Goal: Communication & Community: Answer question/provide support

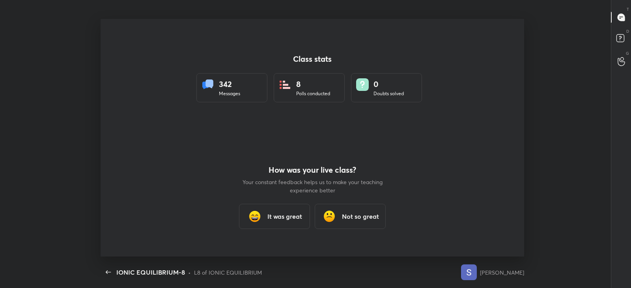
scroll to position [3, 0]
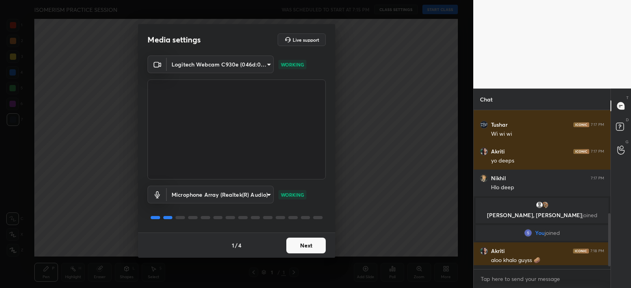
scroll to position [270, 0]
click at [308, 245] on button "Next" at bounding box center [305, 246] width 39 height 16
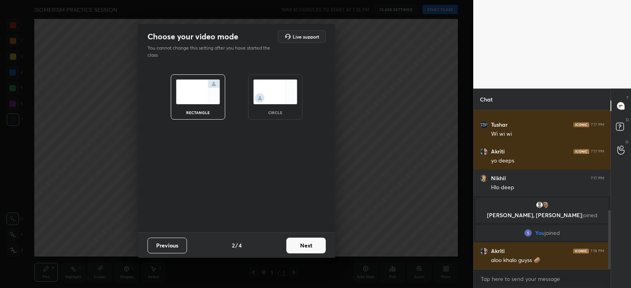
click at [308, 246] on button "Next" at bounding box center [305, 246] width 39 height 16
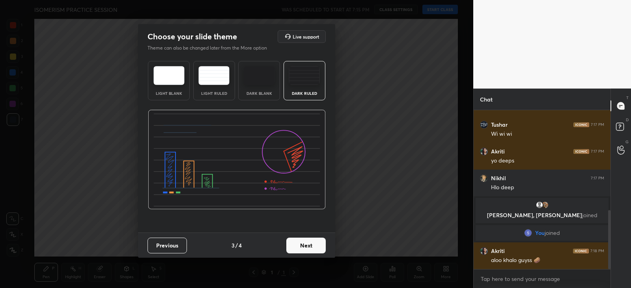
click at [308, 245] on button "Next" at bounding box center [305, 246] width 39 height 16
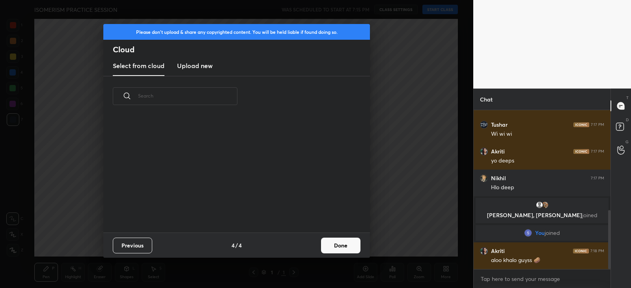
scroll to position [116, 253]
click at [337, 247] on button "Done" at bounding box center [340, 246] width 39 height 16
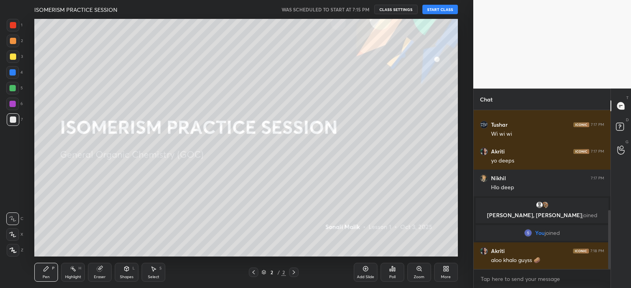
click at [434, 7] on button "START CLASS" at bounding box center [439, 9] width 35 height 9
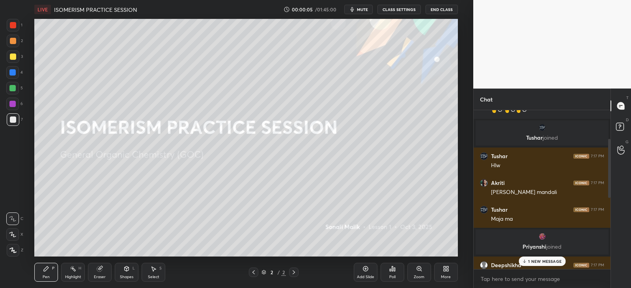
scroll to position [41, 0]
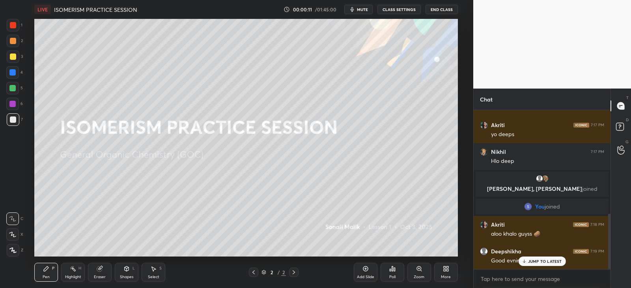
click at [528, 261] on p "JUMP TO LATEST" at bounding box center [545, 261] width 34 height 5
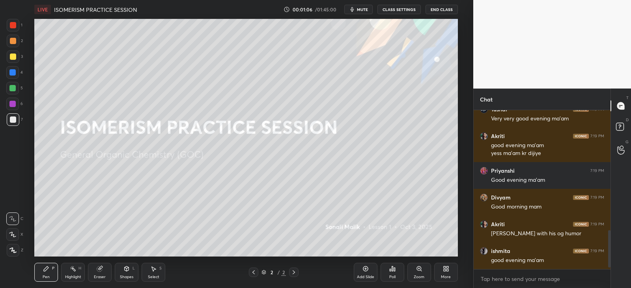
scroll to position [521, 0]
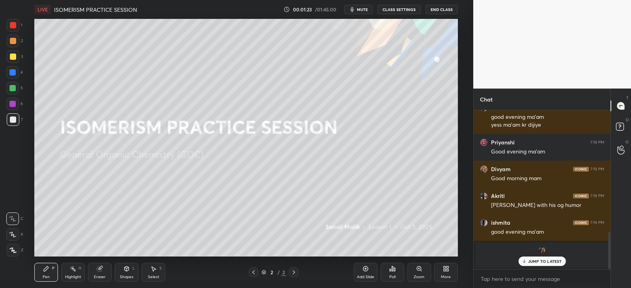
click at [372, 273] on div "Add Slide" at bounding box center [365, 272] width 24 height 19
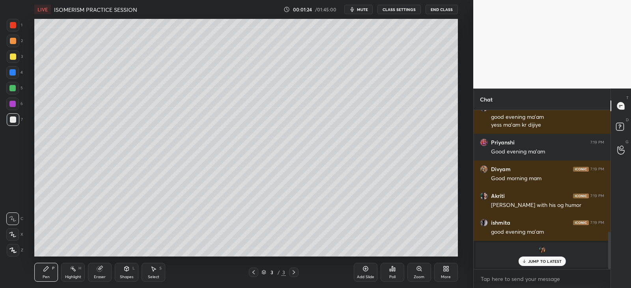
click at [453, 271] on div "More" at bounding box center [446, 272] width 24 height 19
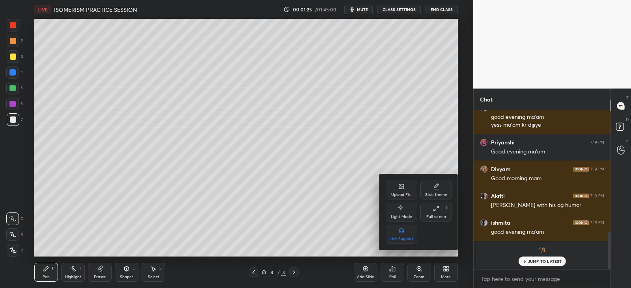
click at [397, 194] on div "Upload File" at bounding box center [401, 195] width 20 height 4
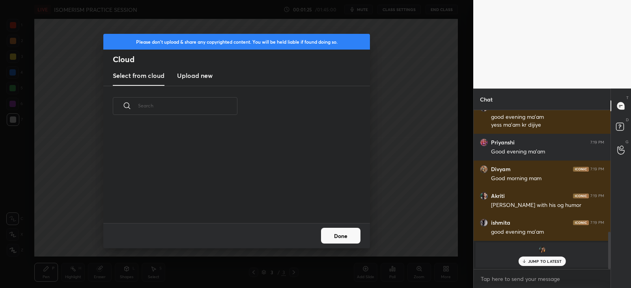
scroll to position [97, 253]
click at [191, 78] on h3 "Upload new" at bounding box center [194, 75] width 35 height 9
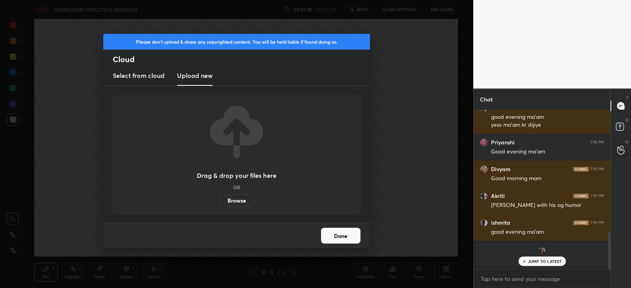
click at [239, 198] on label "Browse" at bounding box center [236, 201] width 35 height 13
click at [219, 198] on input "Browse" at bounding box center [219, 201] width 0 height 13
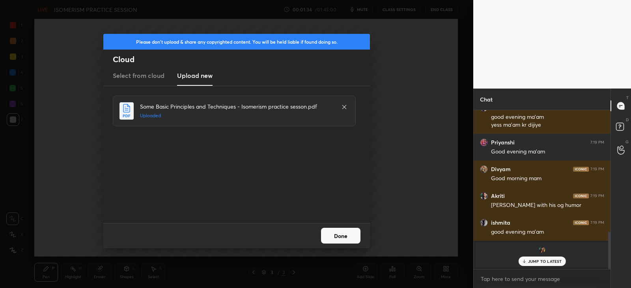
click at [351, 239] on button "Done" at bounding box center [340, 236] width 39 height 16
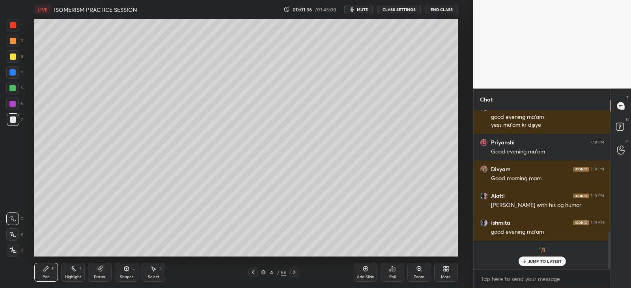
click at [296, 271] on icon at bounding box center [294, 273] width 6 height 6
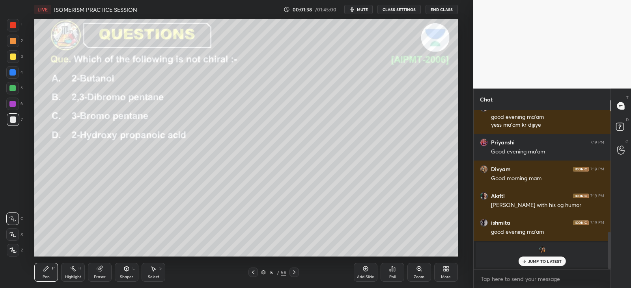
click at [261, 272] on icon at bounding box center [263, 272] width 5 height 5
click at [260, 271] on div "5 / 56" at bounding box center [273, 272] width 50 height 9
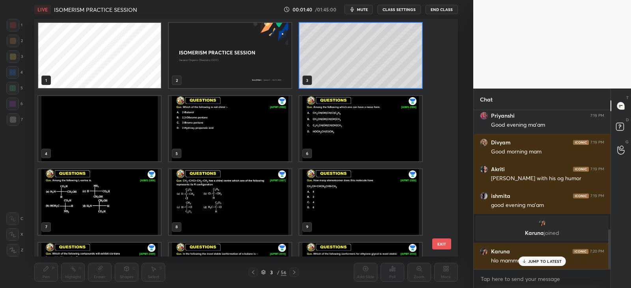
scroll to position [504, 0]
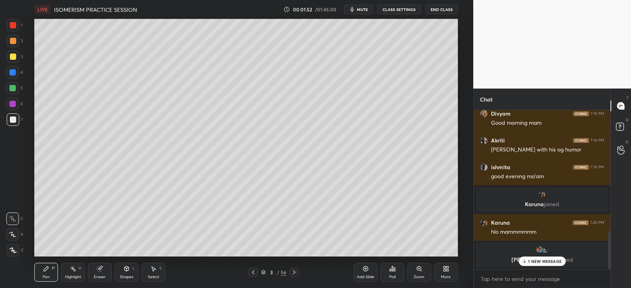
click at [15, 57] on div at bounding box center [13, 57] width 6 height 6
click at [17, 249] on div at bounding box center [13, 250] width 13 height 13
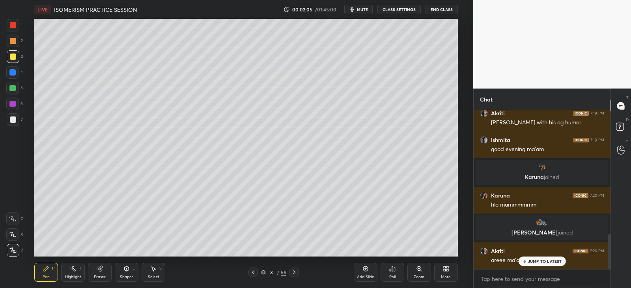
scroll to position [560, 0]
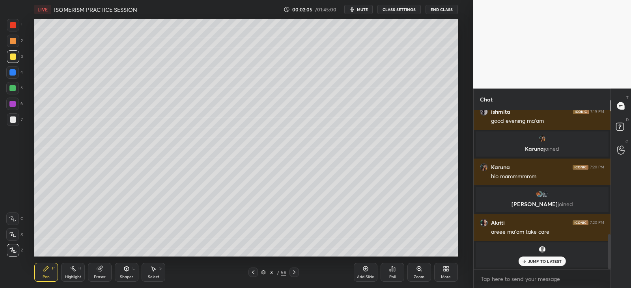
click at [13, 24] on div at bounding box center [13, 25] width 6 height 6
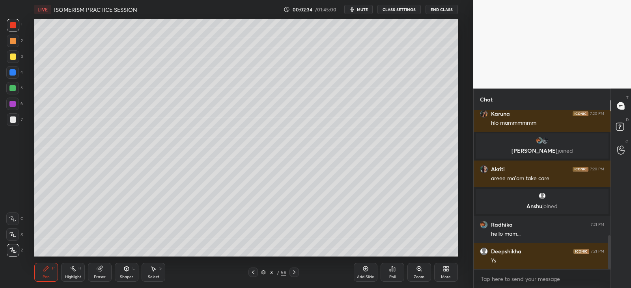
scroll to position [612, 0]
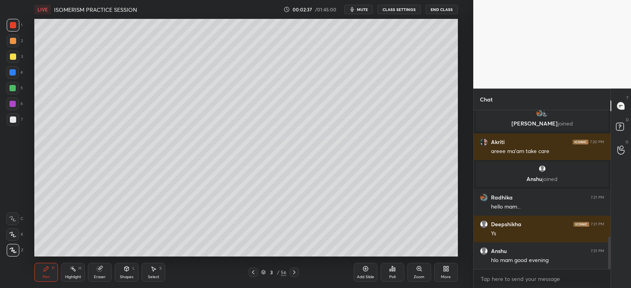
click at [12, 73] on div at bounding box center [12, 72] width 6 height 6
click at [127, 271] on icon at bounding box center [127, 269] width 4 height 5
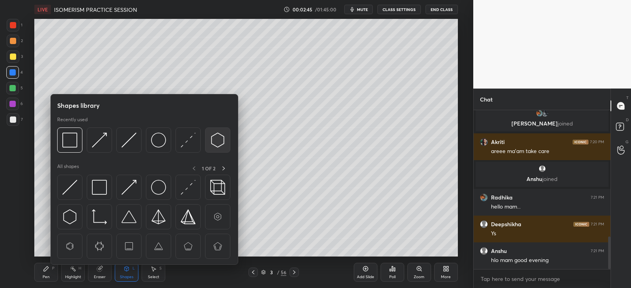
click at [219, 141] on img at bounding box center [217, 140] width 15 height 15
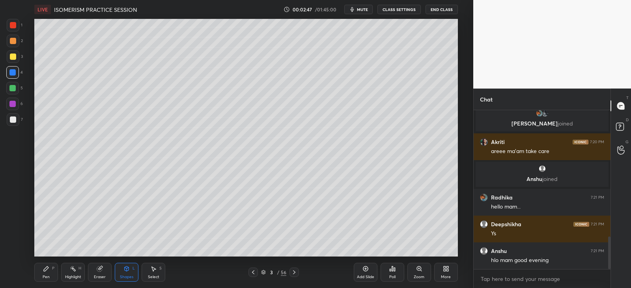
click at [44, 267] on icon at bounding box center [46, 269] width 6 height 6
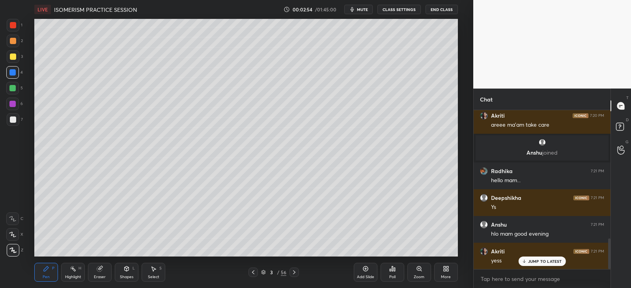
scroll to position [666, 0]
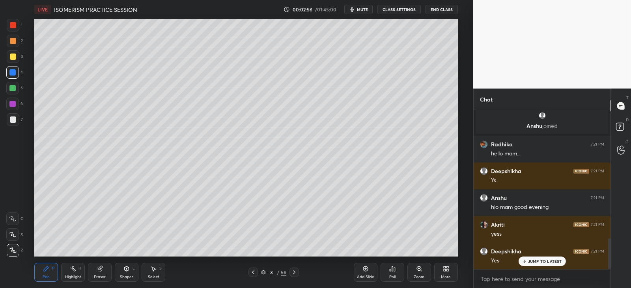
click at [85, 270] on div "Highlight H" at bounding box center [73, 272] width 24 height 19
click at [47, 270] on icon at bounding box center [46, 269] width 6 height 6
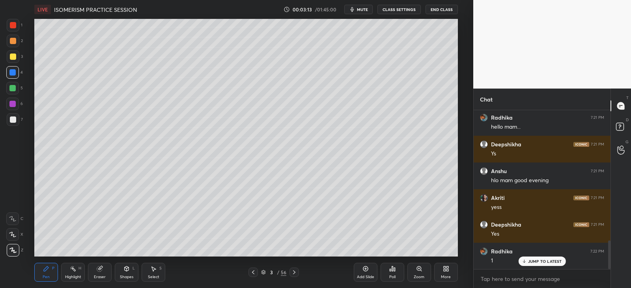
scroll to position [721, 0]
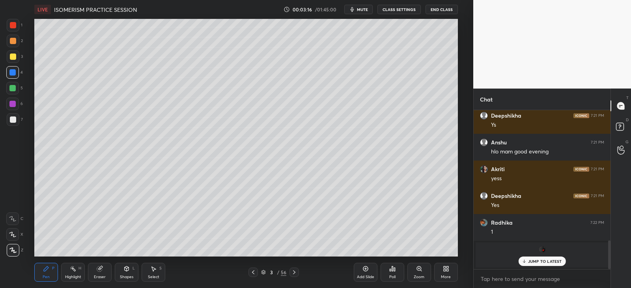
click at [527, 260] on div "JUMP TO LATEST" at bounding box center [541, 261] width 47 height 9
click at [134, 265] on div "Shapes L" at bounding box center [127, 272] width 24 height 19
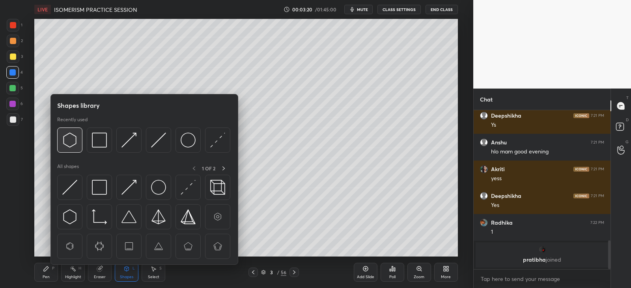
click at [74, 133] on img at bounding box center [69, 140] width 15 height 15
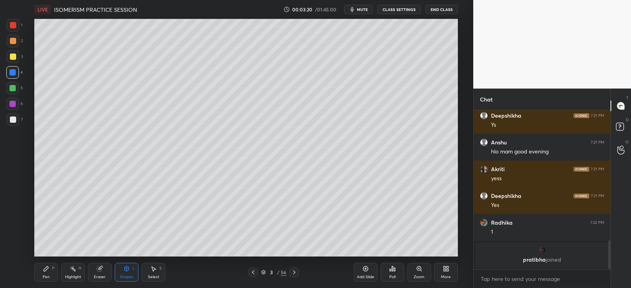
scroll to position [748, 0]
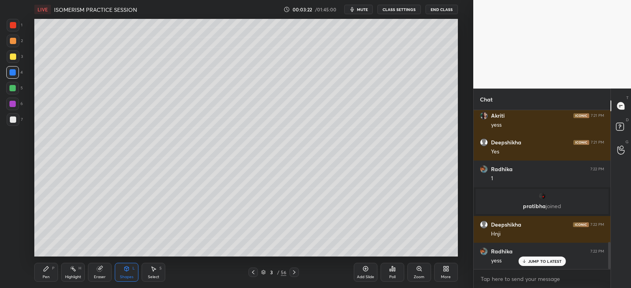
click at [51, 266] on div "Pen P" at bounding box center [46, 272] width 24 height 19
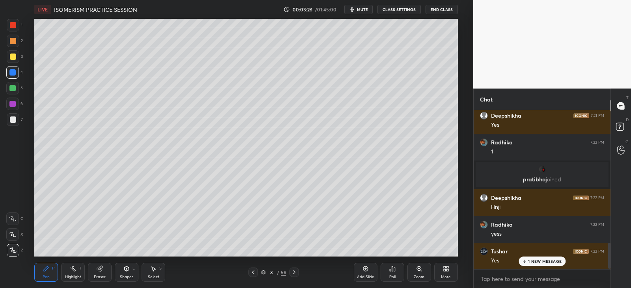
scroll to position [828, 0]
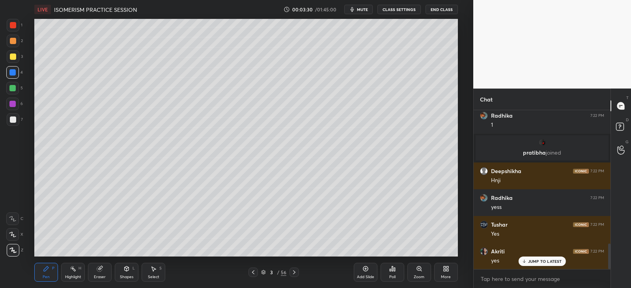
click at [125, 275] on div "Shapes" at bounding box center [126, 277] width 13 height 4
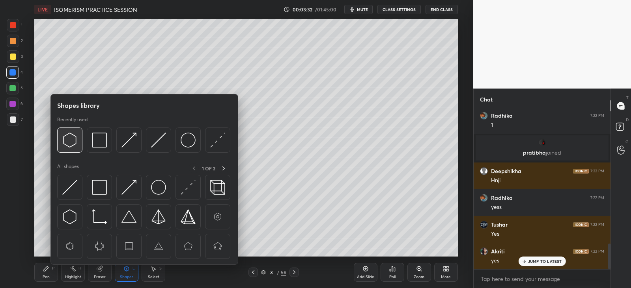
click at [71, 136] on img at bounding box center [69, 140] width 15 height 15
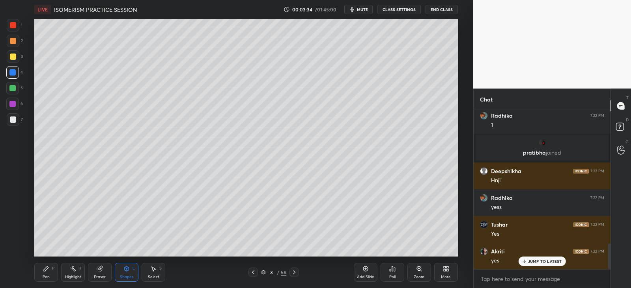
click at [49, 268] on icon at bounding box center [46, 269] width 6 height 6
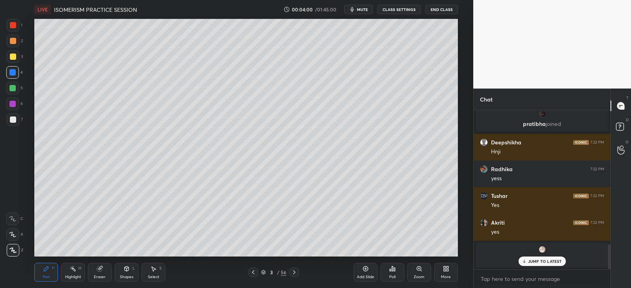
click at [536, 259] on p "JUMP TO LATEST" at bounding box center [545, 261] width 34 height 5
click at [18, 47] on div "2" at bounding box center [15, 41] width 16 height 13
click at [17, 55] on div at bounding box center [13, 56] width 13 height 13
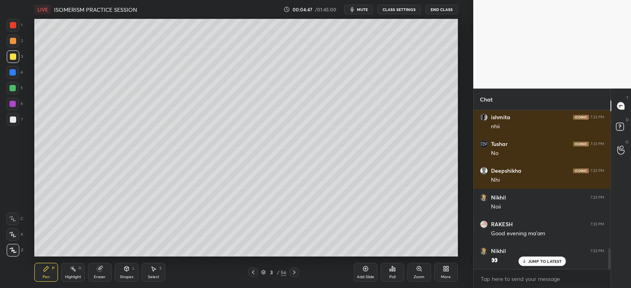
scroll to position [1045, 0]
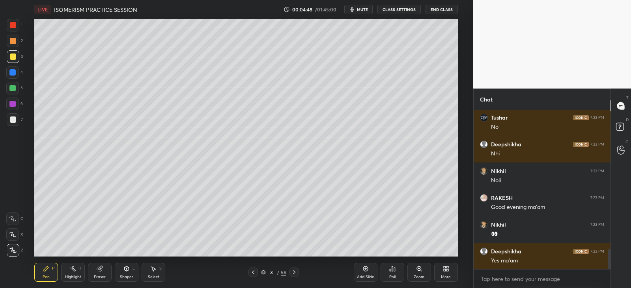
click at [16, 42] on div at bounding box center [13, 41] width 13 height 13
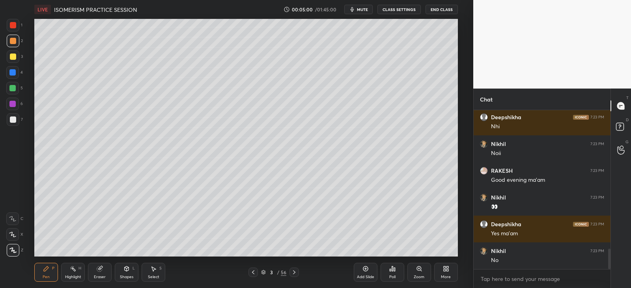
scroll to position [1098, 0]
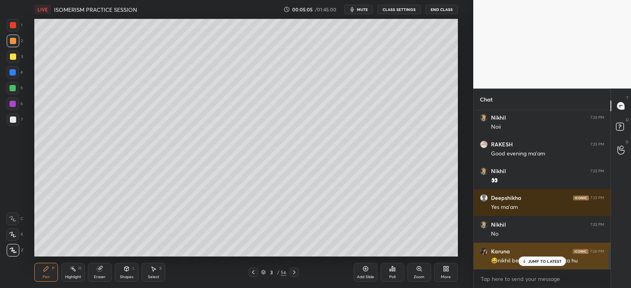
click at [543, 261] on p "JUMP TO LATEST" at bounding box center [545, 261] width 34 height 5
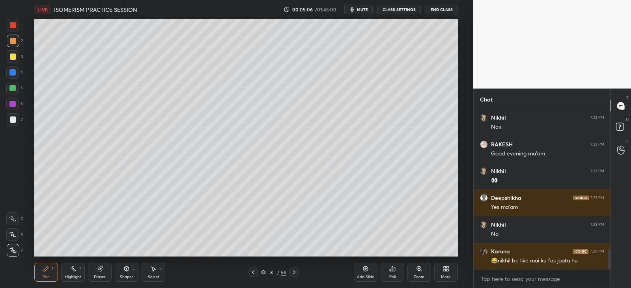
click at [15, 57] on div at bounding box center [13, 57] width 6 height 6
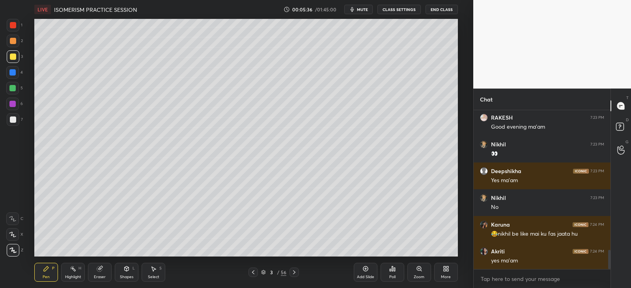
scroll to position [1152, 0]
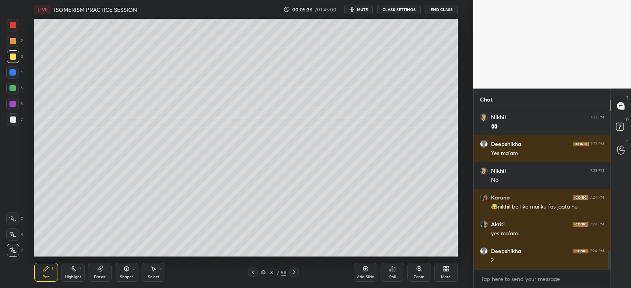
click at [125, 270] on icon at bounding box center [127, 269] width 4 height 5
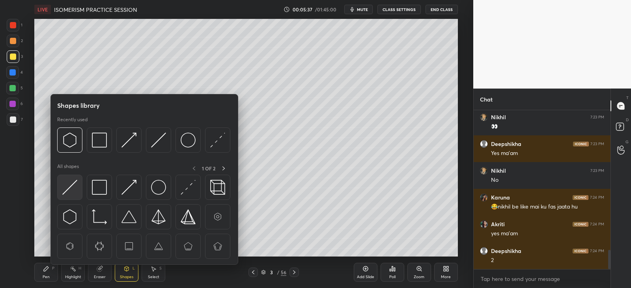
click at [64, 186] on img at bounding box center [69, 187] width 15 height 15
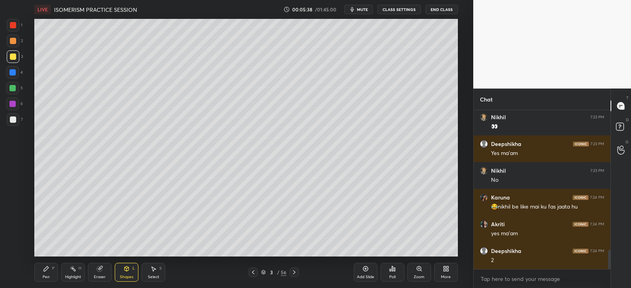
click at [15, 88] on div at bounding box center [12, 88] width 6 height 6
click at [45, 275] on div "Pen" at bounding box center [46, 277] width 7 height 4
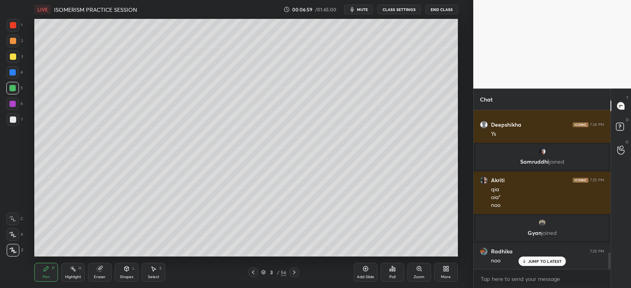
scroll to position [1413, 0]
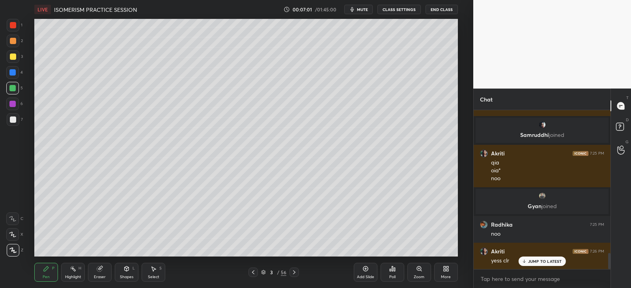
click at [14, 57] on div at bounding box center [13, 57] width 6 height 6
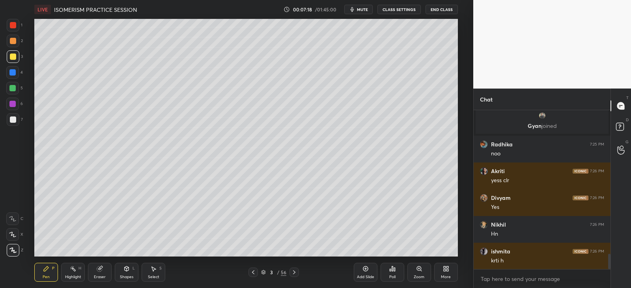
scroll to position [1520, 0]
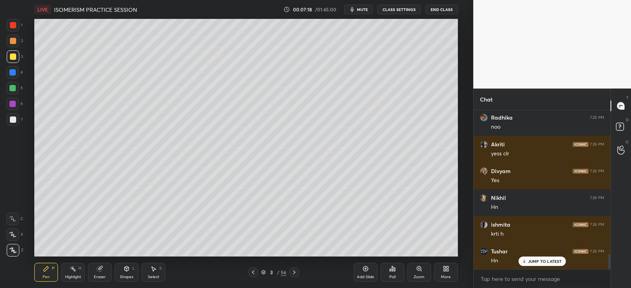
click at [13, 59] on div at bounding box center [13, 57] width 6 height 6
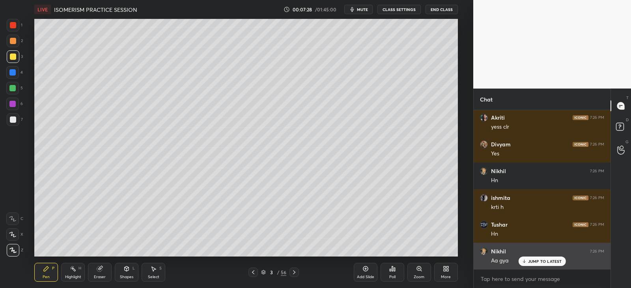
click at [541, 259] on p "JUMP TO LATEST" at bounding box center [545, 261] width 34 height 5
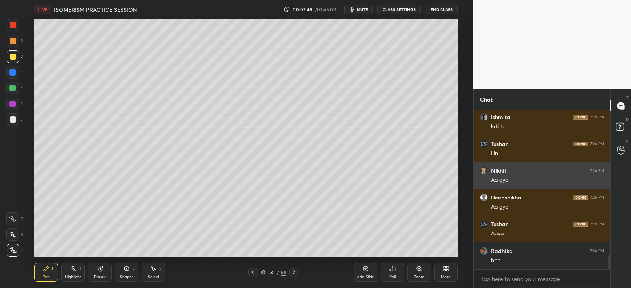
scroll to position [2, 2]
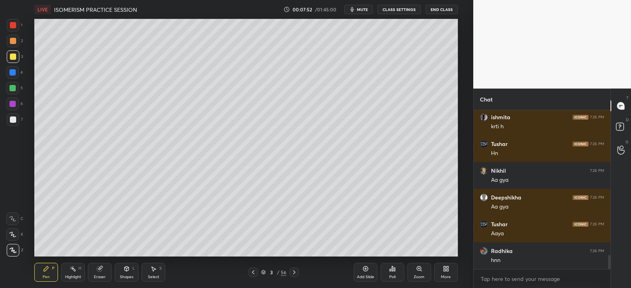
click at [99, 269] on icon at bounding box center [99, 269] width 5 height 5
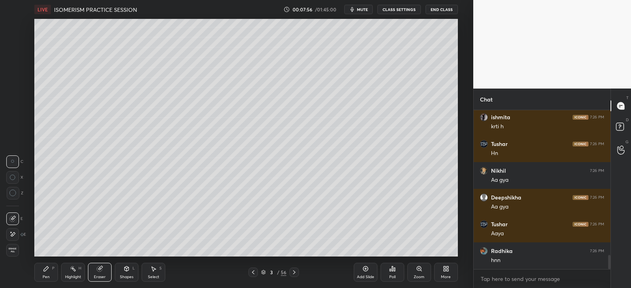
click at [47, 270] on icon at bounding box center [46, 269] width 6 height 6
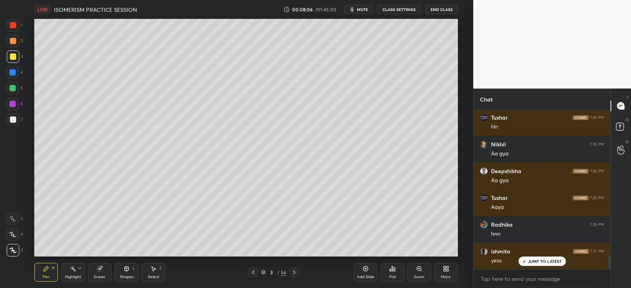
scroll to position [1681, 0]
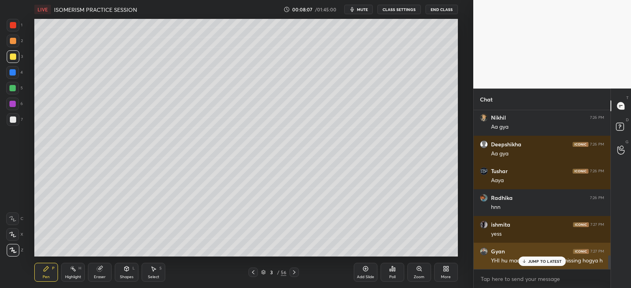
click at [547, 258] on div "JUMP TO LATEST" at bounding box center [541, 261] width 47 height 9
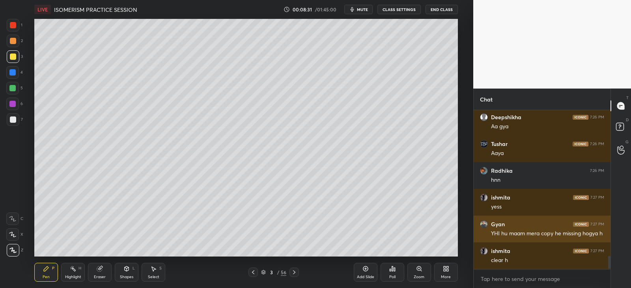
scroll to position [1736, 0]
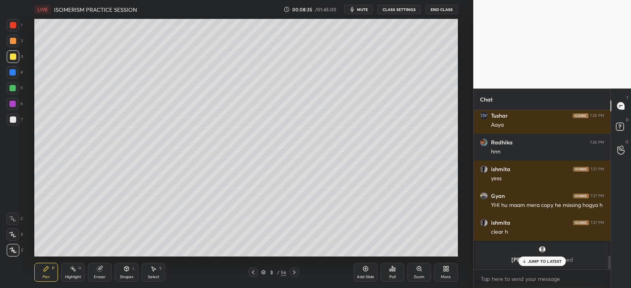
click at [528, 259] on p "JUMP TO LATEST" at bounding box center [545, 261] width 34 height 5
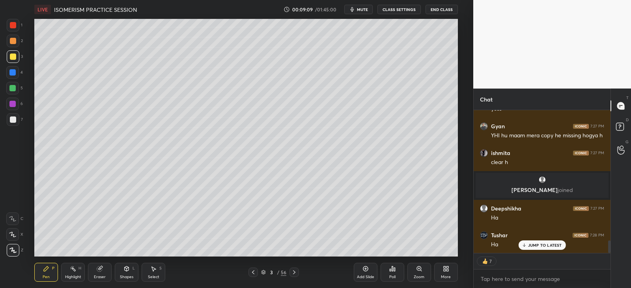
scroll to position [1511, 0]
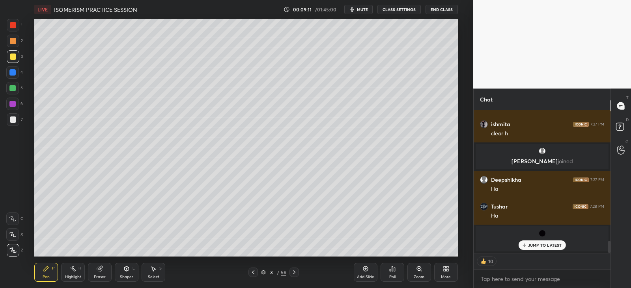
click at [539, 243] on p "JUMP TO LATEST" at bounding box center [545, 245] width 34 height 5
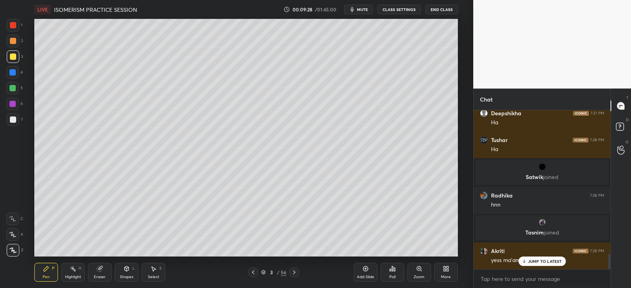
scroll to position [1538, 0]
click at [365, 272] on icon at bounding box center [365, 269] width 6 height 6
click at [14, 72] on div at bounding box center [12, 72] width 6 height 6
click at [131, 270] on div "Shapes L" at bounding box center [127, 272] width 24 height 19
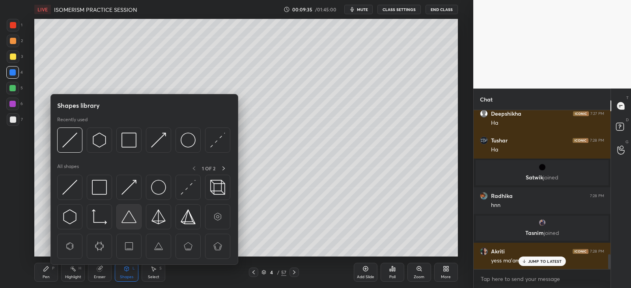
click at [129, 217] on img at bounding box center [128, 217] width 15 height 15
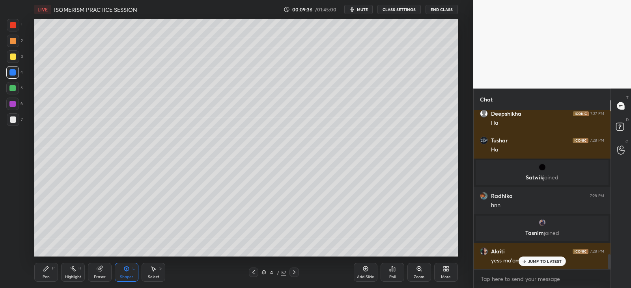
click at [127, 275] on div "Shapes" at bounding box center [126, 277] width 13 height 4
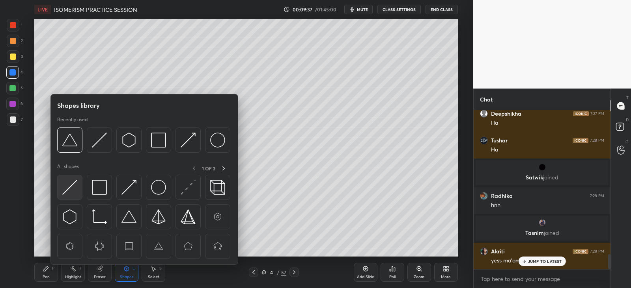
click at [72, 181] on img at bounding box center [69, 187] width 15 height 15
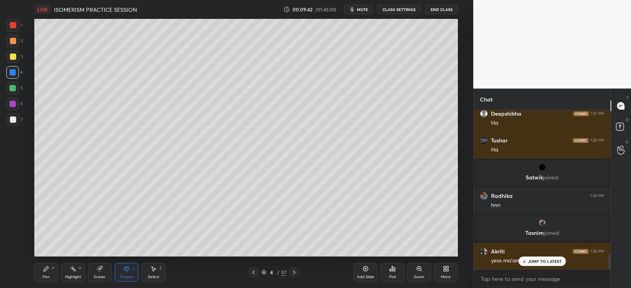
click at [46, 270] on icon at bounding box center [46, 269] width 5 height 5
click at [14, 53] on div at bounding box center [13, 56] width 13 height 13
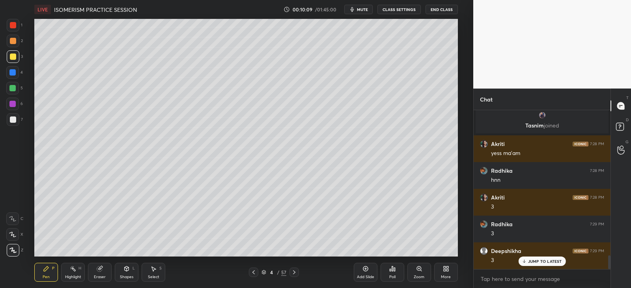
scroll to position [1672, 0]
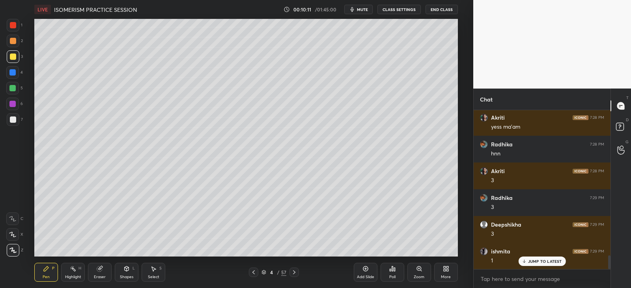
click at [121, 270] on div "Shapes L" at bounding box center [127, 272] width 24 height 19
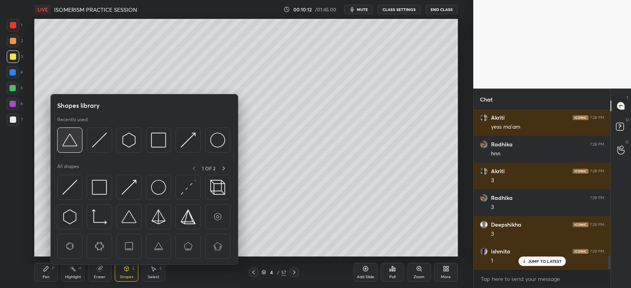
click at [71, 136] on img at bounding box center [69, 140] width 15 height 15
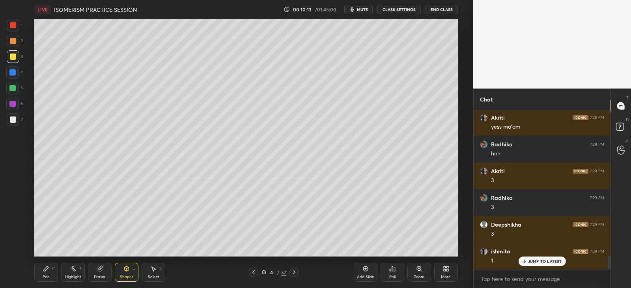
scroll to position [1698, 0]
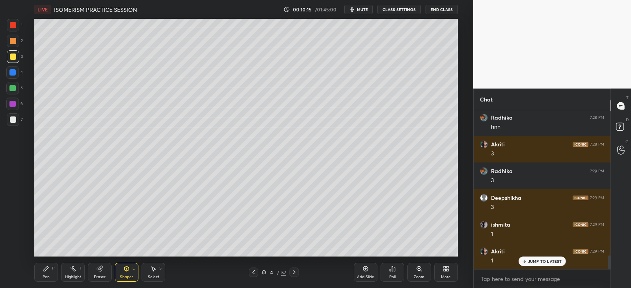
click at [50, 266] on div "Pen P" at bounding box center [46, 272] width 24 height 19
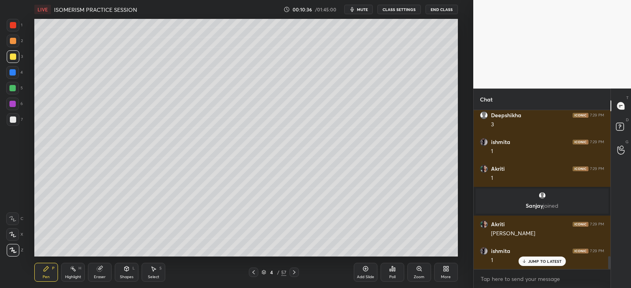
scroll to position [1808, 0]
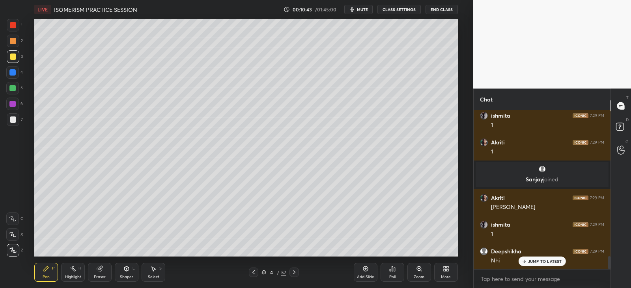
click at [123, 269] on div "Shapes L" at bounding box center [127, 272] width 24 height 19
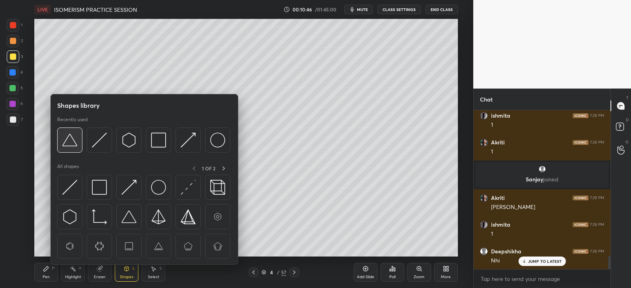
scroll to position [1834, 0]
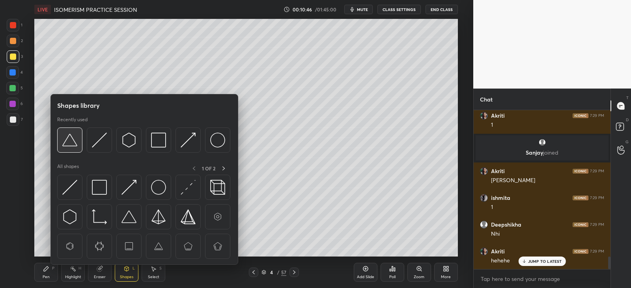
click at [73, 134] on img at bounding box center [69, 140] width 15 height 15
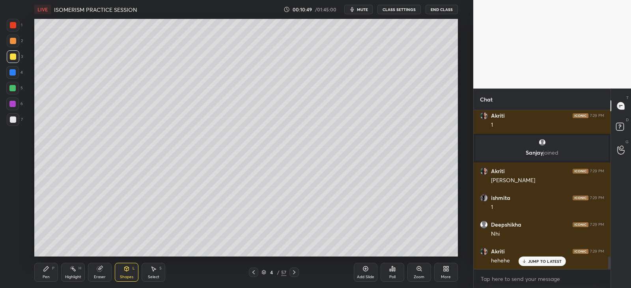
scroll to position [1862, 0]
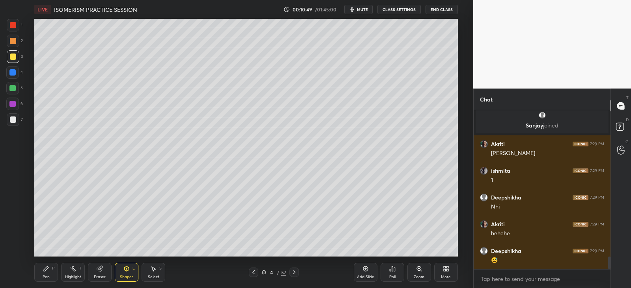
click at [51, 267] on div "Pen P" at bounding box center [46, 272] width 24 height 19
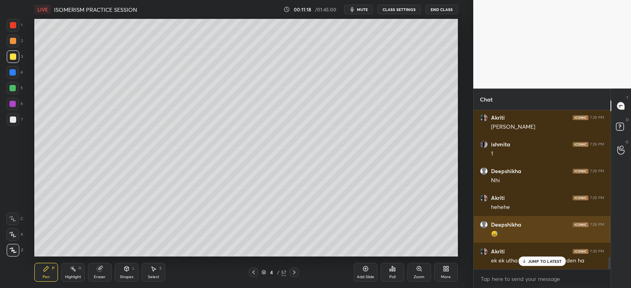
click at [536, 259] on p "JUMP TO LATEST" at bounding box center [545, 261] width 34 height 5
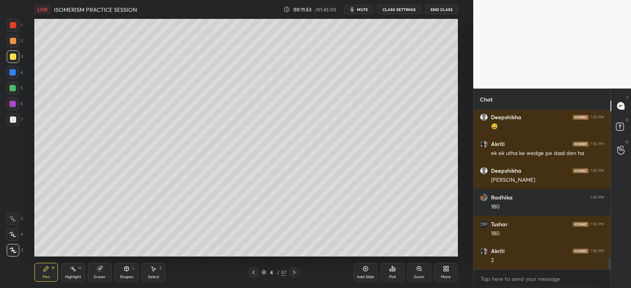
scroll to position [2022, 0]
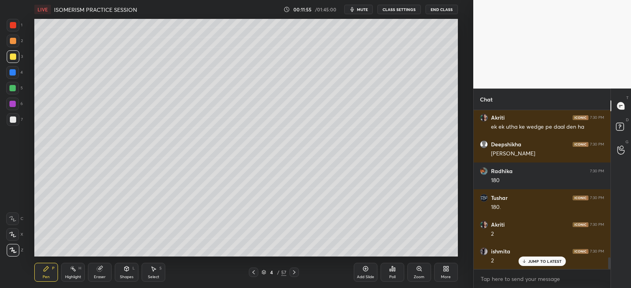
click at [16, 39] on div at bounding box center [13, 41] width 13 height 13
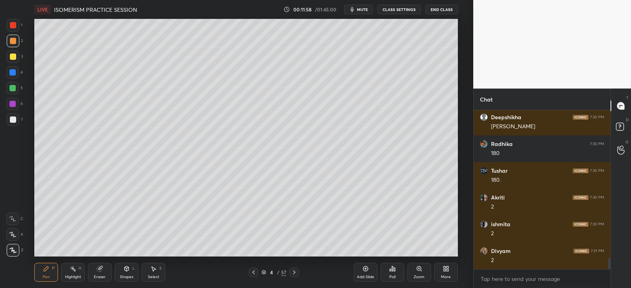
click at [128, 271] on icon at bounding box center [126, 269] width 6 height 6
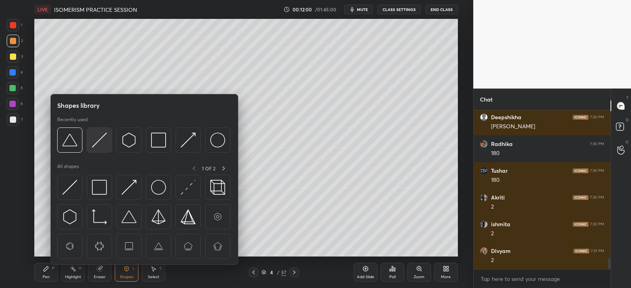
click at [104, 131] on div at bounding box center [99, 140] width 25 height 25
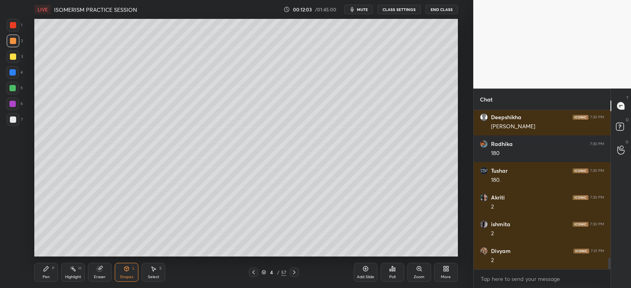
click at [47, 274] on div "Pen P" at bounding box center [46, 272] width 24 height 19
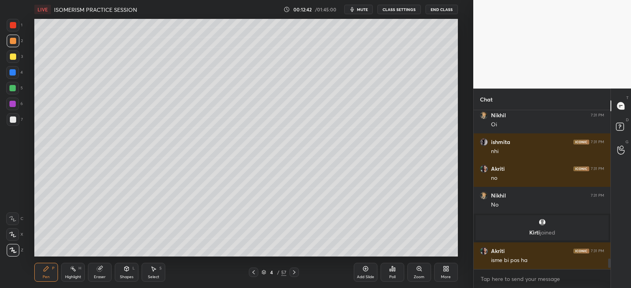
scroll to position [2266, 0]
click at [130, 271] on div "Shapes L" at bounding box center [127, 272] width 24 height 19
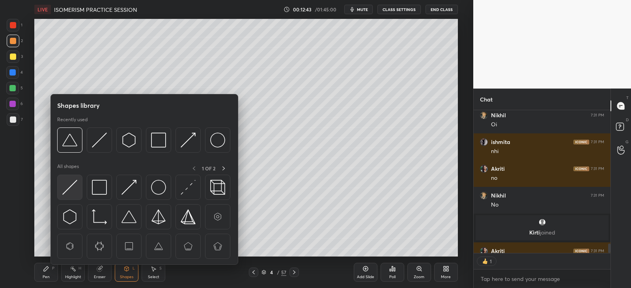
scroll to position [3, 2]
click at [77, 184] on img at bounding box center [69, 187] width 15 height 15
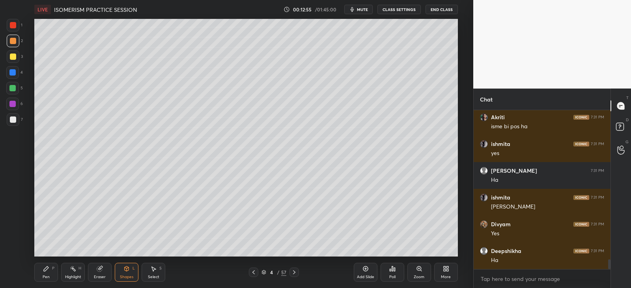
scroll to position [2426, 0]
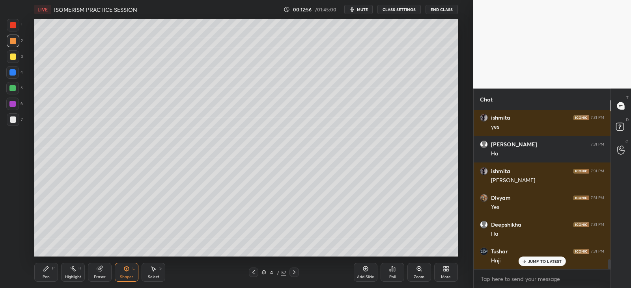
click at [45, 270] on icon at bounding box center [46, 269] width 5 height 5
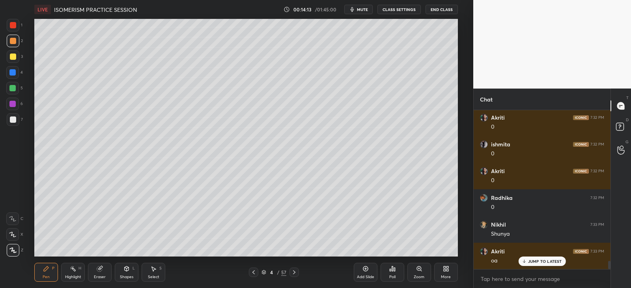
scroll to position [2924, 0]
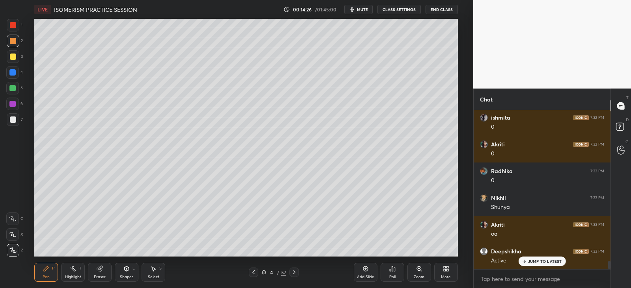
click at [17, 71] on div at bounding box center [12, 72] width 13 height 13
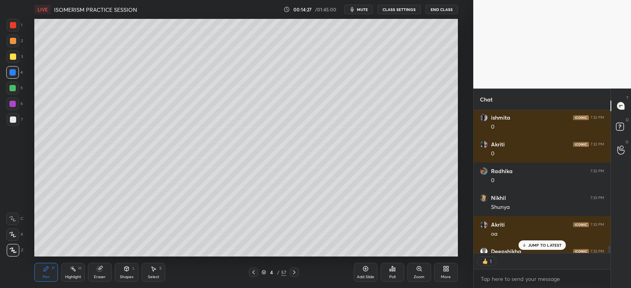
scroll to position [3, 2]
click at [368, 272] on icon at bounding box center [365, 269] width 6 height 6
click at [132, 269] on div "Shapes L" at bounding box center [127, 272] width 24 height 19
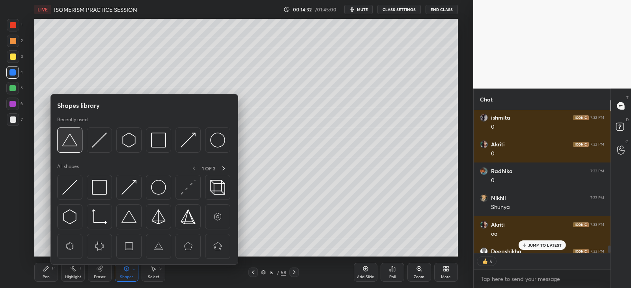
click at [73, 139] on img at bounding box center [69, 140] width 15 height 15
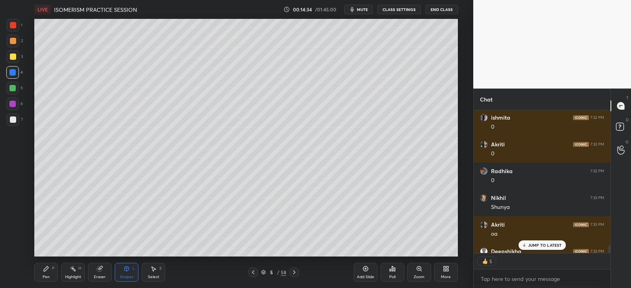
click at [40, 273] on div "Pen P" at bounding box center [46, 272] width 24 height 19
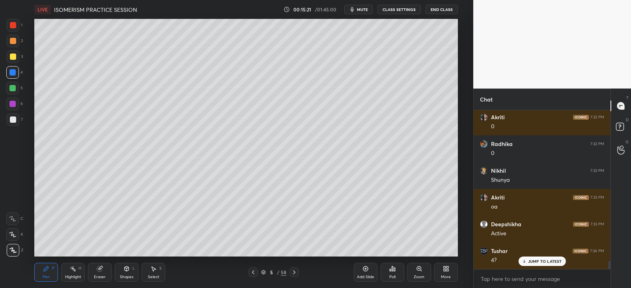
scroll to position [2978, 0]
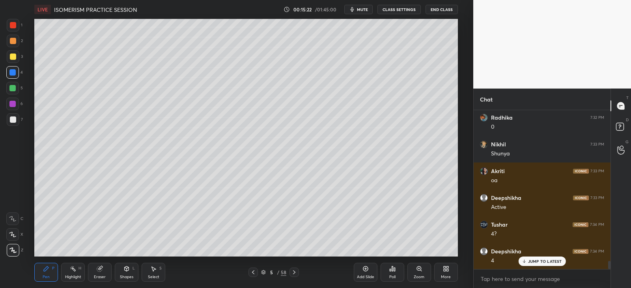
click at [119, 275] on div "Shapes L" at bounding box center [127, 272] width 24 height 19
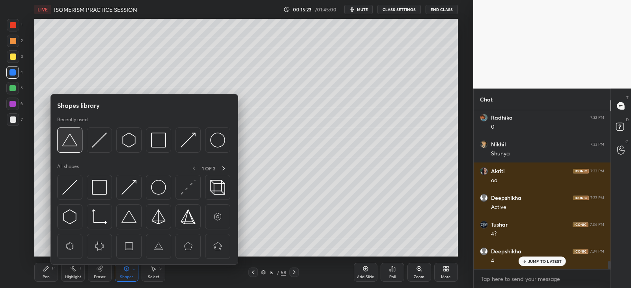
click at [73, 141] on img at bounding box center [69, 140] width 15 height 15
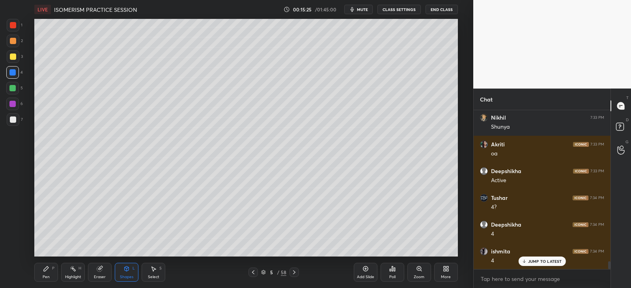
scroll to position [3031, 0]
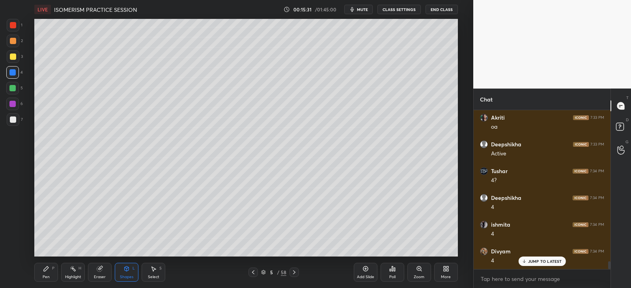
click at [47, 273] on div "Pen P" at bounding box center [46, 272] width 24 height 19
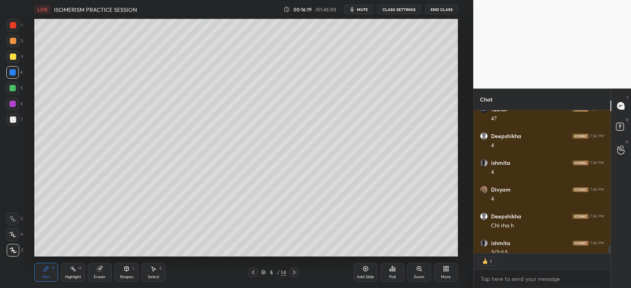
scroll to position [3109, 0]
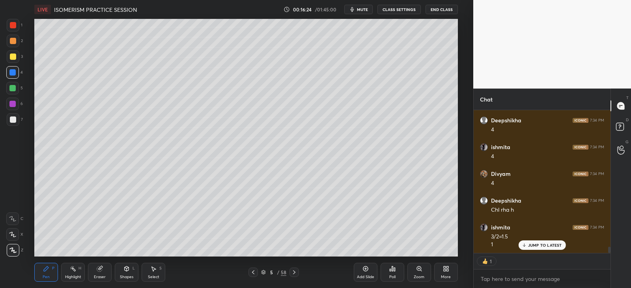
click at [155, 273] on div "Select S" at bounding box center [153, 272] width 24 height 19
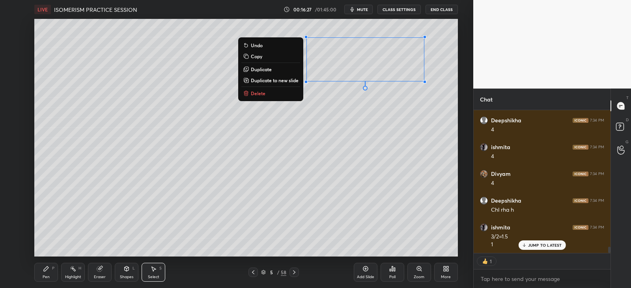
click at [267, 70] on p "Duplicate" at bounding box center [261, 69] width 21 height 6
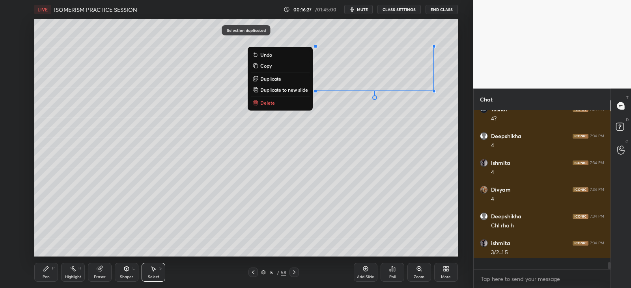
scroll to position [156, 134]
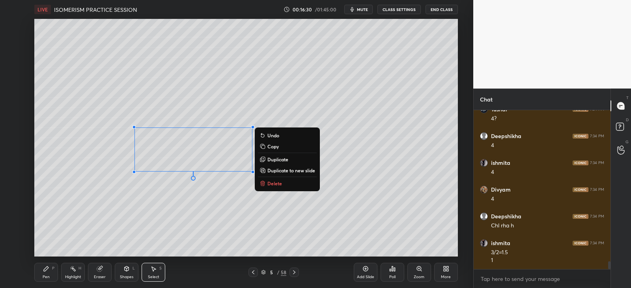
click at [48, 273] on div "Pen P" at bounding box center [46, 272] width 24 height 19
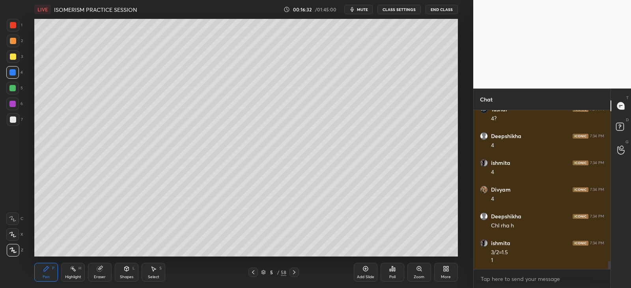
click at [104, 265] on div "Eraser" at bounding box center [100, 272] width 24 height 19
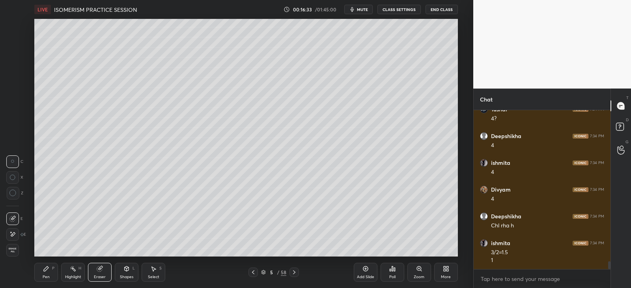
click at [14, 235] on icon at bounding box center [13, 235] width 4 height 4
click at [47, 269] on icon at bounding box center [46, 269] width 5 height 5
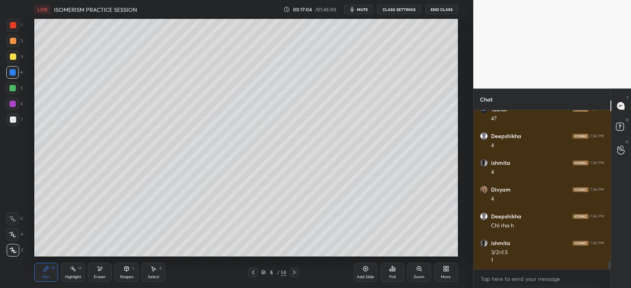
click at [22, 42] on div "1 2 3 4 5 6 7" at bounding box center [14, 74] width 17 height 110
click at [152, 273] on div "Select S" at bounding box center [153, 272] width 24 height 19
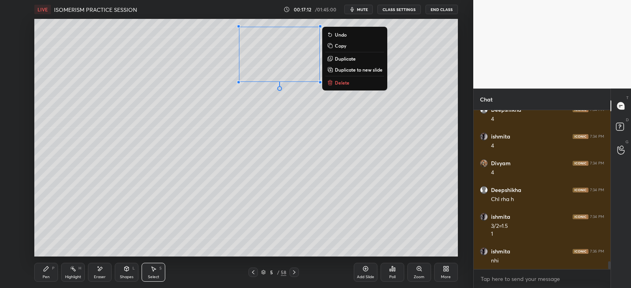
scroll to position [3146, 0]
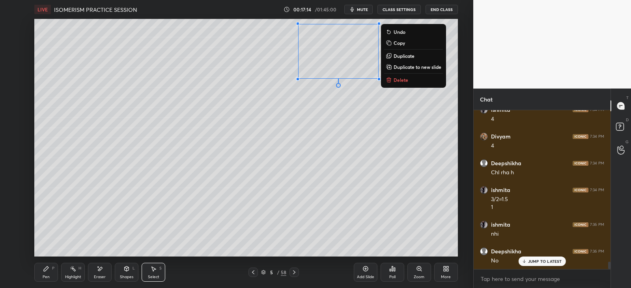
click at [103, 273] on div "Eraser" at bounding box center [100, 272] width 24 height 19
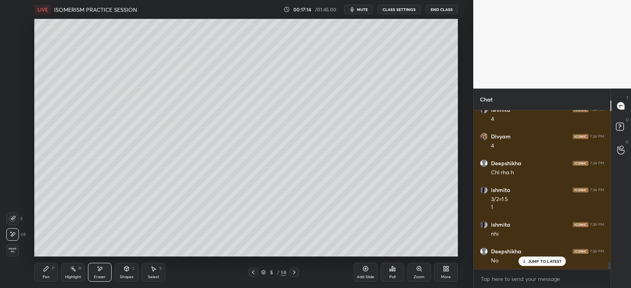
scroll to position [3173, 0]
click at [38, 276] on div "Pen P" at bounding box center [46, 272] width 24 height 19
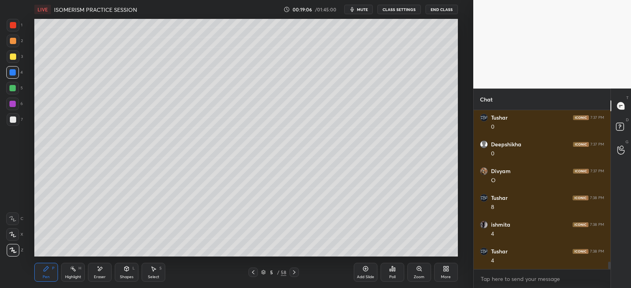
scroll to position [3219, 0]
click at [296, 272] on icon at bounding box center [294, 273] width 6 height 6
click at [254, 272] on icon at bounding box center [253, 273] width 6 height 6
click at [363, 271] on icon at bounding box center [365, 269] width 6 height 6
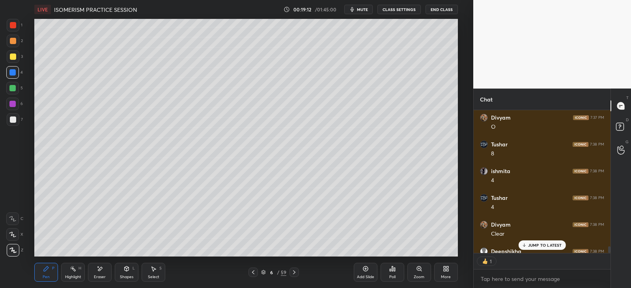
scroll to position [141, 134]
click at [132, 273] on div "Shapes L" at bounding box center [127, 272] width 24 height 19
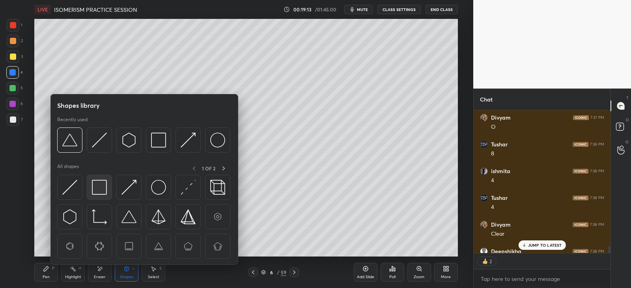
click at [104, 185] on img at bounding box center [99, 187] width 15 height 15
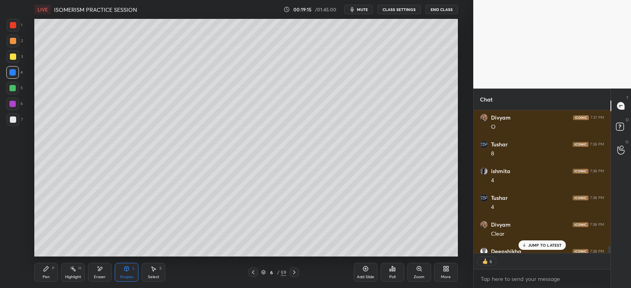
click at [47, 269] on icon at bounding box center [46, 269] width 5 height 5
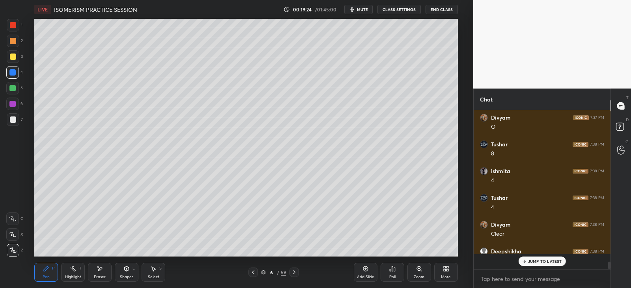
scroll to position [156, 134]
click at [13, 120] on div at bounding box center [13, 120] width 6 height 6
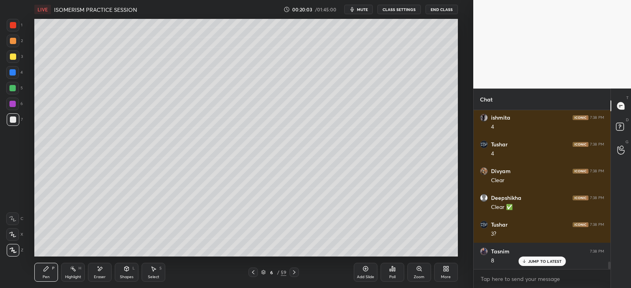
scroll to position [3326, 0]
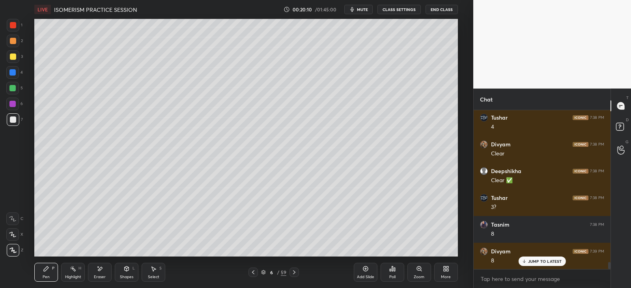
click at [136, 267] on div "Shapes L" at bounding box center [127, 272] width 24 height 19
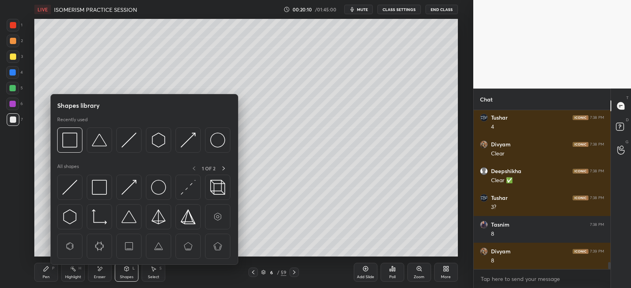
scroll to position [3353, 0]
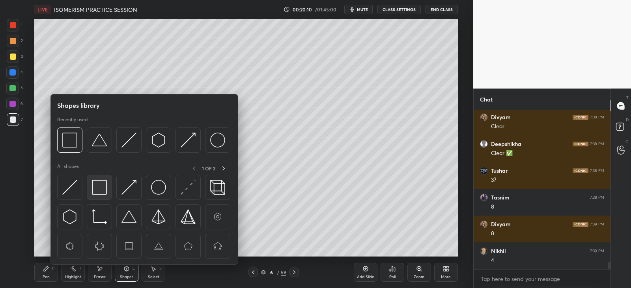
click at [103, 184] on img at bounding box center [99, 187] width 15 height 15
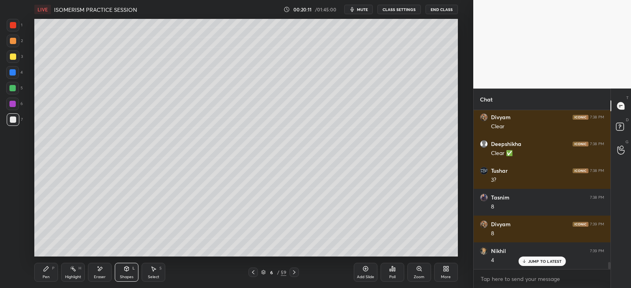
scroll to position [3380, 0]
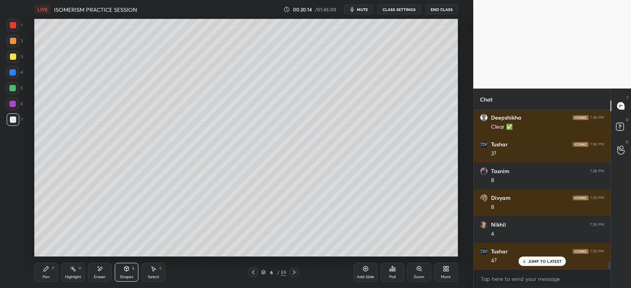
click at [54, 267] on div "P" at bounding box center [53, 269] width 2 height 4
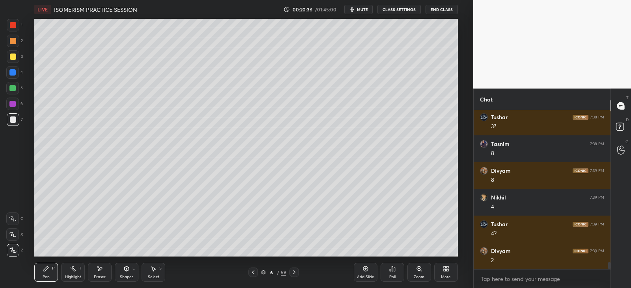
scroll to position [3435, 0]
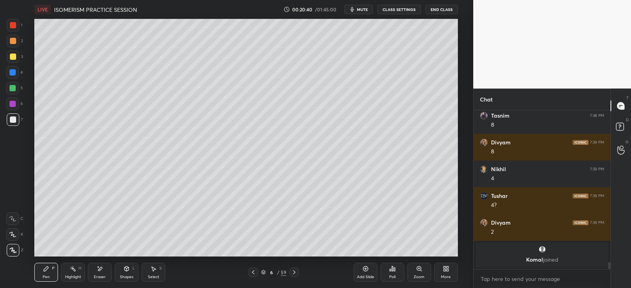
click at [128, 271] on icon at bounding box center [126, 269] width 6 height 6
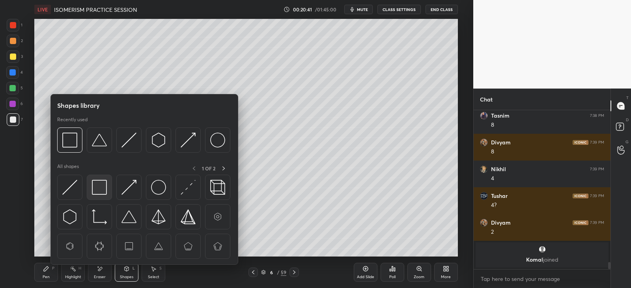
click at [100, 185] on img at bounding box center [99, 187] width 15 height 15
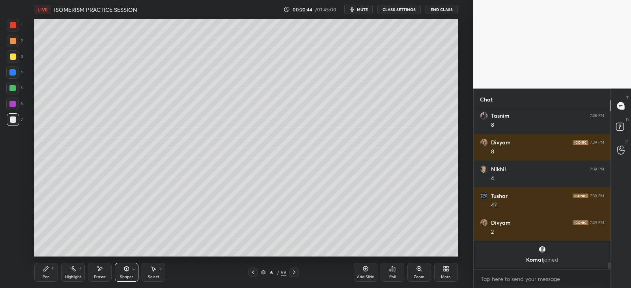
click at [101, 267] on icon at bounding box center [100, 269] width 6 height 7
click at [161, 267] on div "S" at bounding box center [160, 269] width 2 height 4
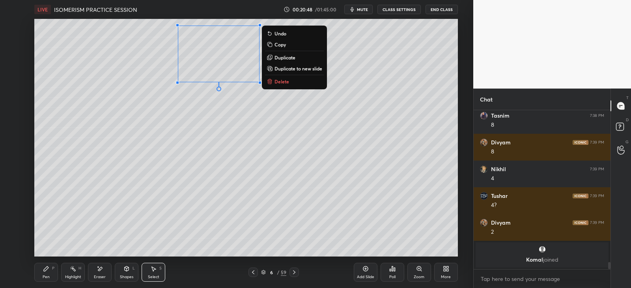
click at [288, 56] on p "Duplicate" at bounding box center [284, 57] width 21 height 6
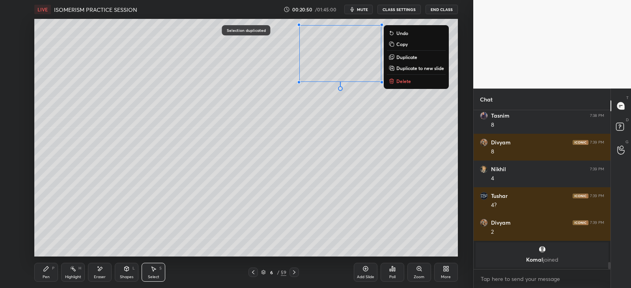
click at [100, 278] on div "Eraser" at bounding box center [100, 277] width 12 height 4
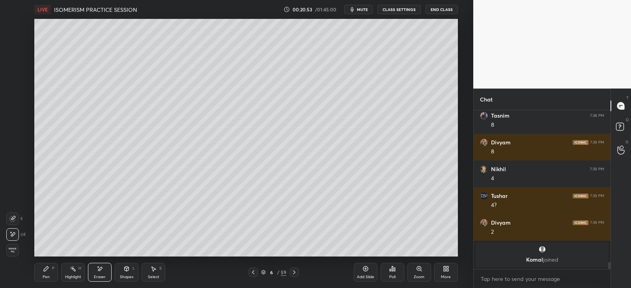
click at [49, 273] on div "Pen P" at bounding box center [46, 272] width 24 height 19
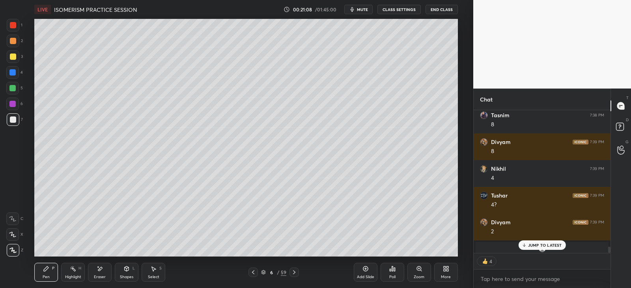
scroll to position [3349, 0]
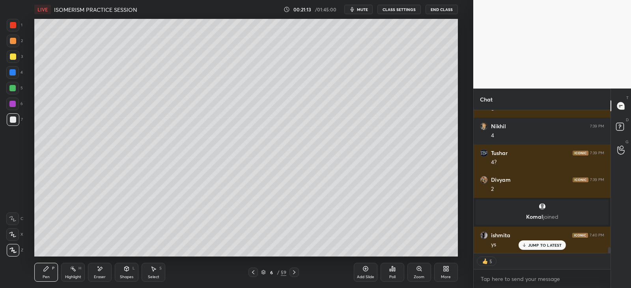
click at [125, 275] on div "Shapes" at bounding box center [126, 277] width 13 height 4
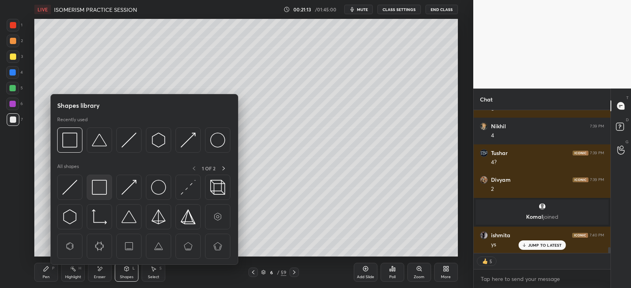
click at [106, 193] on img at bounding box center [99, 187] width 15 height 15
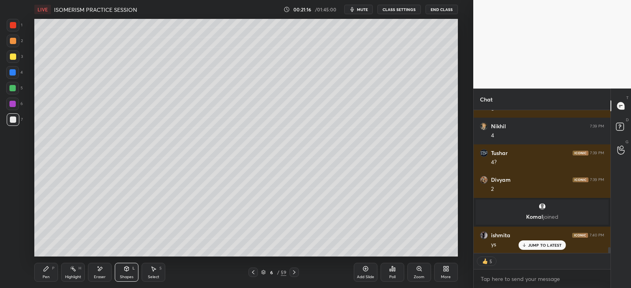
click at [47, 269] on icon at bounding box center [46, 269] width 5 height 5
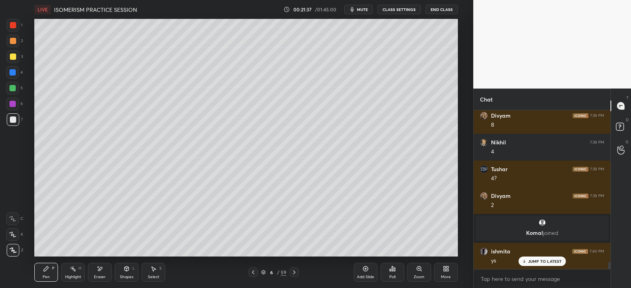
click at [130, 272] on div "Shapes L" at bounding box center [127, 272] width 24 height 19
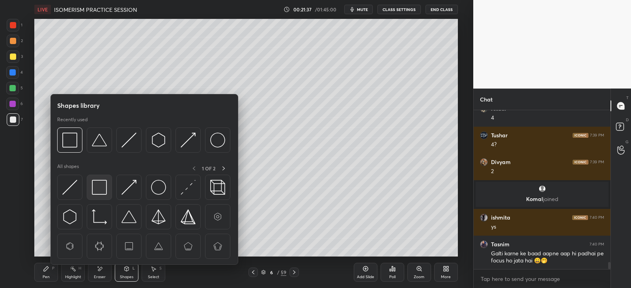
click at [107, 184] on div at bounding box center [99, 187] width 25 height 25
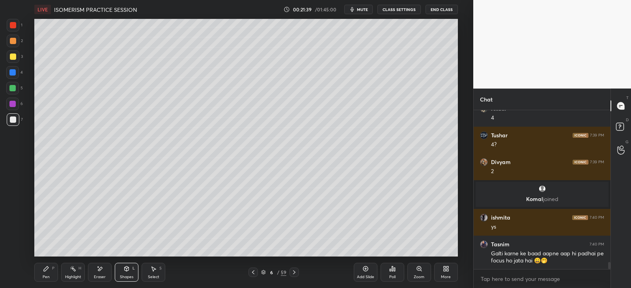
scroll to position [3393, 0]
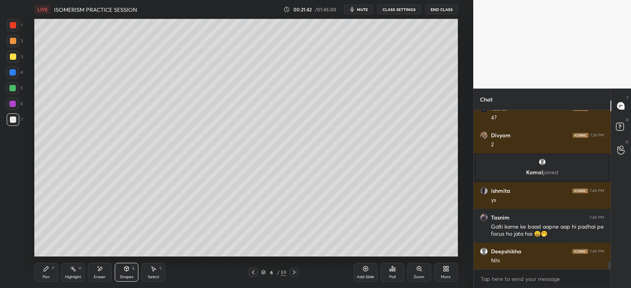
click at [43, 272] on div "Pen P" at bounding box center [46, 272] width 24 height 19
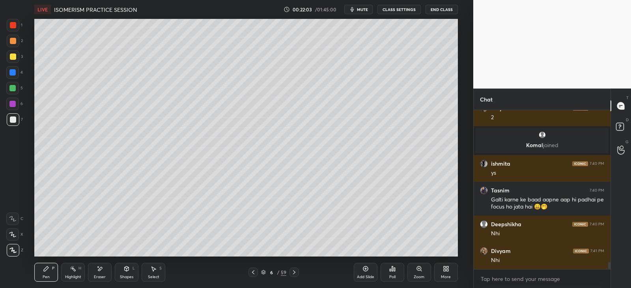
click at [15, 70] on div at bounding box center [12, 72] width 6 height 6
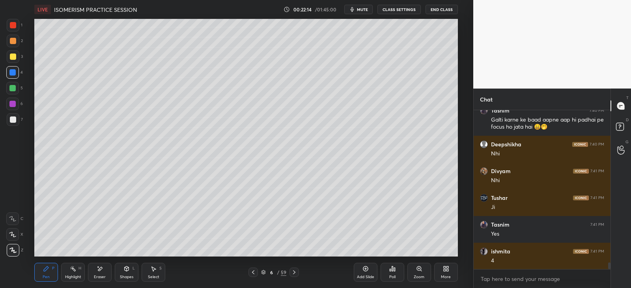
scroll to position [3527, 0]
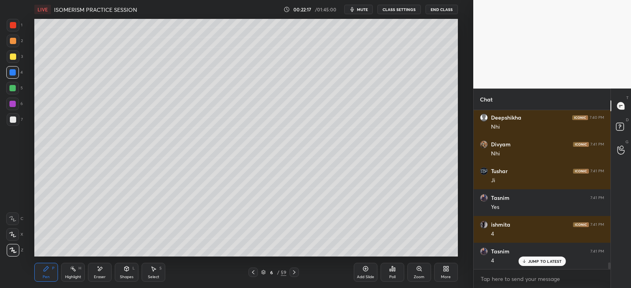
click at [128, 270] on icon at bounding box center [127, 269] width 4 height 5
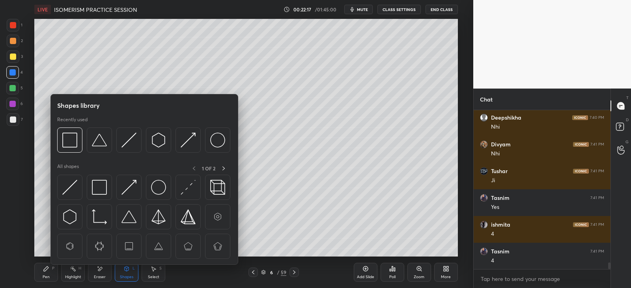
scroll to position [3554, 0]
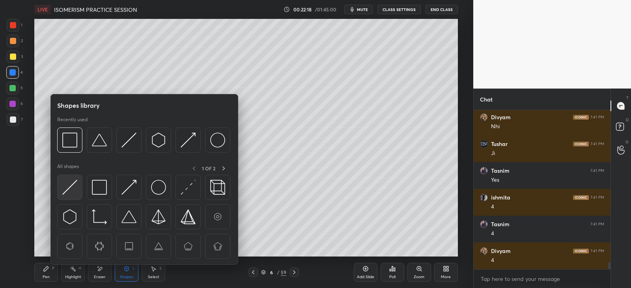
click at [74, 186] on img at bounding box center [69, 187] width 15 height 15
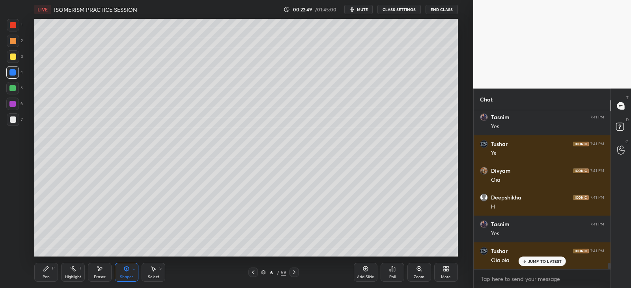
scroll to position [3776, 0]
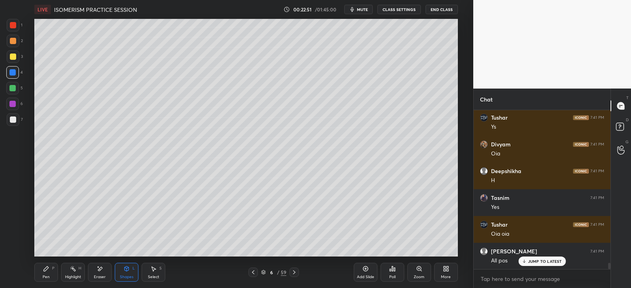
click at [47, 275] on div "Pen" at bounding box center [46, 277] width 7 height 4
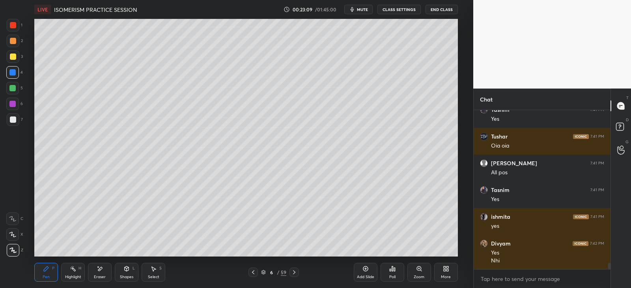
scroll to position [3892, 0]
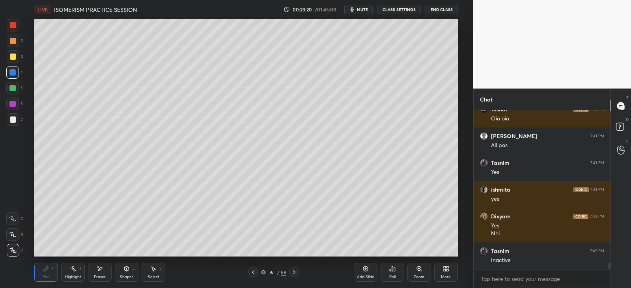
click at [14, 73] on div at bounding box center [12, 72] width 6 height 6
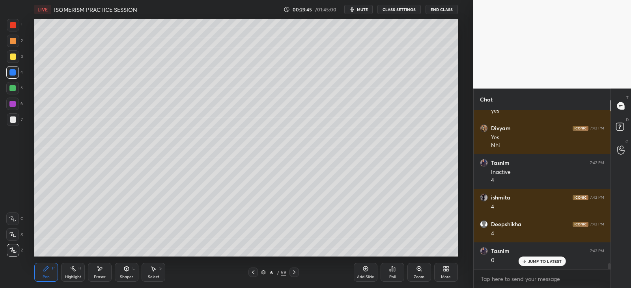
scroll to position [4006, 0]
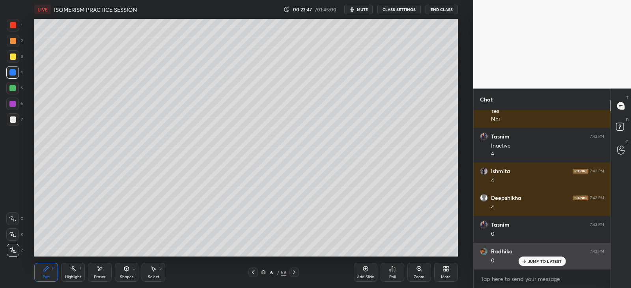
click at [533, 262] on p "JUMP TO LATEST" at bounding box center [545, 261] width 34 height 5
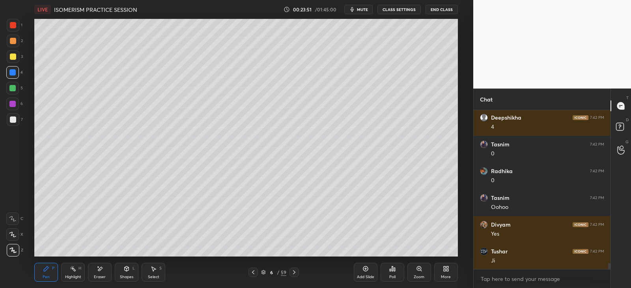
scroll to position [4114, 0]
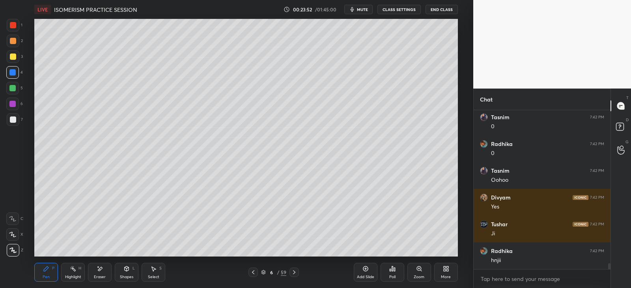
click at [366, 268] on icon at bounding box center [365, 269] width 6 height 6
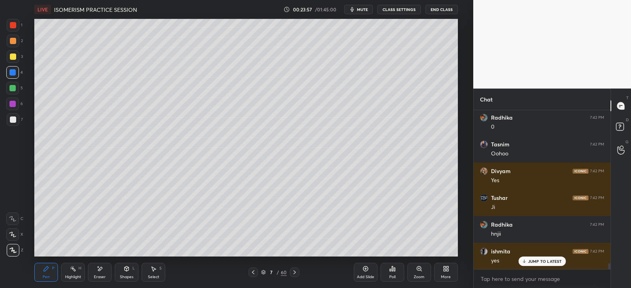
click at [128, 270] on icon at bounding box center [127, 269] width 4 height 5
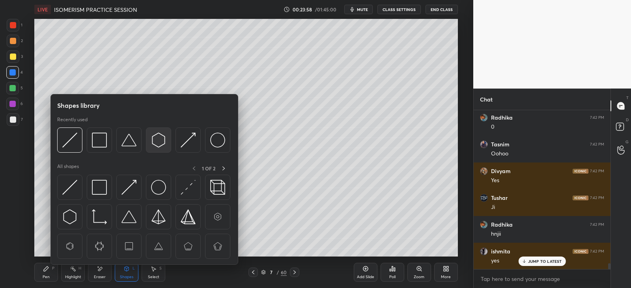
click at [160, 139] on img at bounding box center [158, 140] width 15 height 15
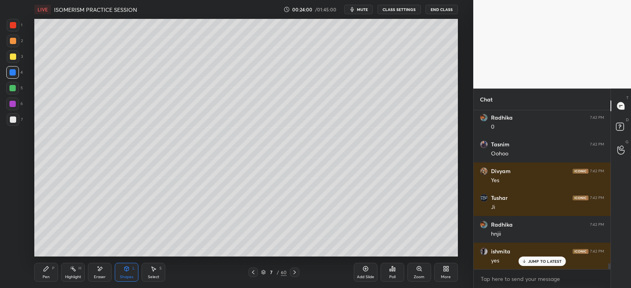
click at [47, 272] on icon at bounding box center [46, 269] width 6 height 6
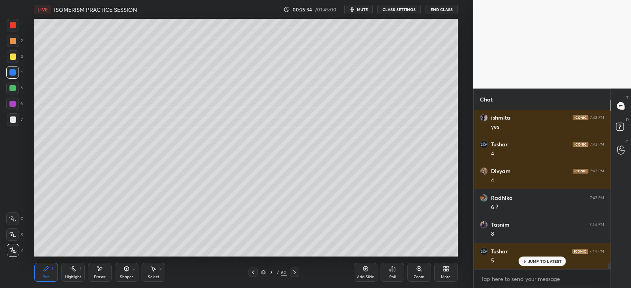
scroll to position [4301, 0]
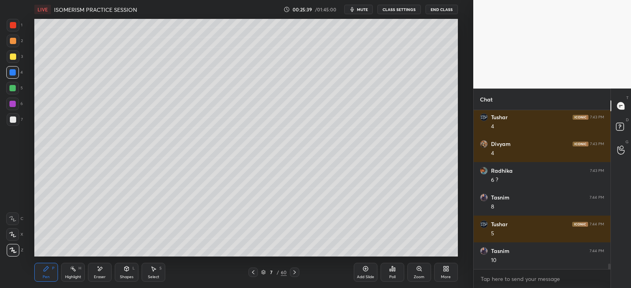
click at [128, 273] on div "Shapes L" at bounding box center [127, 272] width 24 height 19
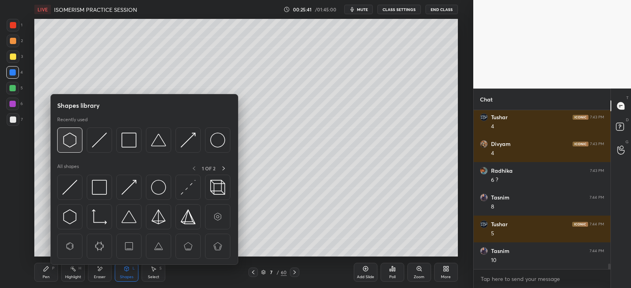
click at [77, 140] on img at bounding box center [69, 140] width 15 height 15
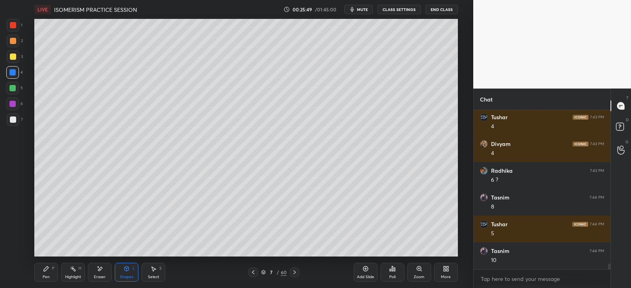
click at [47, 266] on icon at bounding box center [46, 269] width 6 height 6
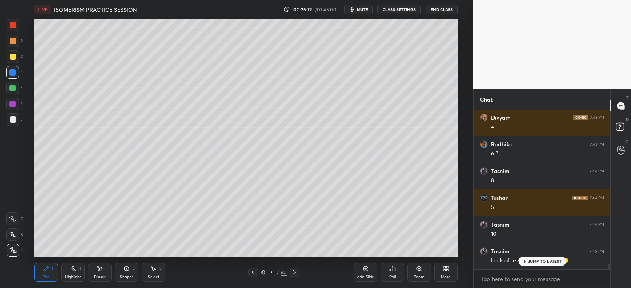
click at [538, 260] on p "JUMP TO LATEST" at bounding box center [545, 261] width 34 height 5
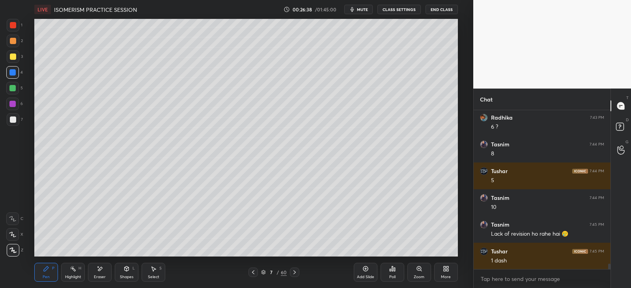
click at [95, 270] on div "Eraser" at bounding box center [100, 272] width 24 height 19
click at [52, 273] on div "Pen P" at bounding box center [46, 272] width 24 height 19
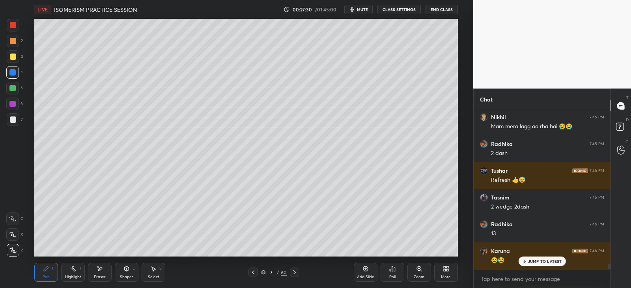
scroll to position [4542, 0]
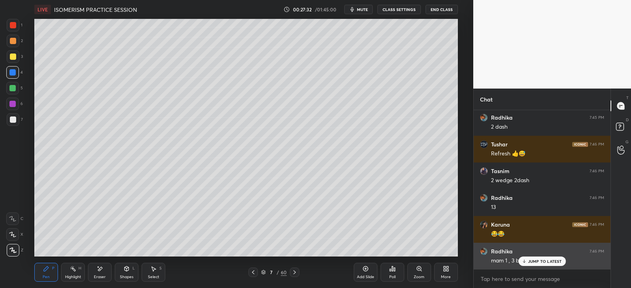
click at [532, 266] on div "JUMP TO LATEST" at bounding box center [541, 261] width 47 height 9
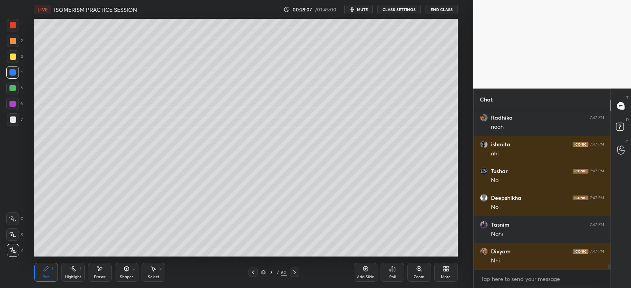
scroll to position [4784, 0]
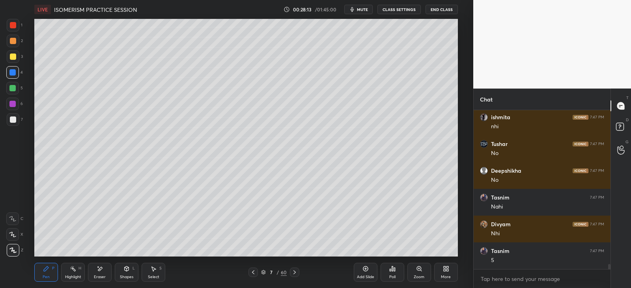
click at [125, 268] on icon at bounding box center [127, 269] width 4 height 5
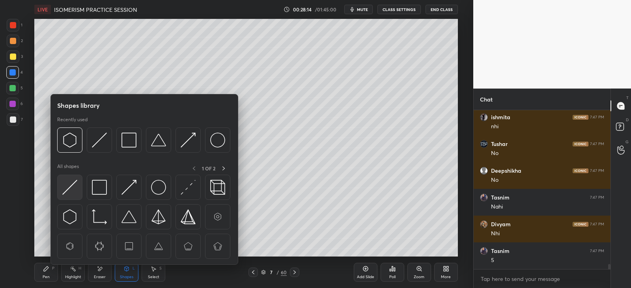
click at [72, 188] on img at bounding box center [69, 187] width 15 height 15
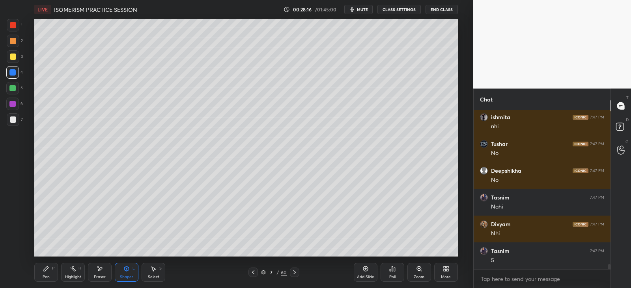
click at [43, 274] on div "Pen P" at bounding box center [46, 272] width 24 height 19
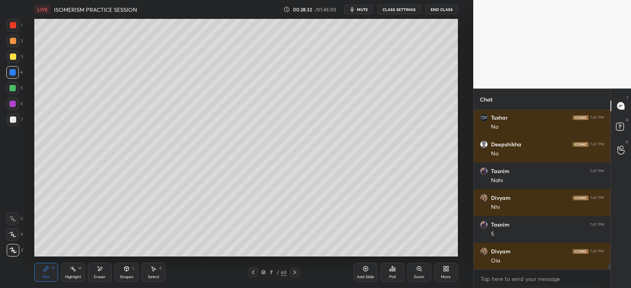
scroll to position [3, 2]
click at [124, 276] on div "Shapes" at bounding box center [126, 277] width 13 height 4
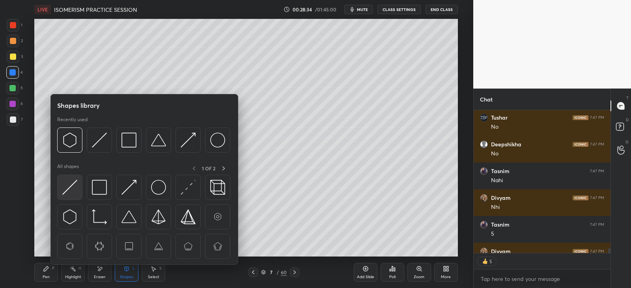
click at [70, 190] on img at bounding box center [69, 187] width 15 height 15
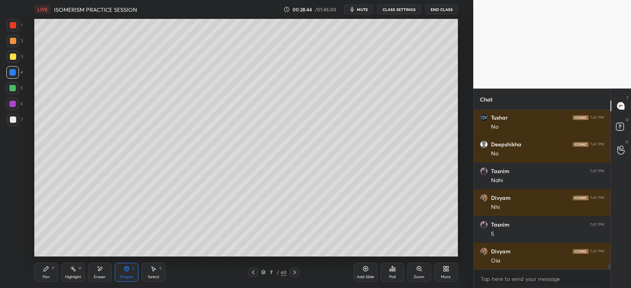
scroll to position [4837, 0]
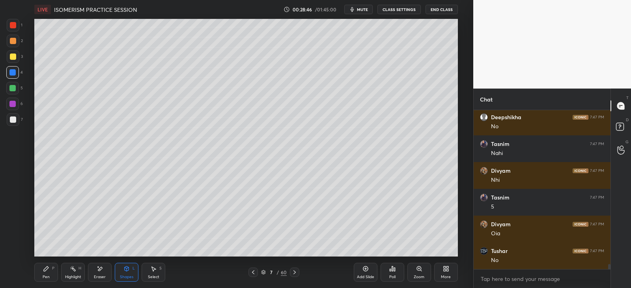
click at [47, 269] on icon at bounding box center [46, 269] width 5 height 5
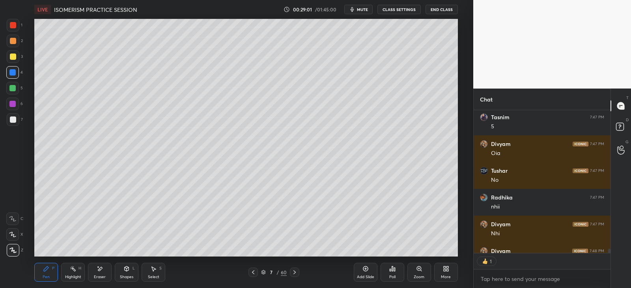
scroll to position [3, 2]
click at [130, 271] on div "Shapes L" at bounding box center [127, 272] width 24 height 19
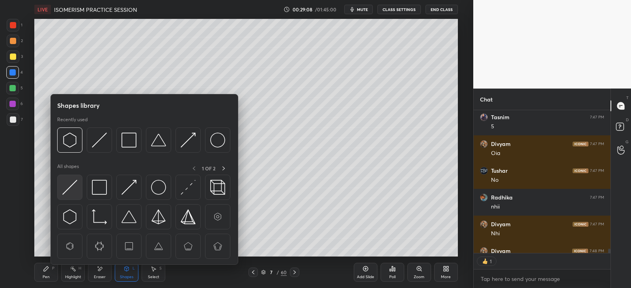
click at [68, 186] on img at bounding box center [69, 187] width 15 height 15
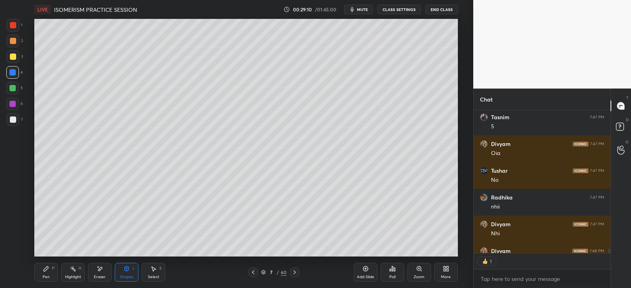
click at [53, 270] on div "P" at bounding box center [53, 269] width 2 height 4
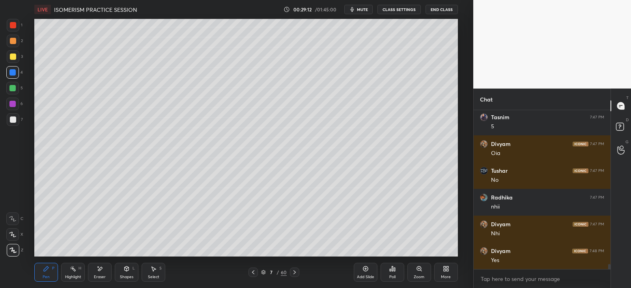
scroll to position [4944, 0]
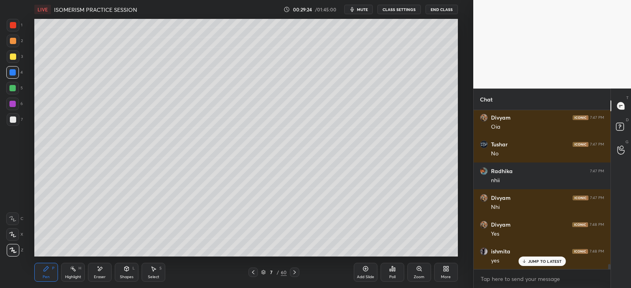
click at [252, 270] on icon at bounding box center [253, 273] width 6 height 6
click at [297, 270] on icon at bounding box center [294, 273] width 6 height 6
click at [127, 273] on div "Shapes L" at bounding box center [127, 272] width 24 height 19
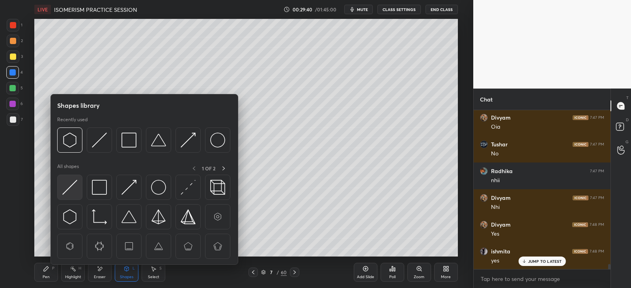
click at [71, 187] on img at bounding box center [69, 187] width 15 height 15
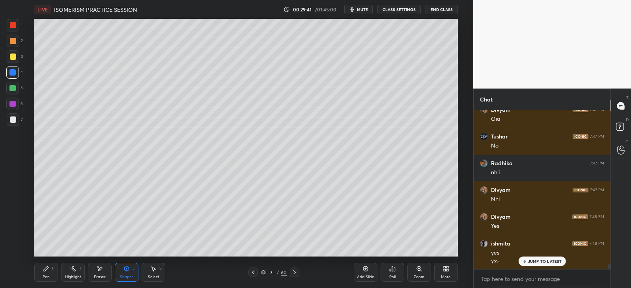
scroll to position [3, 2]
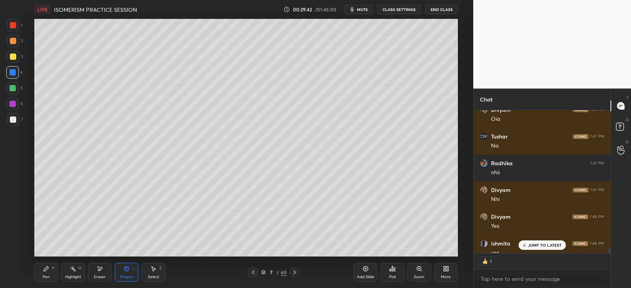
click at [53, 270] on div "P" at bounding box center [53, 269] width 2 height 4
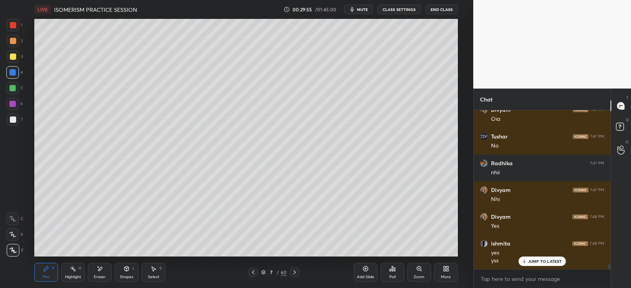
scroll to position [4979, 0]
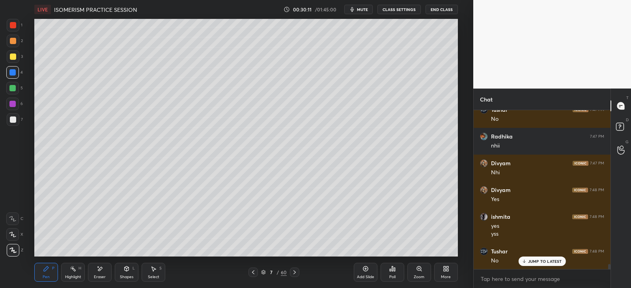
click at [14, 56] on div at bounding box center [13, 57] width 6 height 6
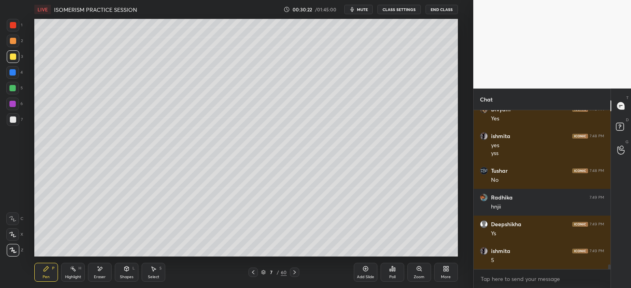
scroll to position [5086, 0]
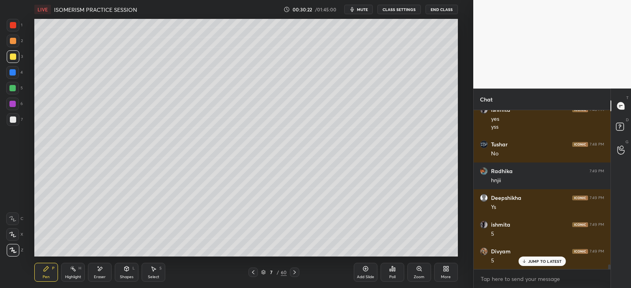
click at [101, 270] on icon at bounding box center [100, 269] width 6 height 7
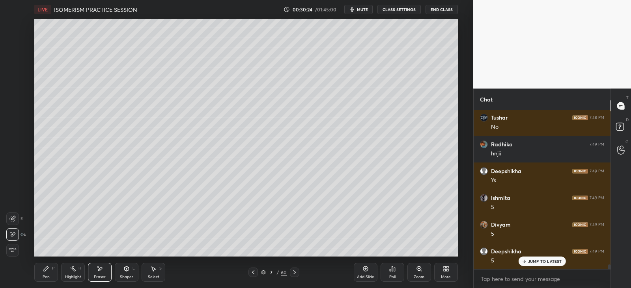
click at [41, 272] on div "Pen P" at bounding box center [46, 272] width 24 height 19
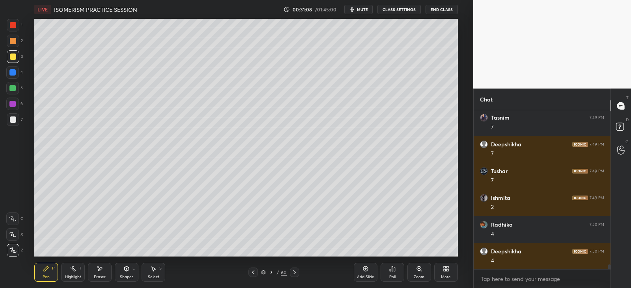
scroll to position [5328, 0]
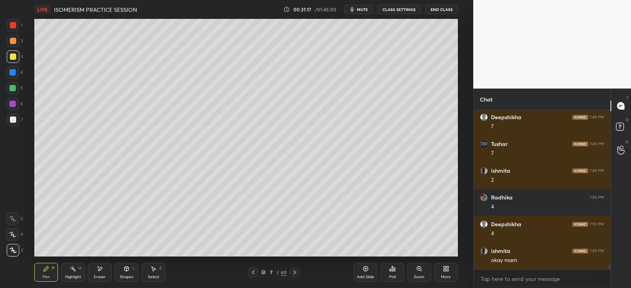
click at [104, 269] on div "Eraser" at bounding box center [100, 272] width 24 height 19
click at [48, 271] on icon at bounding box center [46, 269] width 6 height 6
click at [252, 275] on icon at bounding box center [253, 273] width 6 height 6
click at [296, 272] on icon at bounding box center [294, 273] width 6 height 6
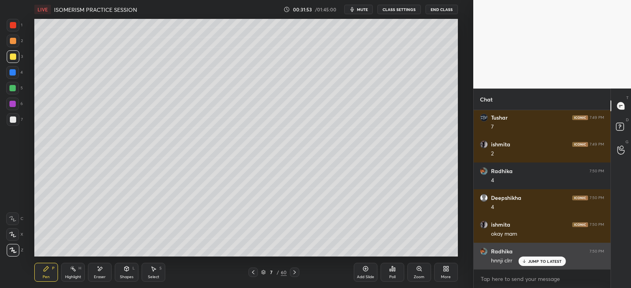
click at [533, 259] on p "JUMP TO LATEST" at bounding box center [545, 261] width 34 height 5
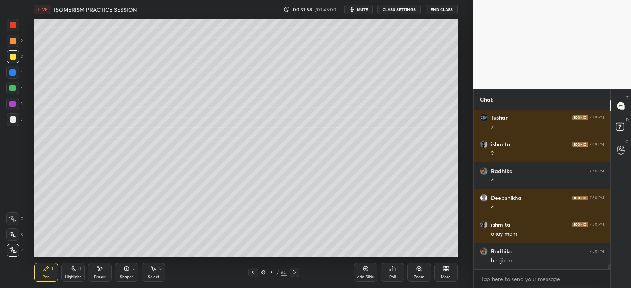
click at [295, 273] on icon at bounding box center [294, 273] width 6 height 6
click at [14, 40] on div at bounding box center [13, 41] width 6 height 6
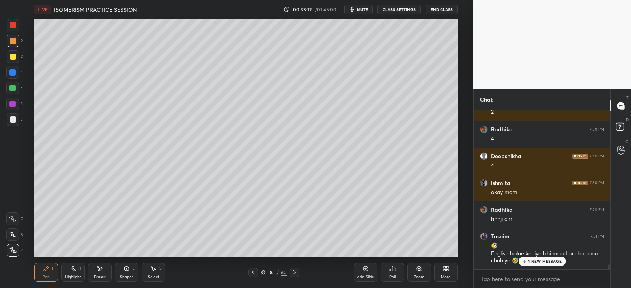
scroll to position [5423, 0]
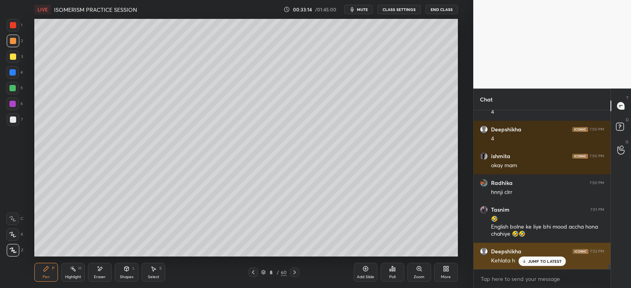
click at [525, 259] on div "JUMP TO LATEST" at bounding box center [541, 261] width 47 height 9
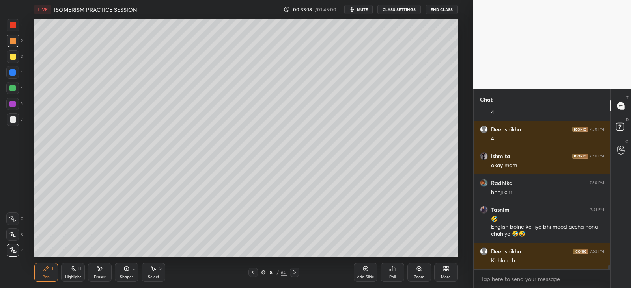
scroll to position [5450, 0]
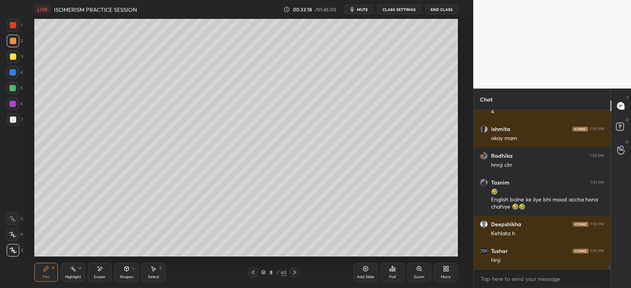
click at [78, 271] on div "Highlight H" at bounding box center [73, 272] width 24 height 19
click at [104, 269] on div "Eraser" at bounding box center [100, 272] width 24 height 19
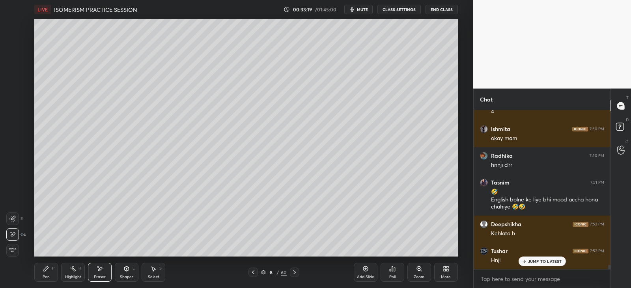
scroll to position [5476, 0]
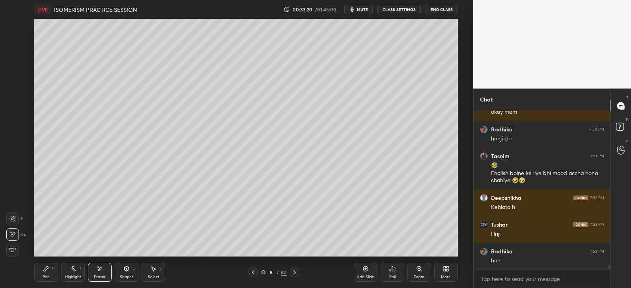
click at [45, 281] on div "Pen P" at bounding box center [46, 272] width 24 height 19
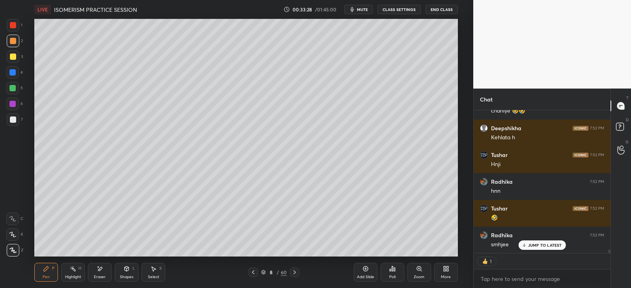
scroll to position [5573, 0]
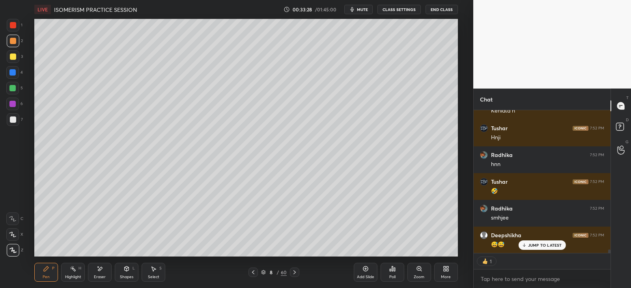
click at [13, 73] on div at bounding box center [12, 72] width 6 height 6
click at [368, 272] on icon at bounding box center [365, 269] width 6 height 6
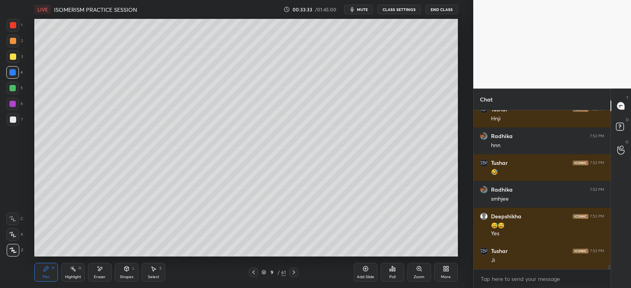
scroll to position [5592, 0]
click at [131, 268] on div "Shapes L" at bounding box center [127, 272] width 24 height 19
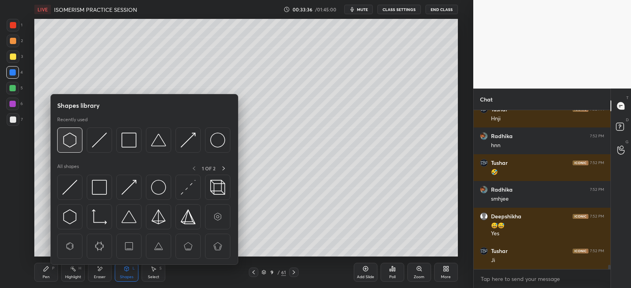
click at [69, 136] on img at bounding box center [69, 140] width 15 height 15
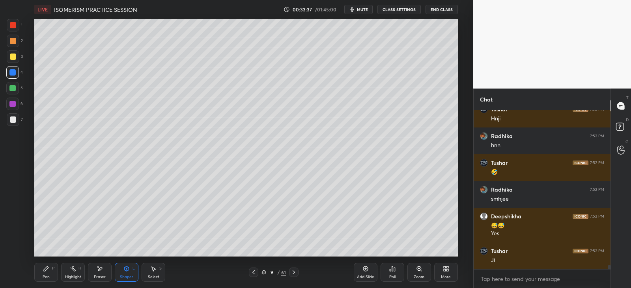
click at [47, 266] on icon at bounding box center [46, 269] width 6 height 6
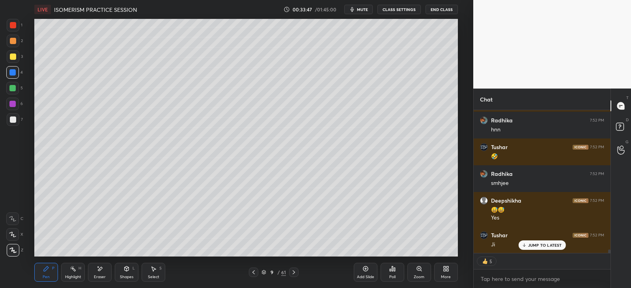
scroll to position [5634, 0]
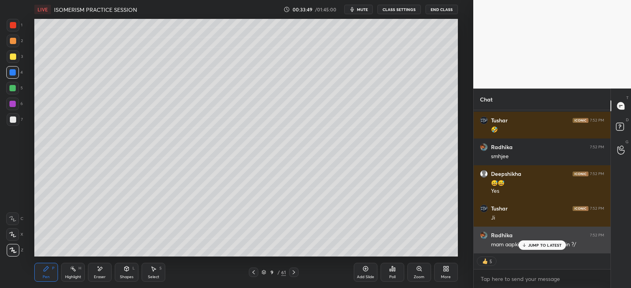
click at [530, 243] on p "JUMP TO LATEST" at bounding box center [545, 245] width 34 height 5
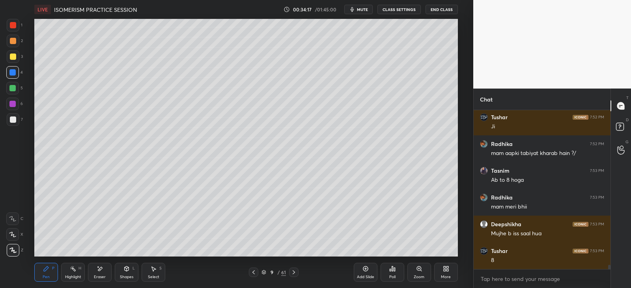
scroll to position [5752, 0]
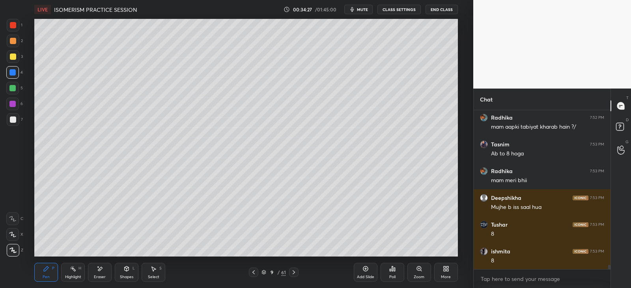
click at [14, 56] on div at bounding box center [13, 57] width 6 height 6
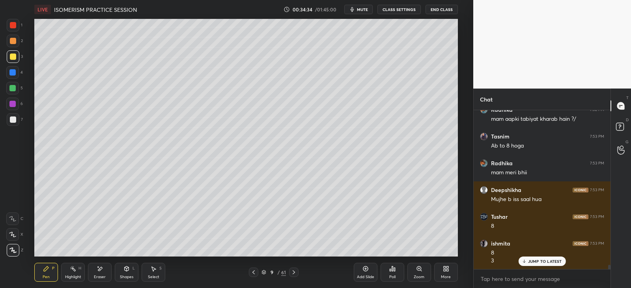
click at [128, 269] on icon at bounding box center [127, 269] width 4 height 5
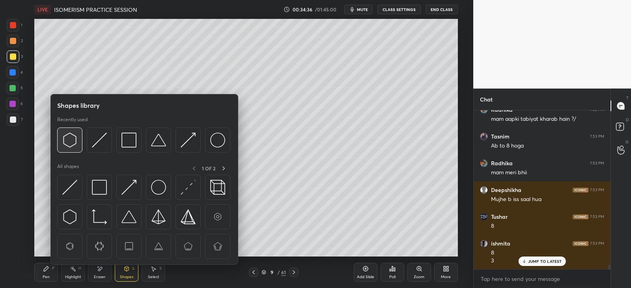
click at [74, 145] on img at bounding box center [69, 140] width 15 height 15
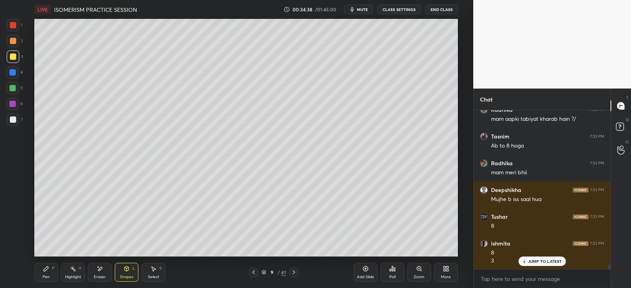
scroll to position [5787, 0]
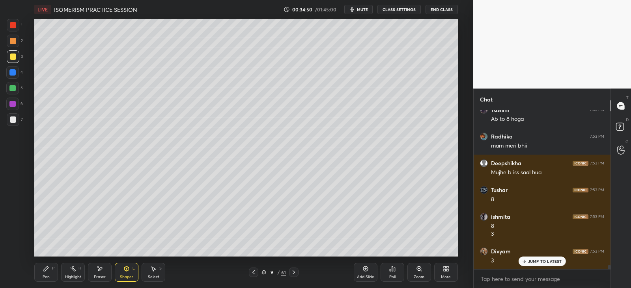
click at [51, 269] on div "Pen P" at bounding box center [46, 272] width 24 height 19
click at [14, 121] on div at bounding box center [13, 120] width 6 height 6
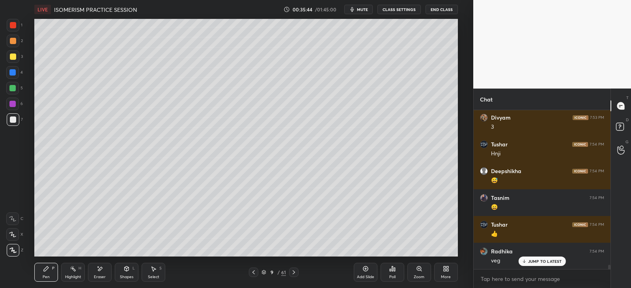
scroll to position [5949, 0]
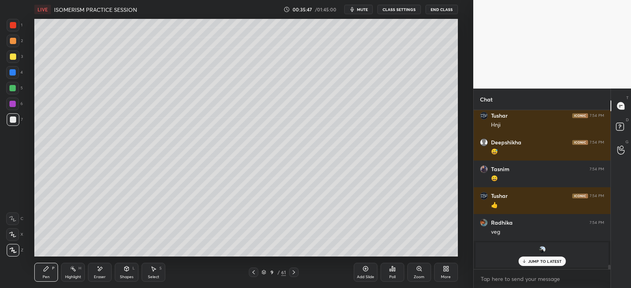
click at [548, 259] on p "JUMP TO LATEST" at bounding box center [545, 261] width 34 height 5
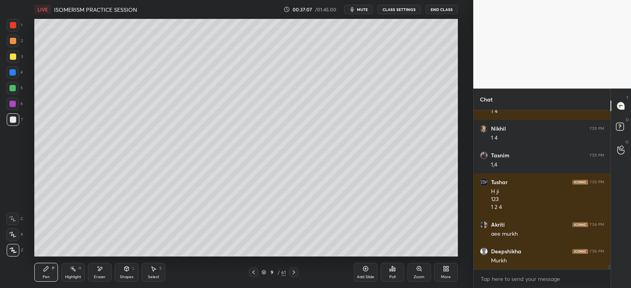
scroll to position [5497, 0]
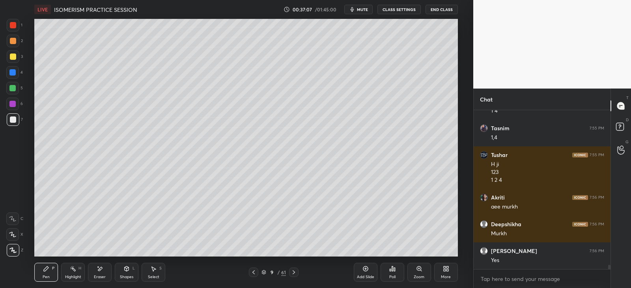
click at [100, 274] on div "Eraser" at bounding box center [100, 272] width 24 height 19
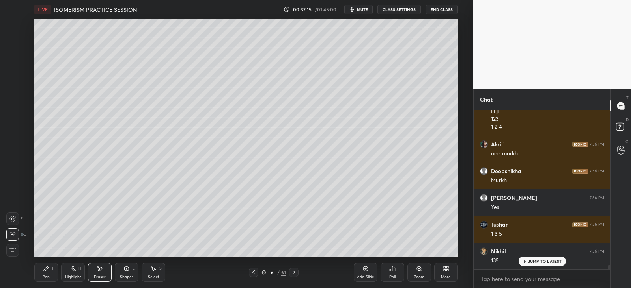
scroll to position [5577, 0]
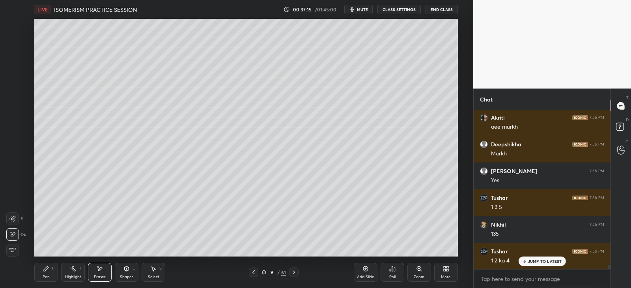
click at [133, 267] on div "L" at bounding box center [133, 269] width 2 height 4
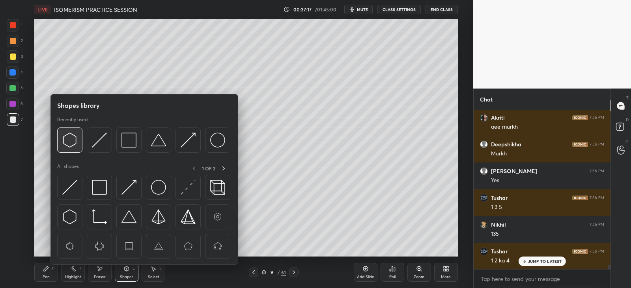
click at [75, 139] on img at bounding box center [69, 140] width 15 height 15
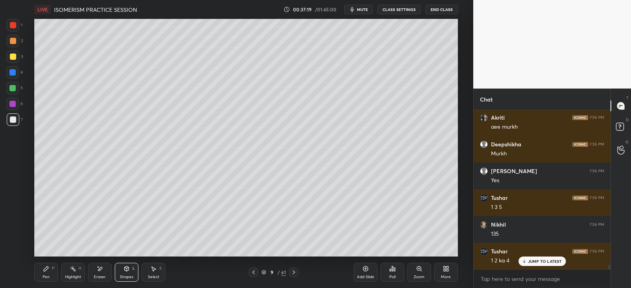
click at [44, 271] on icon at bounding box center [46, 269] width 5 height 5
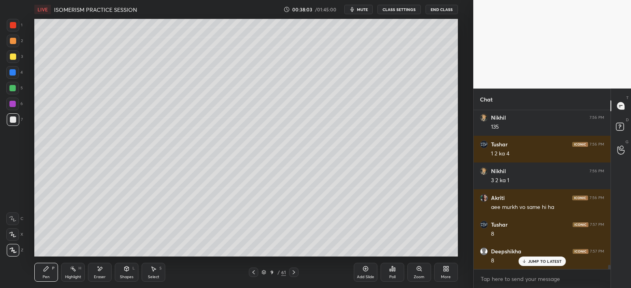
scroll to position [5711, 0]
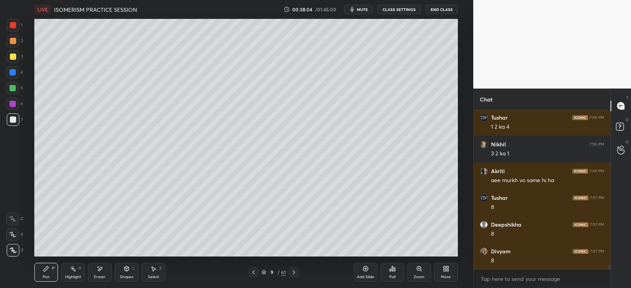
click at [127, 268] on icon at bounding box center [127, 268] width 4 height 1
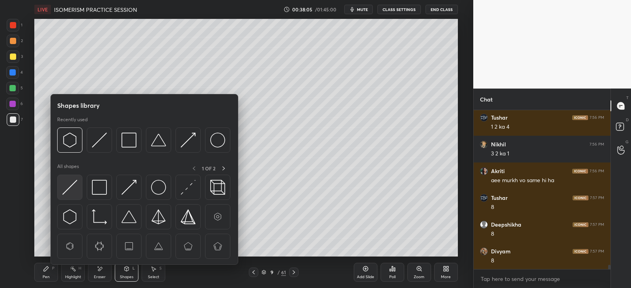
click at [67, 186] on img at bounding box center [69, 187] width 15 height 15
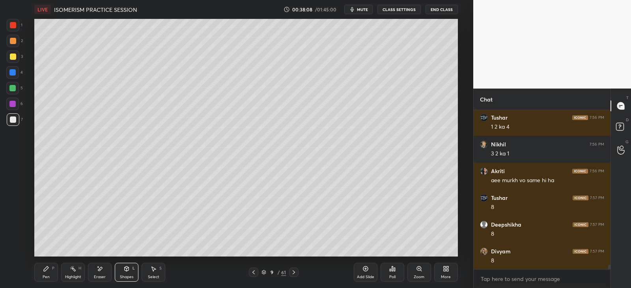
click at [44, 279] on div "Pen" at bounding box center [46, 277] width 7 height 4
click at [128, 270] on icon at bounding box center [127, 269] width 4 height 5
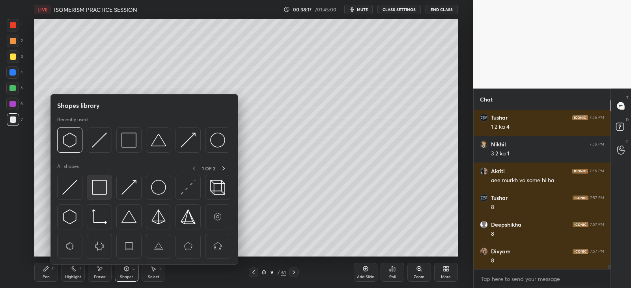
scroll to position [5738, 0]
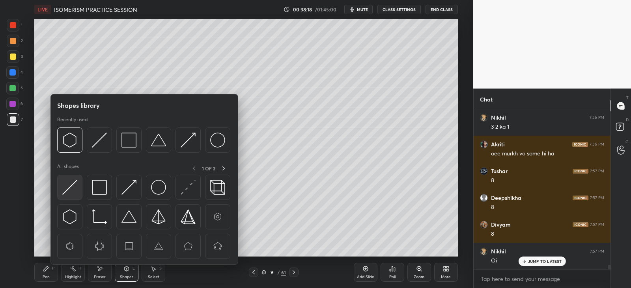
click at [75, 188] on img at bounding box center [69, 187] width 15 height 15
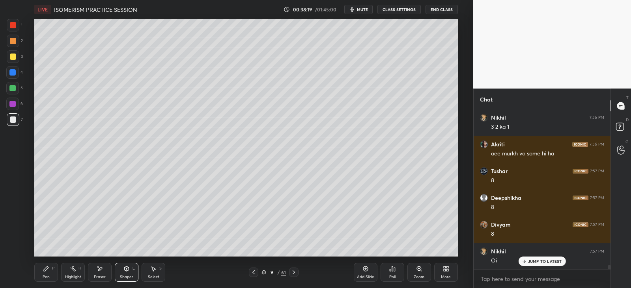
scroll to position [5772, 0]
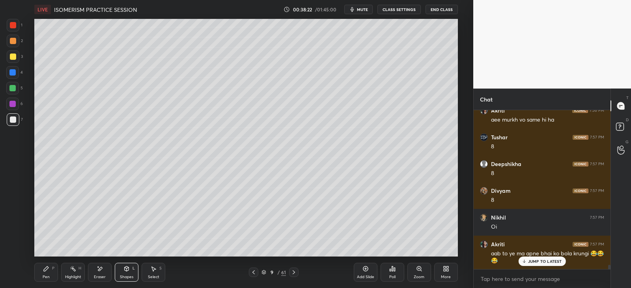
click at [33, 276] on div "LIVE ISOMERISM PRACTICE SESSION 00:38:22 / 01:45:00 mute CLASS SETTINGS End Cla…" at bounding box center [245, 144] width 441 height 288
click at [38, 272] on div "Pen P" at bounding box center [46, 272] width 24 height 19
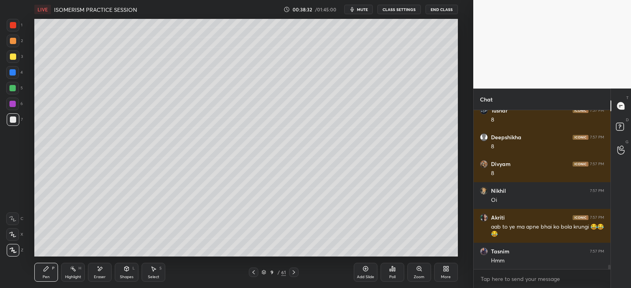
click at [131, 275] on div "Shapes" at bounding box center [126, 277] width 13 height 4
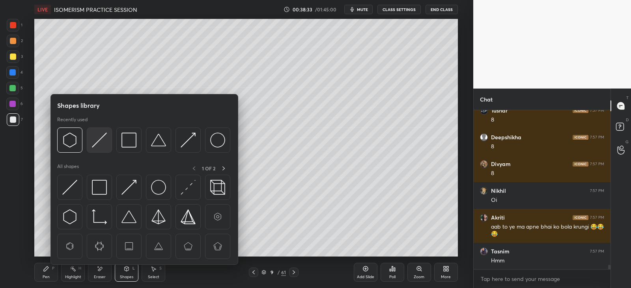
click at [107, 139] on div at bounding box center [99, 140] width 25 height 25
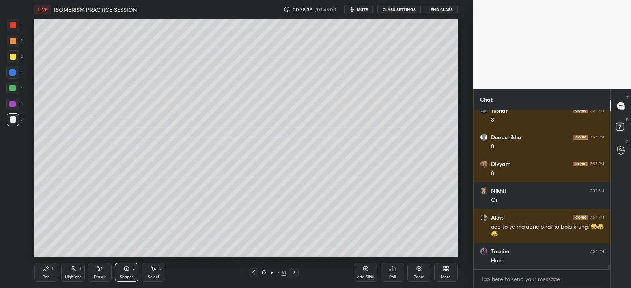
click at [47, 274] on div "Pen P" at bounding box center [46, 272] width 24 height 19
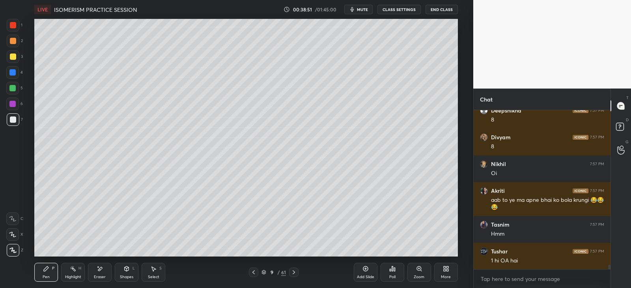
click at [102, 271] on icon at bounding box center [100, 269] width 6 height 7
click at [129, 265] on div "Shapes L" at bounding box center [127, 272] width 24 height 19
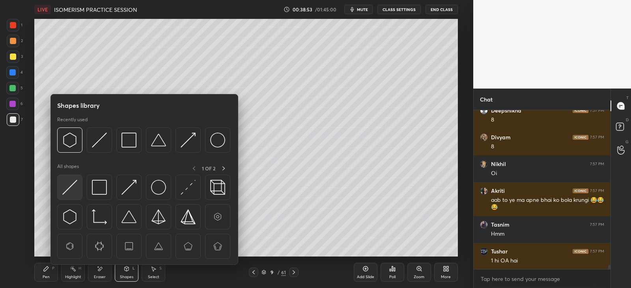
click at [69, 188] on img at bounding box center [69, 187] width 15 height 15
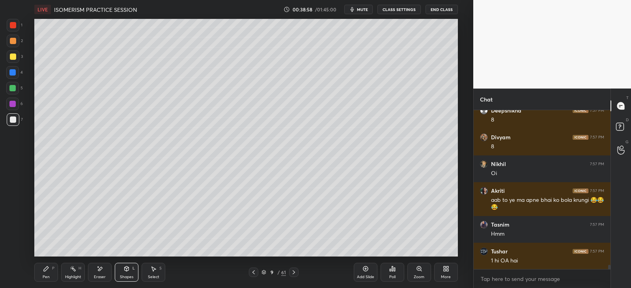
click at [45, 277] on div "Pen" at bounding box center [46, 277] width 7 height 4
click at [124, 275] on div "Shapes" at bounding box center [126, 277] width 13 height 4
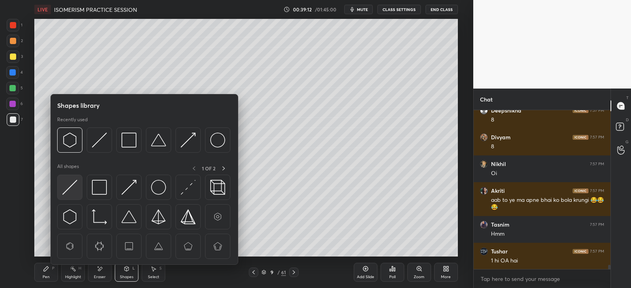
click at [73, 185] on img at bounding box center [69, 187] width 15 height 15
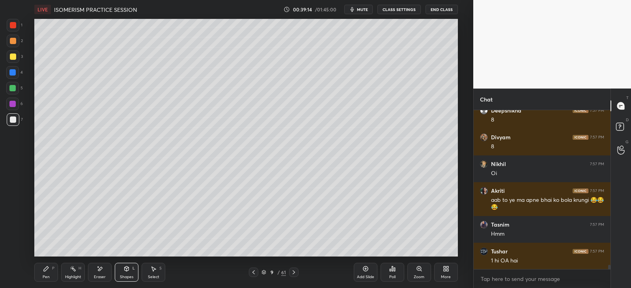
click at [48, 273] on div "Pen P" at bounding box center [46, 272] width 24 height 19
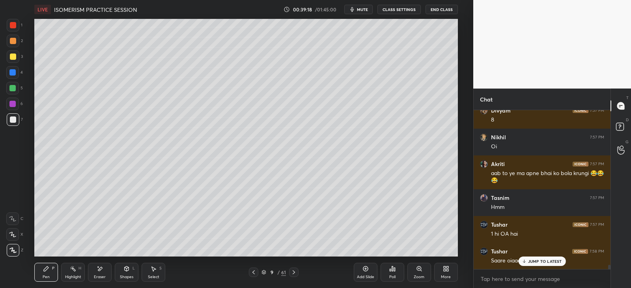
click at [126, 272] on icon at bounding box center [127, 269] width 4 height 5
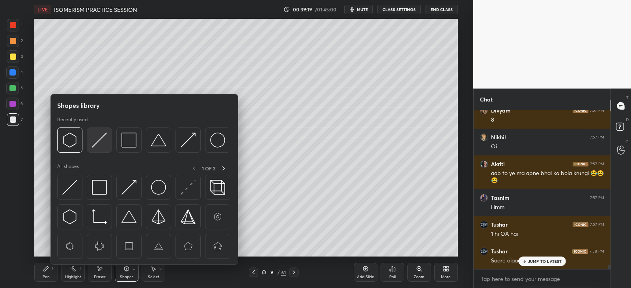
click at [110, 140] on div at bounding box center [99, 140] width 25 height 25
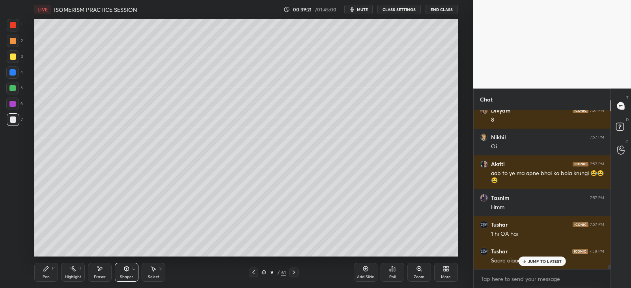
click at [48, 282] on div "Pen P" at bounding box center [46, 272] width 24 height 19
click at [130, 274] on div "Shapes L" at bounding box center [127, 272] width 24 height 19
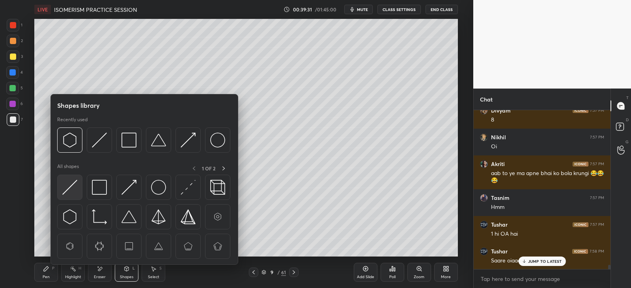
click at [70, 187] on img at bounding box center [69, 187] width 15 height 15
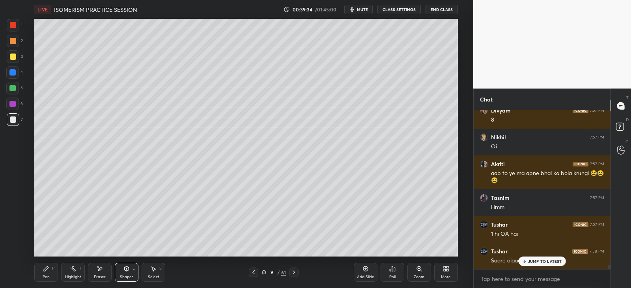
click at [49, 268] on div "Pen P" at bounding box center [46, 272] width 24 height 19
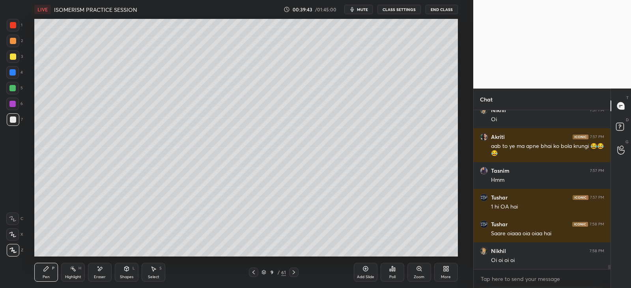
click at [132, 268] on div "L" at bounding box center [133, 269] width 2 height 4
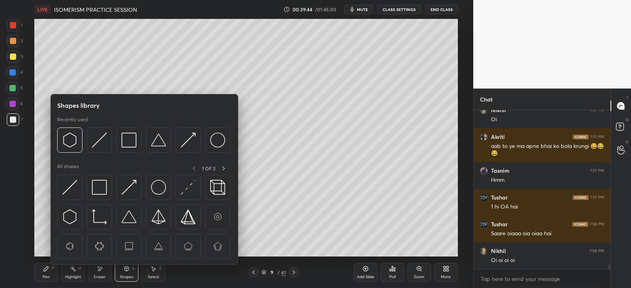
click at [74, 272] on div "Highlight H" at bounding box center [73, 272] width 24 height 19
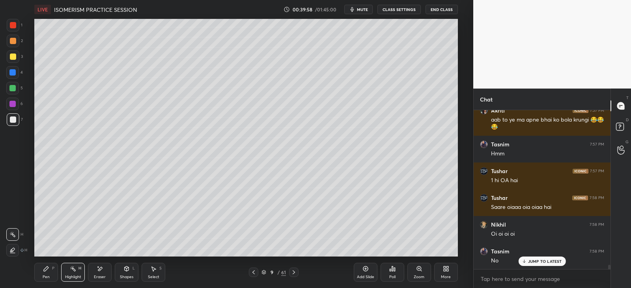
scroll to position [5933, 0]
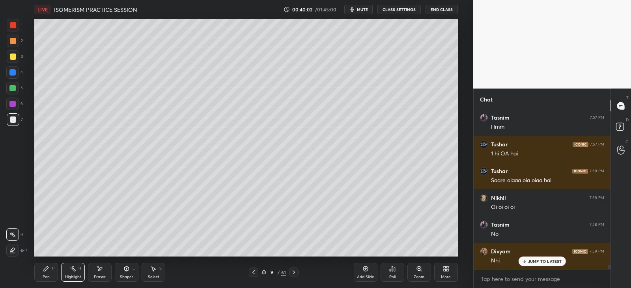
click at [49, 271] on div "Pen P" at bounding box center [46, 272] width 24 height 19
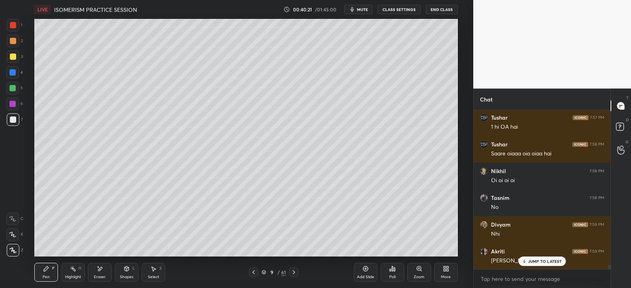
click at [99, 271] on icon at bounding box center [100, 269] width 4 height 4
click at [53, 269] on div "P" at bounding box center [53, 269] width 2 height 4
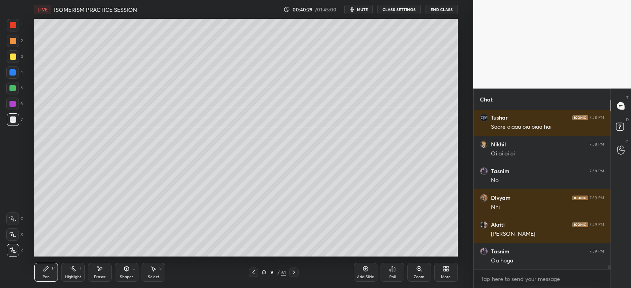
scroll to position [6013, 0]
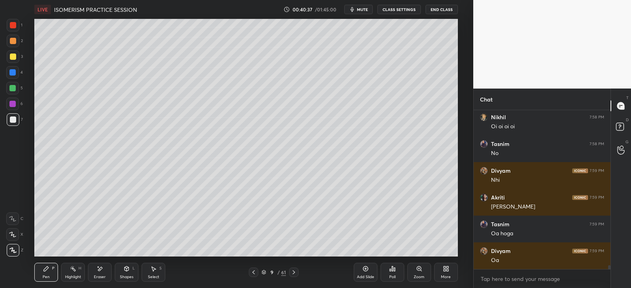
click at [133, 273] on div "Shapes L" at bounding box center [127, 272] width 24 height 19
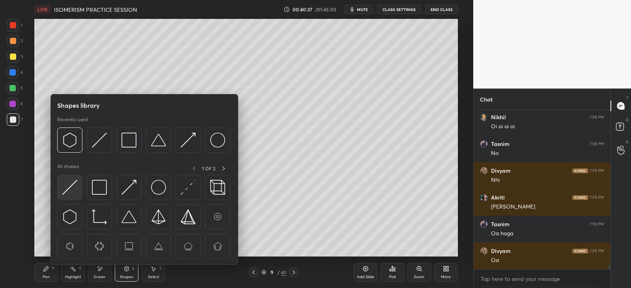
click at [73, 188] on img at bounding box center [69, 187] width 15 height 15
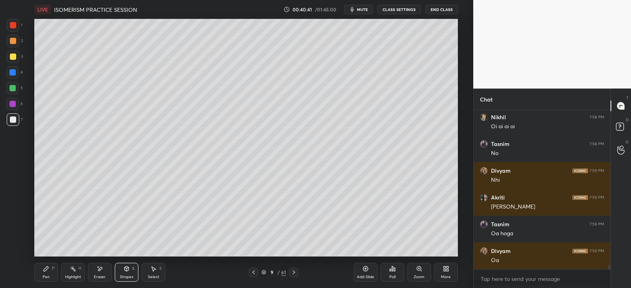
click at [49, 275] on div "Pen" at bounding box center [46, 277] width 7 height 4
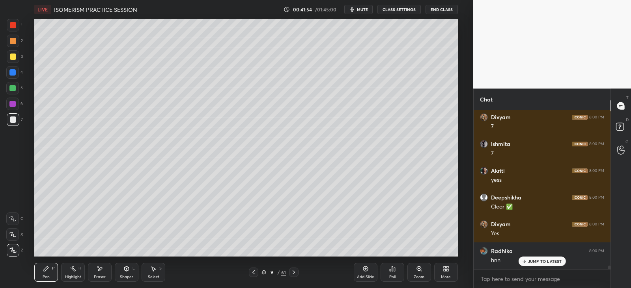
scroll to position [6625, 0]
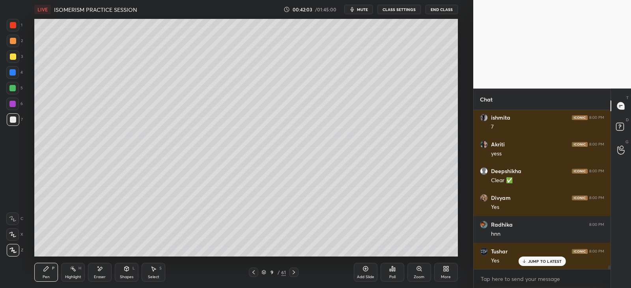
click at [363, 272] on icon at bounding box center [365, 269] width 6 height 6
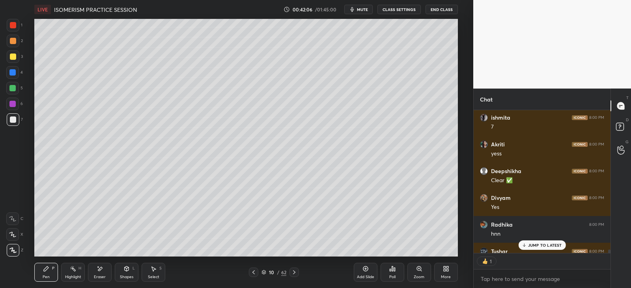
scroll to position [3, 2]
click at [99, 270] on icon at bounding box center [100, 269] width 4 height 4
click at [43, 272] on icon at bounding box center [46, 269] width 6 height 6
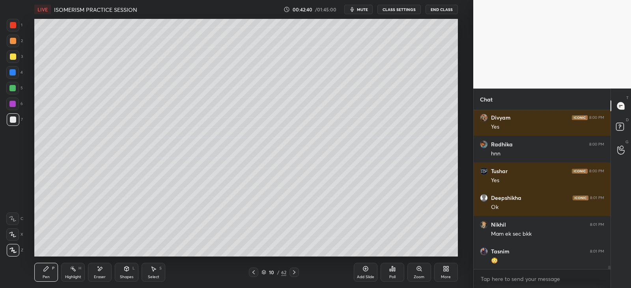
scroll to position [6735, 0]
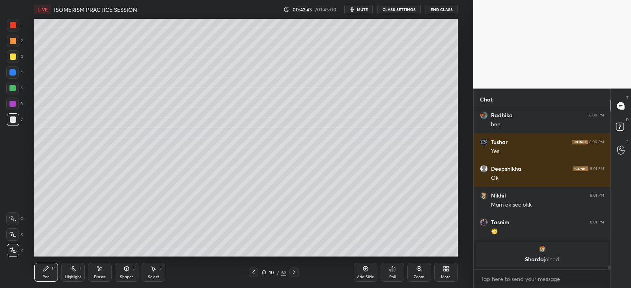
click at [255, 271] on icon at bounding box center [253, 273] width 6 height 6
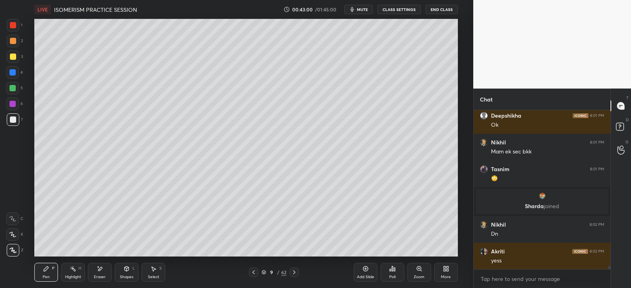
scroll to position [6815, 0]
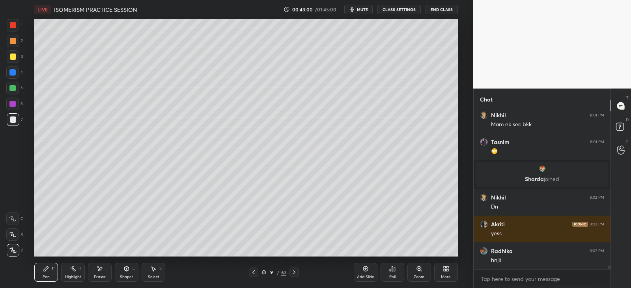
click at [293, 271] on icon at bounding box center [294, 273] width 2 height 4
click at [12, 90] on div at bounding box center [12, 88] width 6 height 6
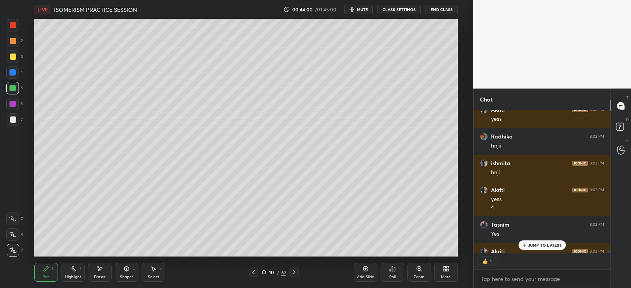
scroll to position [3, 2]
click at [525, 242] on div "JUMP TO LATEST" at bounding box center [541, 245] width 47 height 9
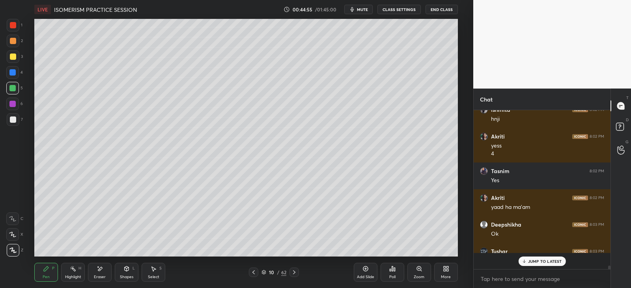
scroll to position [156, 134]
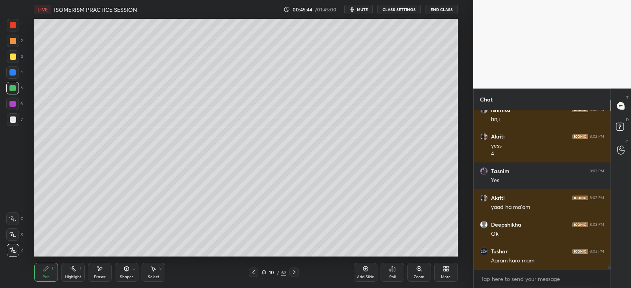
click at [19, 57] on div "3" at bounding box center [15, 56] width 16 height 13
click at [13, 56] on div at bounding box center [13, 57] width 6 height 6
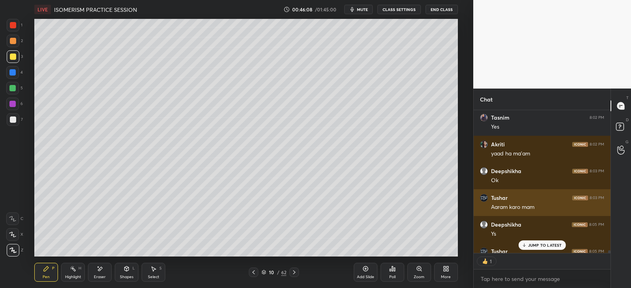
scroll to position [7053, 0]
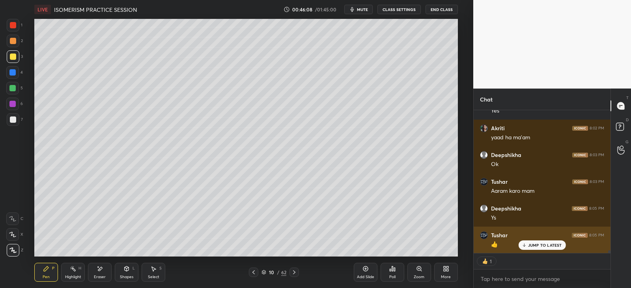
click at [530, 244] on p "JUMP TO LATEST" at bounding box center [545, 245] width 34 height 5
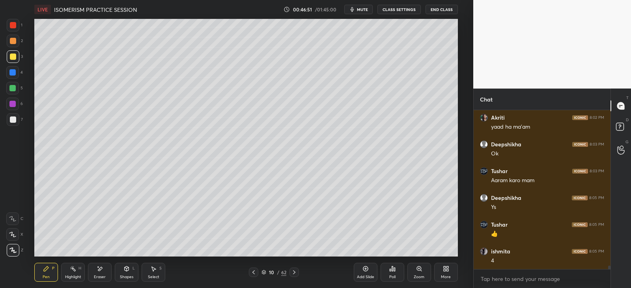
scroll to position [7091, 0]
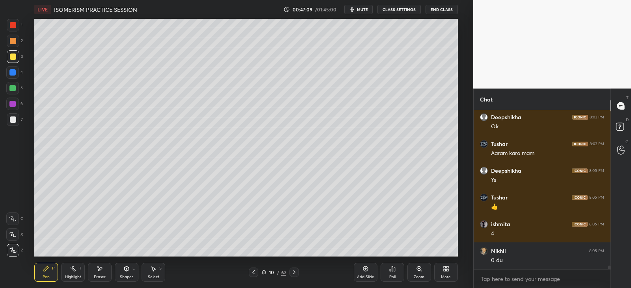
click at [99, 271] on icon at bounding box center [100, 269] width 4 height 4
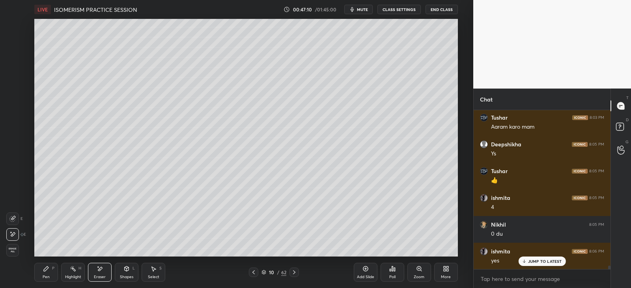
click at [42, 271] on div "Pen P" at bounding box center [46, 272] width 24 height 19
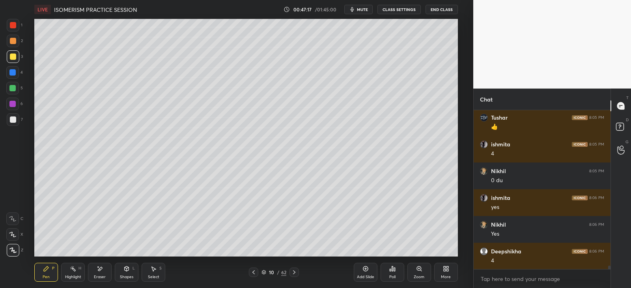
scroll to position [7198, 0]
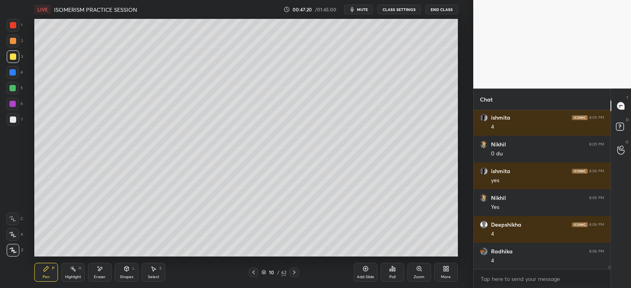
click at [18, 72] on div at bounding box center [12, 72] width 13 height 13
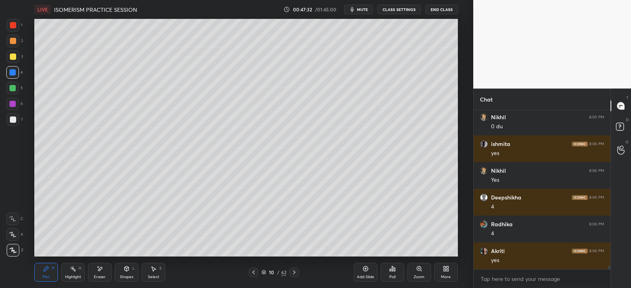
scroll to position [7252, 0]
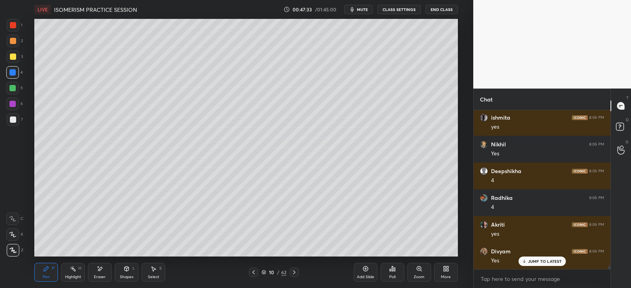
click at [126, 276] on div "Shapes" at bounding box center [126, 277] width 13 height 4
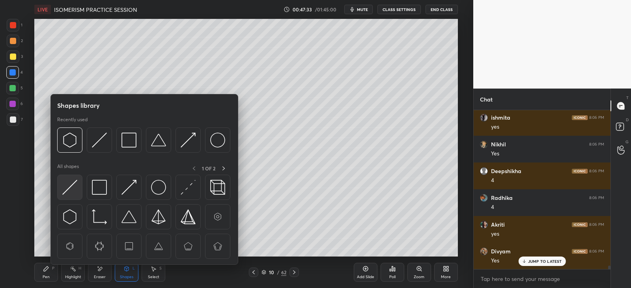
click at [66, 192] on img at bounding box center [69, 187] width 15 height 15
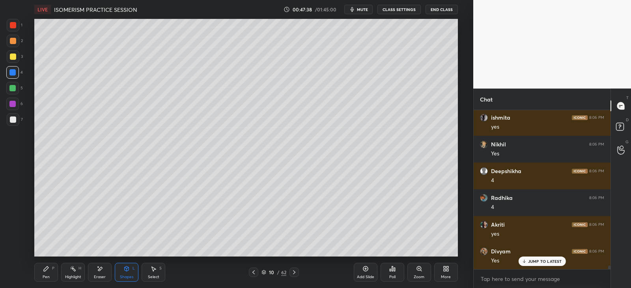
click at [35, 270] on div "Pen P" at bounding box center [46, 272] width 24 height 19
click at [19, 57] on div "3" at bounding box center [15, 56] width 16 height 13
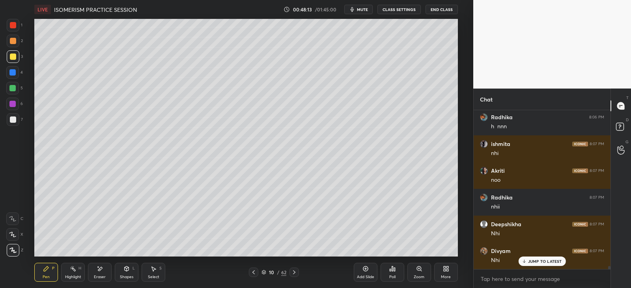
scroll to position [7439, 0]
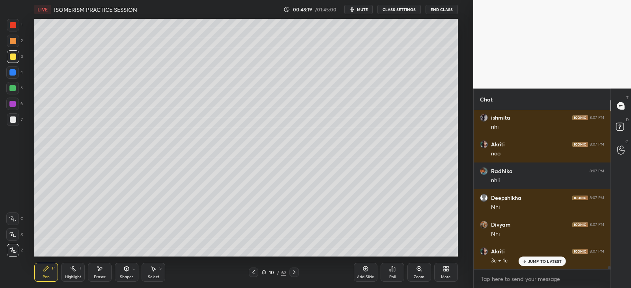
click at [106, 266] on div "Eraser" at bounding box center [100, 272] width 24 height 19
click at [47, 270] on icon at bounding box center [46, 269] width 5 height 5
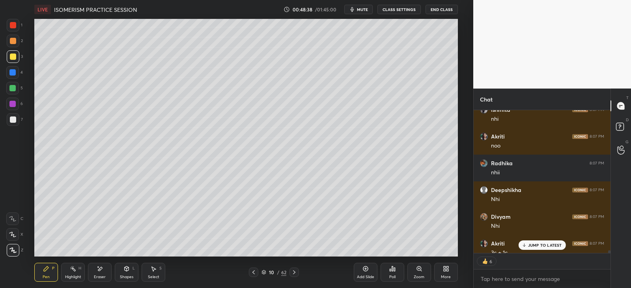
scroll to position [7490, 0]
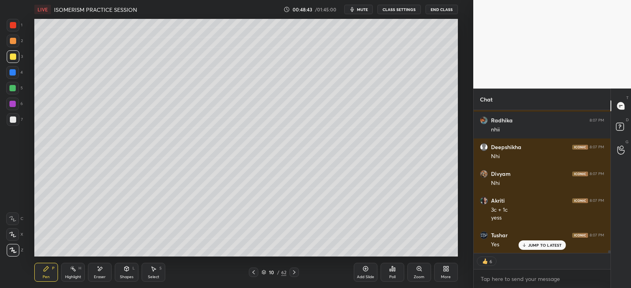
click at [16, 123] on div at bounding box center [13, 119] width 13 height 13
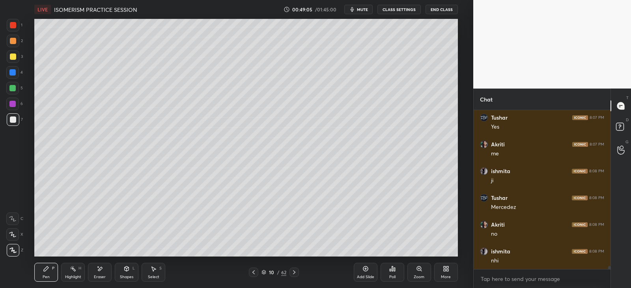
scroll to position [7635, 0]
click at [100, 269] on icon at bounding box center [100, 269] width 4 height 4
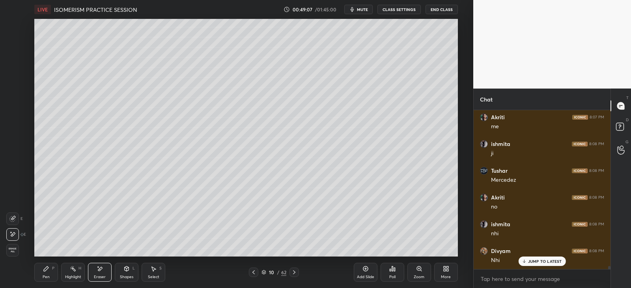
scroll to position [7663, 0]
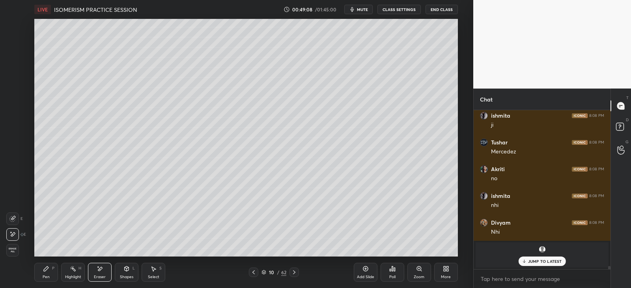
click at [51, 268] on div "Pen P" at bounding box center [46, 272] width 24 height 19
click at [17, 58] on div at bounding box center [13, 56] width 13 height 13
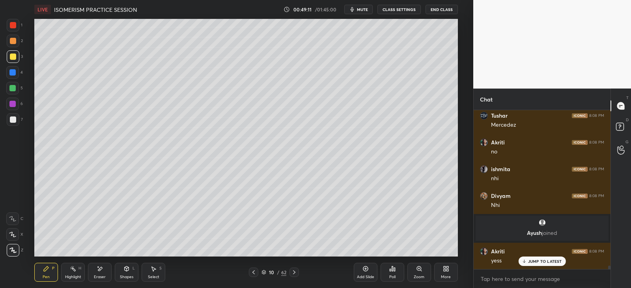
click at [129, 266] on icon at bounding box center [126, 269] width 6 height 6
click at [48, 271] on icon at bounding box center [46, 269] width 6 height 6
click at [14, 120] on div at bounding box center [13, 120] width 6 height 6
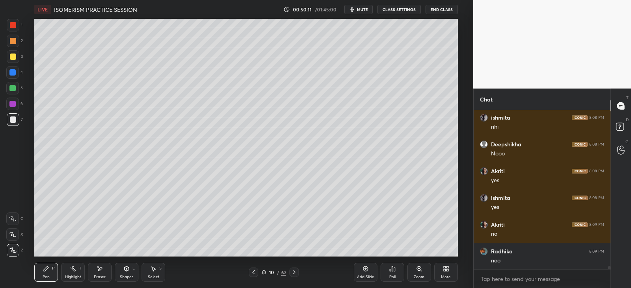
scroll to position [7441, 0]
click at [540, 246] on p "JUMP TO LATEST" at bounding box center [545, 245] width 34 height 5
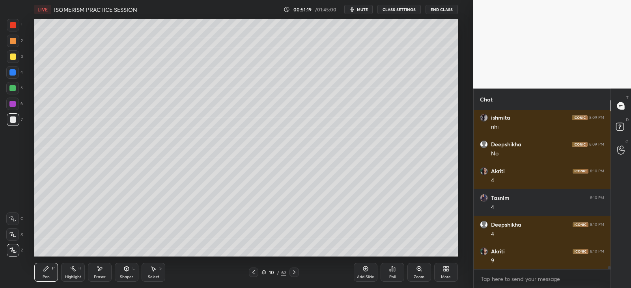
scroll to position [7771, 0]
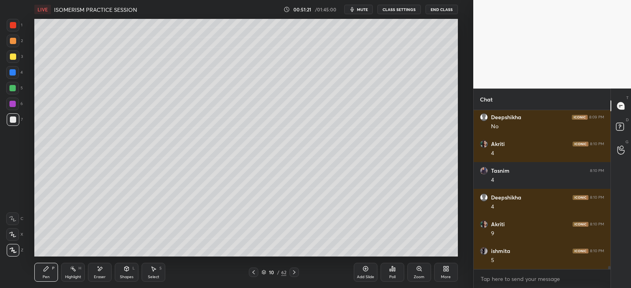
click at [73, 268] on rect at bounding box center [74, 270] width 4 height 4
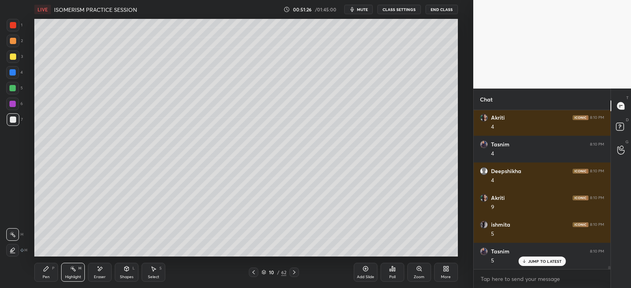
click at [48, 272] on icon at bounding box center [46, 269] width 6 height 6
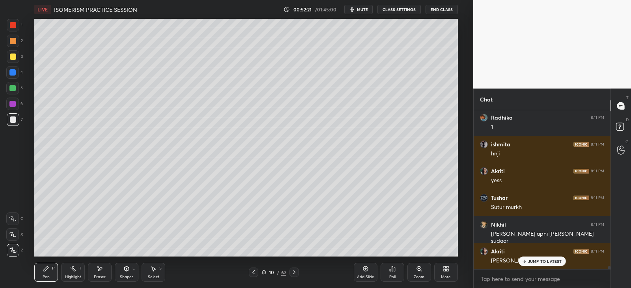
scroll to position [8226, 0]
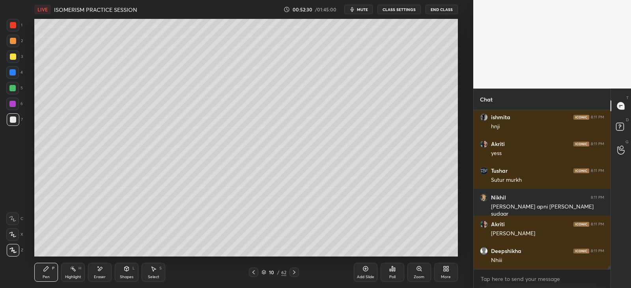
click at [294, 273] on icon at bounding box center [294, 273] width 2 height 4
click at [254, 273] on icon at bounding box center [253, 273] width 6 height 6
click at [361, 271] on div "Add Slide" at bounding box center [365, 272] width 24 height 19
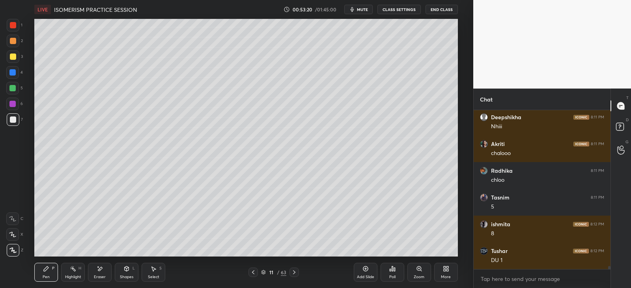
scroll to position [8387, 0]
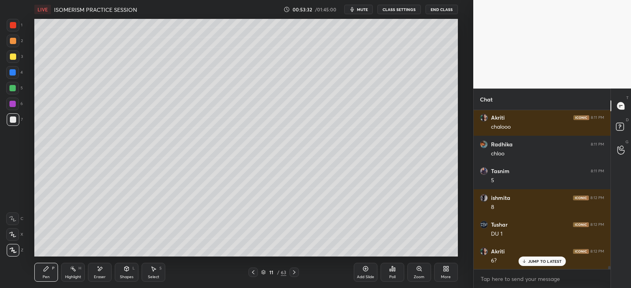
click at [15, 61] on div at bounding box center [13, 56] width 13 height 13
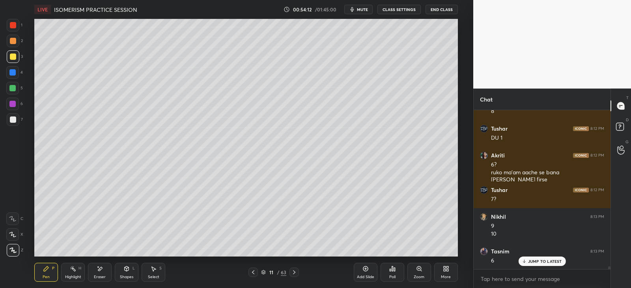
scroll to position [8510, 0]
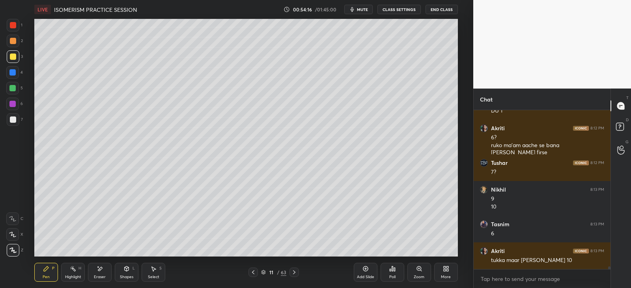
click at [14, 75] on div at bounding box center [12, 72] width 6 height 6
click at [126, 271] on icon at bounding box center [127, 269] width 4 height 5
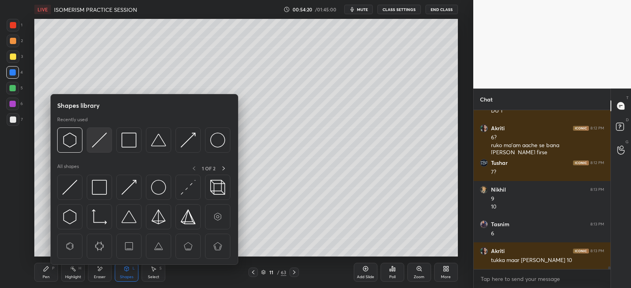
click at [104, 136] on img at bounding box center [99, 140] width 15 height 15
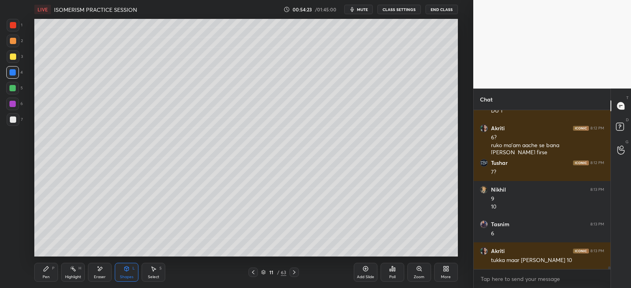
click at [50, 269] on div "Pen P" at bounding box center [46, 272] width 24 height 19
click at [77, 267] on div "Highlight H" at bounding box center [73, 272] width 24 height 19
click at [100, 272] on icon at bounding box center [100, 269] width 6 height 7
click at [42, 275] on div "Pen P" at bounding box center [46, 272] width 24 height 19
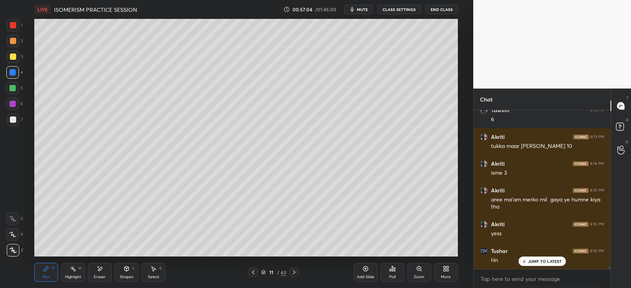
scroll to position [8651, 0]
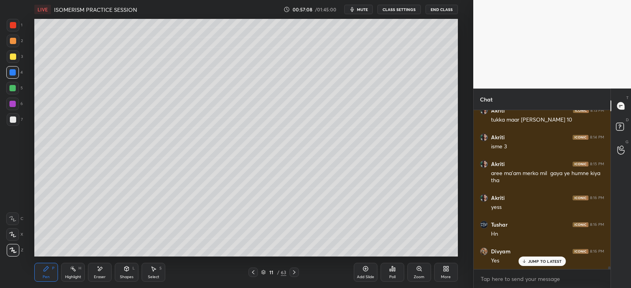
click at [98, 270] on icon at bounding box center [100, 269] width 4 height 4
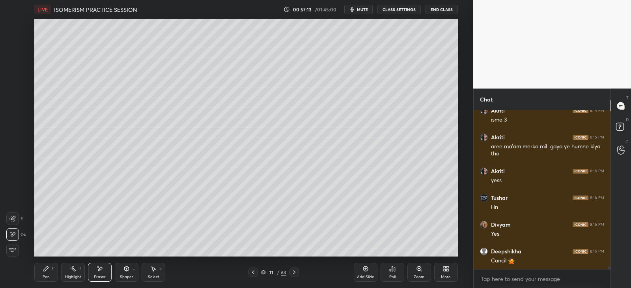
click at [60, 270] on div "Pen P Highlight H Eraser Shapes L Select S" at bounding box center [114, 272] width 160 height 19
click at [54, 277] on div "Pen P" at bounding box center [46, 272] width 24 height 19
click at [15, 87] on div at bounding box center [12, 88] width 6 height 6
click at [105, 268] on div "Eraser" at bounding box center [100, 272] width 24 height 19
click at [50, 269] on div "Pen P" at bounding box center [46, 272] width 24 height 19
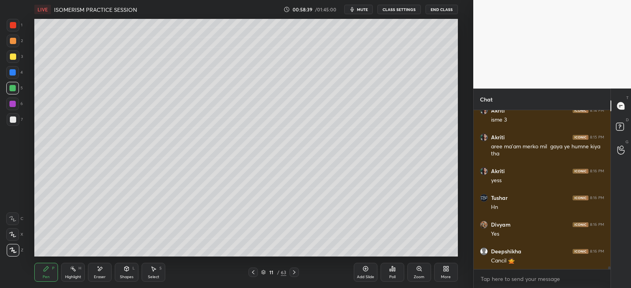
scroll to position [8705, 0]
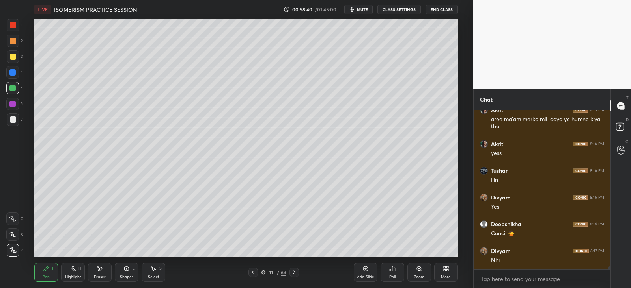
click at [14, 119] on div at bounding box center [13, 120] width 6 height 6
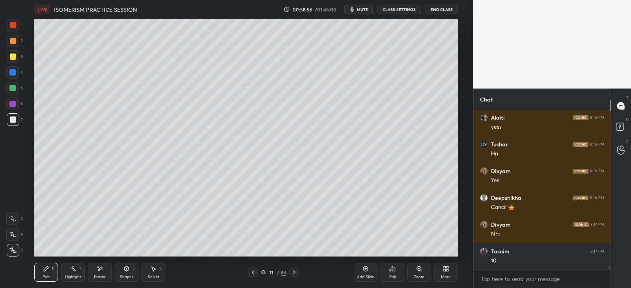
scroll to position [8758, 0]
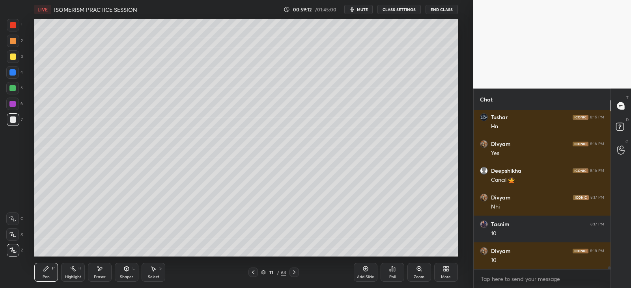
click at [14, 72] on div at bounding box center [12, 72] width 6 height 6
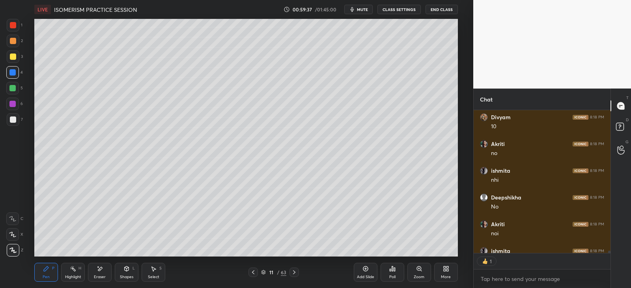
scroll to position [8908, 0]
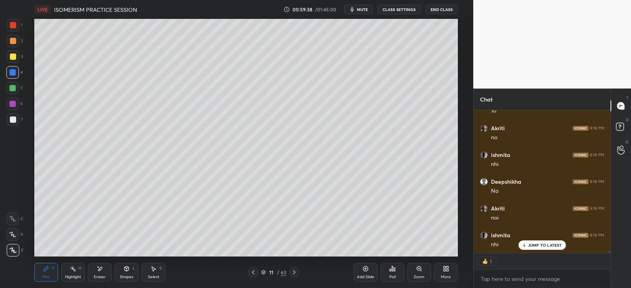
click at [73, 274] on div "Highlight H" at bounding box center [73, 272] width 24 height 19
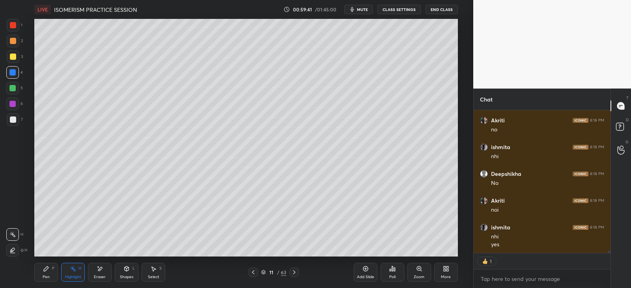
click at [43, 273] on div "Pen P" at bounding box center [46, 272] width 24 height 19
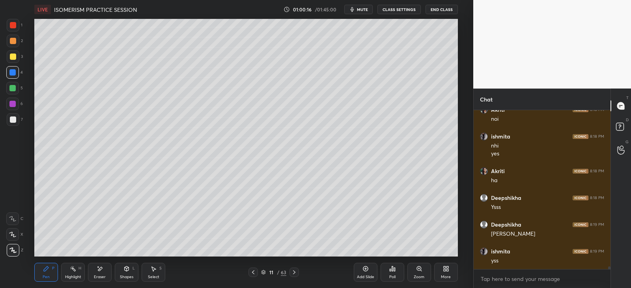
scroll to position [9034, 0]
click at [16, 90] on div at bounding box center [12, 88] width 13 height 13
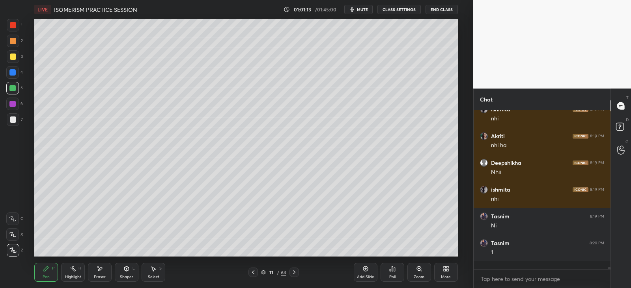
scroll to position [9222, 0]
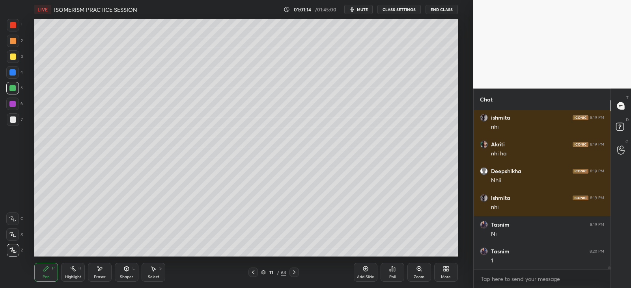
click at [14, 56] on div at bounding box center [13, 57] width 6 height 6
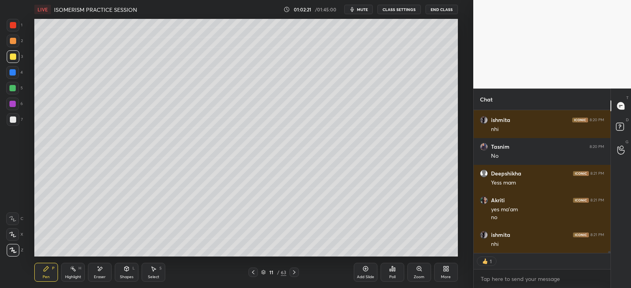
scroll to position [9433, 0]
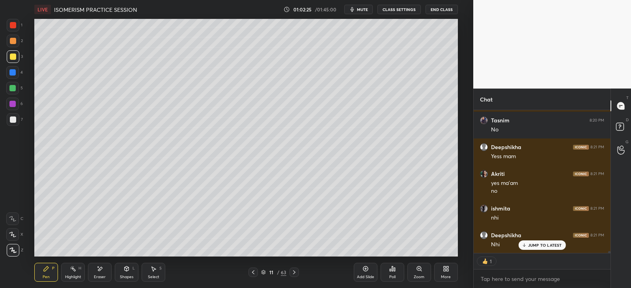
click at [11, 88] on div at bounding box center [12, 88] width 6 height 6
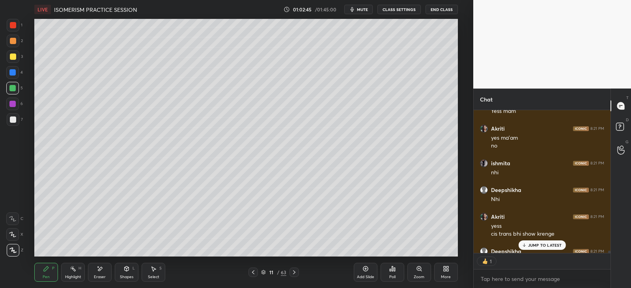
scroll to position [9521, 0]
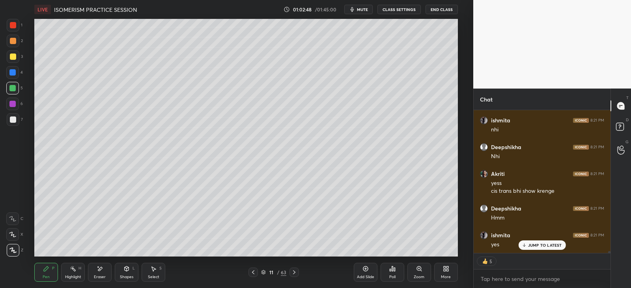
click at [364, 269] on icon at bounding box center [365, 269] width 2 height 2
click at [124, 272] on icon at bounding box center [126, 269] width 6 height 6
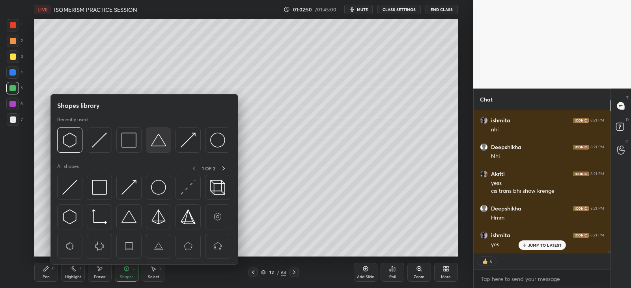
click at [162, 140] on img at bounding box center [158, 140] width 15 height 15
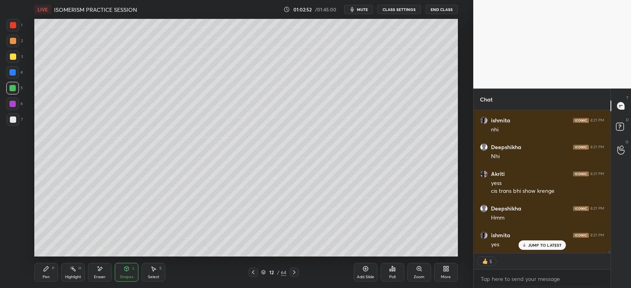
click at [47, 275] on div "Pen" at bounding box center [46, 277] width 7 height 4
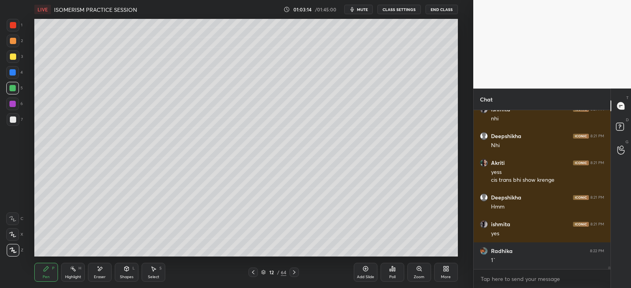
scroll to position [9559, 0]
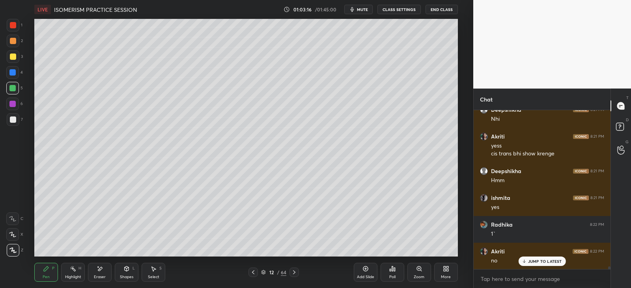
click at [97, 273] on div "Eraser" at bounding box center [100, 272] width 24 height 19
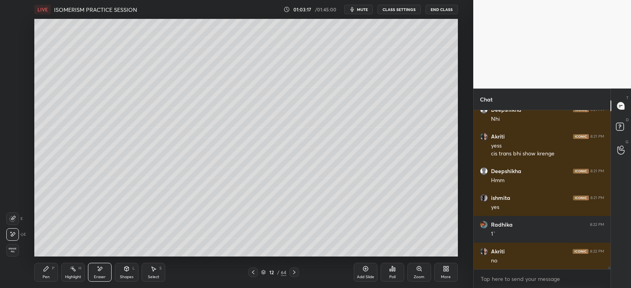
scroll to position [9586, 0]
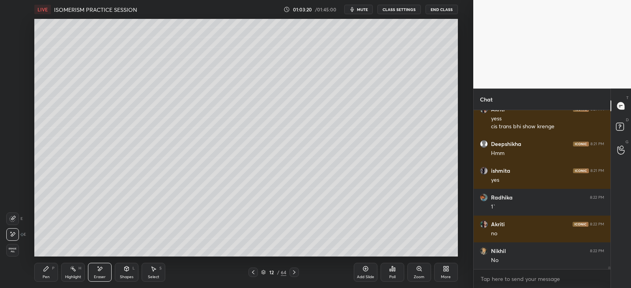
click at [45, 269] on icon at bounding box center [46, 269] width 5 height 5
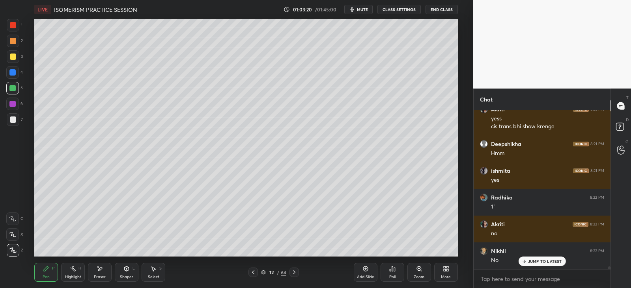
scroll to position [9612, 0]
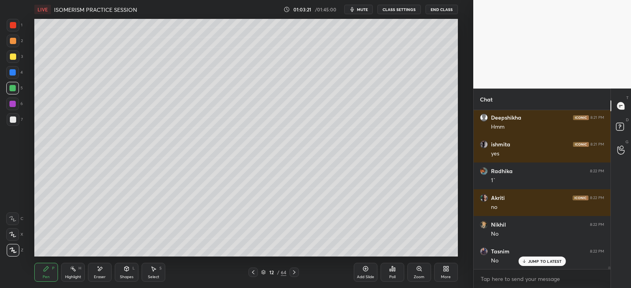
click at [125, 271] on icon at bounding box center [127, 269] width 4 height 5
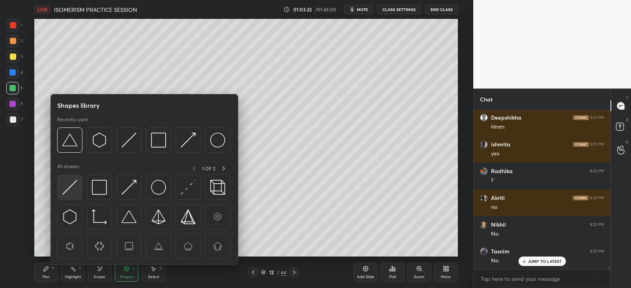
click at [72, 189] on img at bounding box center [69, 187] width 15 height 15
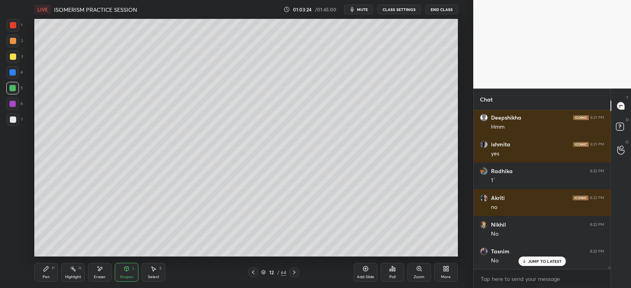
click at [52, 273] on div "Pen P" at bounding box center [46, 272] width 24 height 19
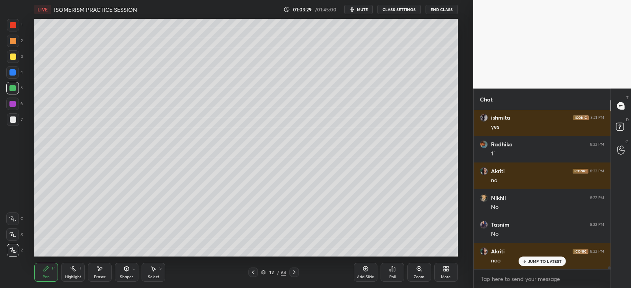
click at [127, 270] on icon at bounding box center [127, 270] width 0 height 3
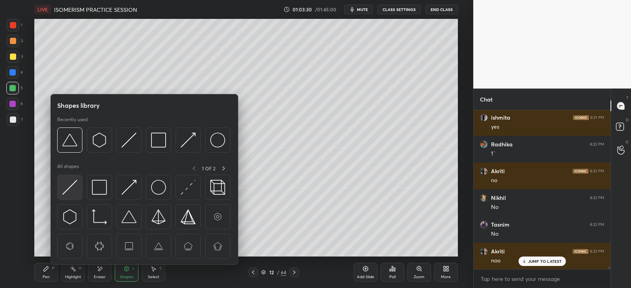
click at [76, 186] on img at bounding box center [69, 187] width 15 height 15
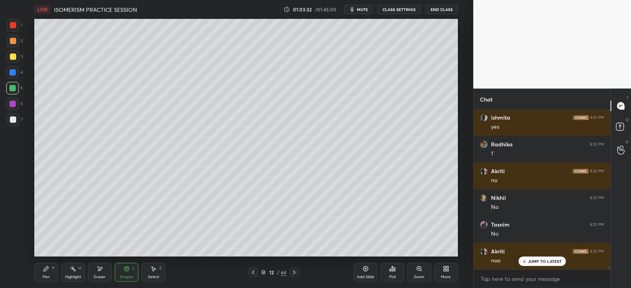
click at [12, 73] on div at bounding box center [12, 72] width 6 height 6
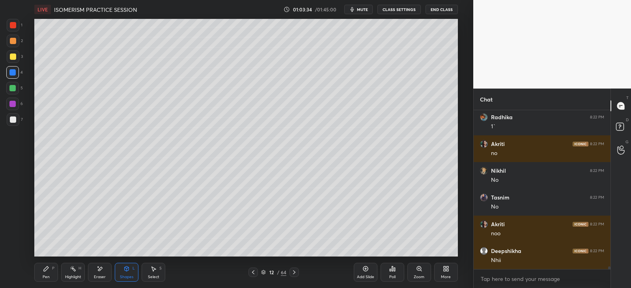
click at [43, 272] on div "Pen P" at bounding box center [46, 272] width 24 height 19
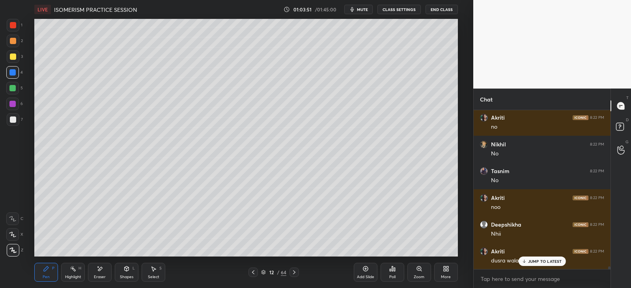
click at [104, 267] on div "Eraser" at bounding box center [100, 272] width 24 height 19
click at [50, 266] on div "Pen P" at bounding box center [46, 272] width 24 height 19
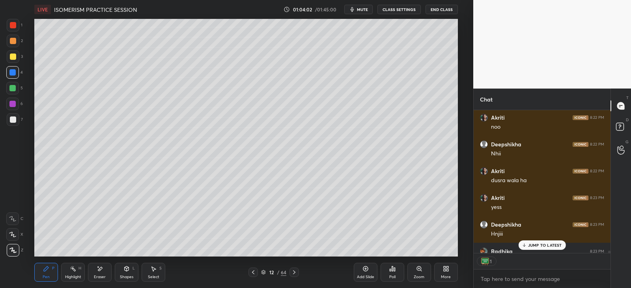
scroll to position [3, 2]
click at [523, 245] on icon at bounding box center [523, 245] width 5 height 5
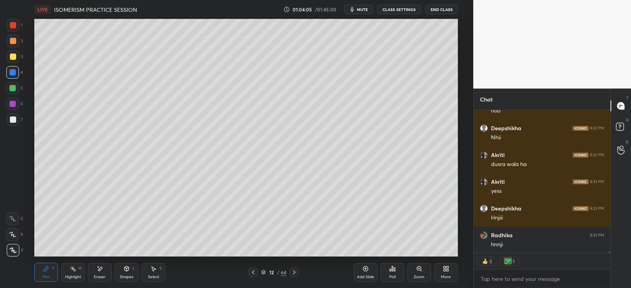
click at [255, 272] on icon at bounding box center [253, 273] width 6 height 6
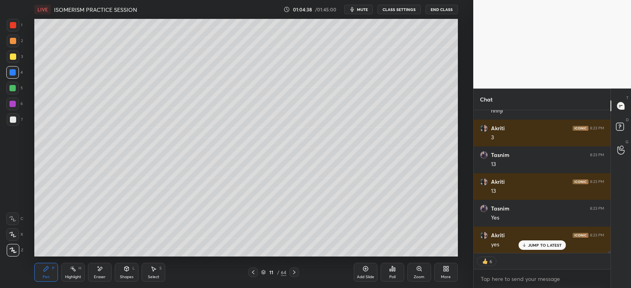
scroll to position [9950, 0]
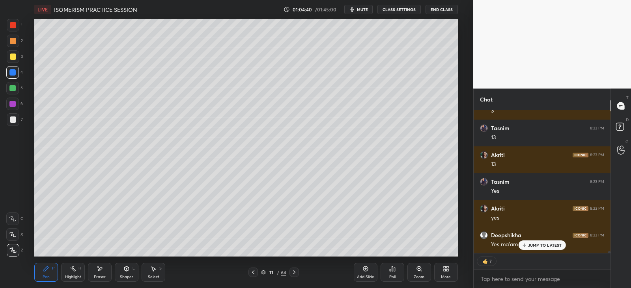
click at [489, 259] on div "7" at bounding box center [490, 262] width 3 height 6
click at [534, 242] on div "JUMP TO LATEST" at bounding box center [541, 245] width 47 height 9
click at [292, 272] on icon at bounding box center [294, 273] width 6 height 6
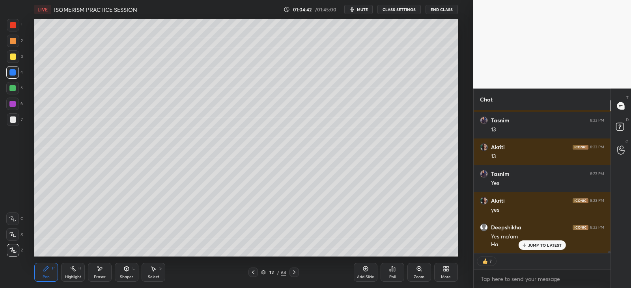
click at [291, 273] on icon at bounding box center [294, 273] width 6 height 6
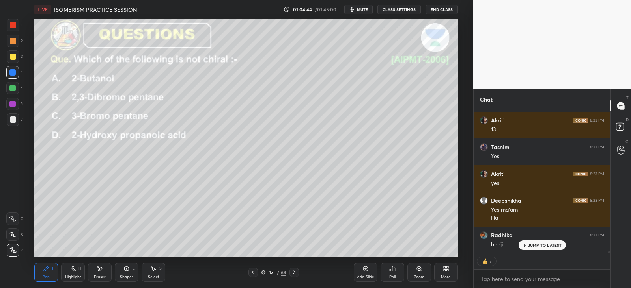
click at [397, 271] on div "Poll" at bounding box center [392, 272] width 24 height 19
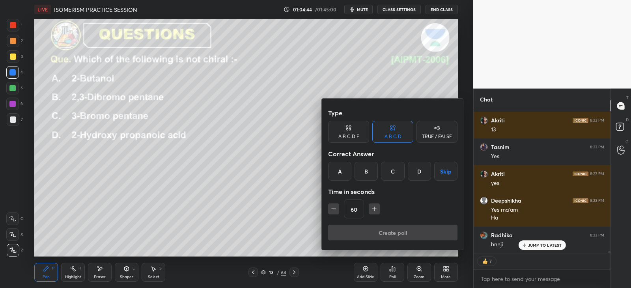
scroll to position [10012, 0]
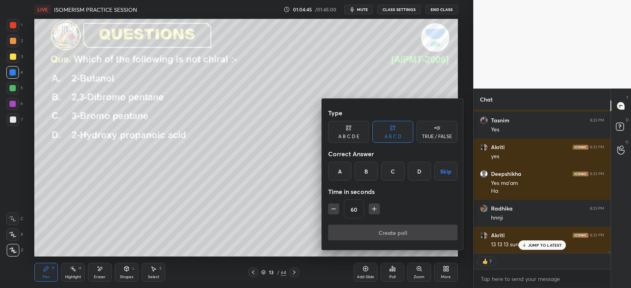
click at [393, 171] on div "C" at bounding box center [392, 171] width 23 height 19
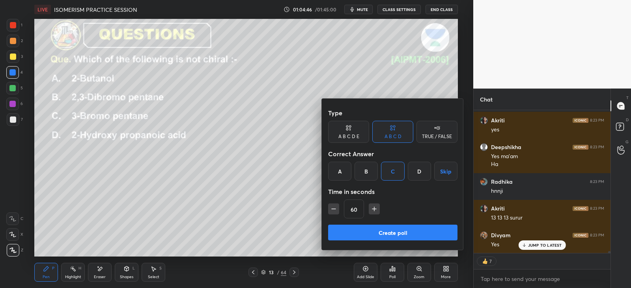
click at [391, 231] on button "Create poll" at bounding box center [392, 233] width 129 height 16
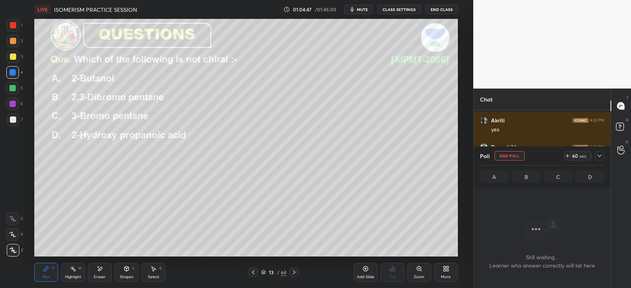
scroll to position [2, 2]
click at [597, 158] on icon at bounding box center [599, 156] width 6 height 6
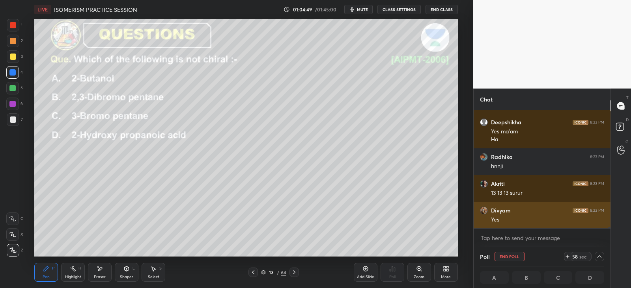
click at [540, 206] on div "Tasnim 8:23 PM Yes [PERSON_NAME] 8:23 PM yes [PERSON_NAME] 8:23 PM Yes ma'am Ha…" at bounding box center [541, 169] width 137 height 118
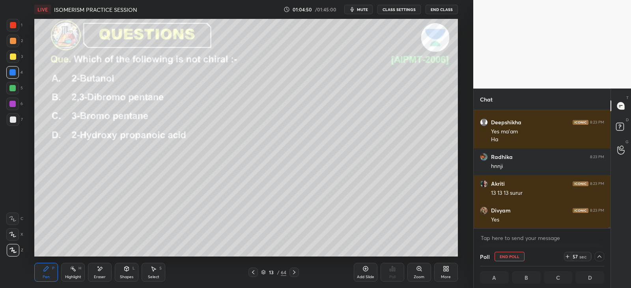
click at [15, 55] on div at bounding box center [13, 57] width 6 height 6
click at [600, 257] on icon at bounding box center [599, 257] width 4 height 2
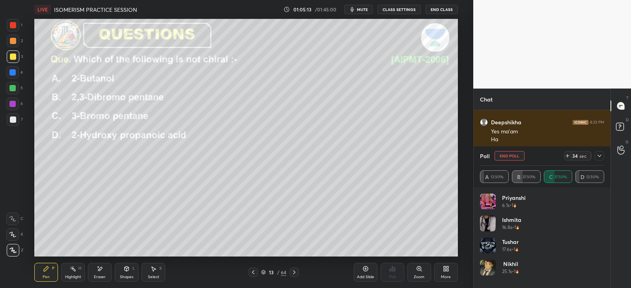
click at [602, 157] on icon at bounding box center [599, 156] width 6 height 6
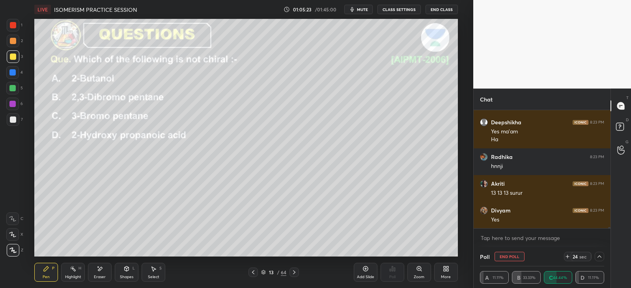
click at [14, 43] on div at bounding box center [13, 41] width 6 height 6
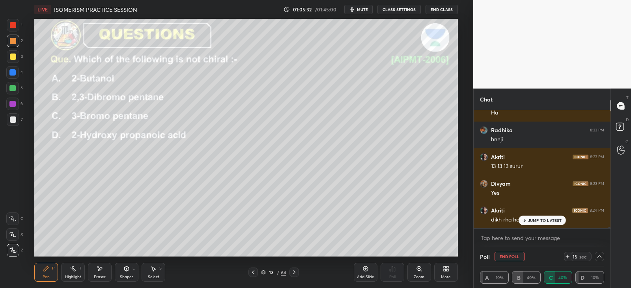
click at [531, 221] on p "JUMP TO LATEST" at bounding box center [545, 220] width 34 height 5
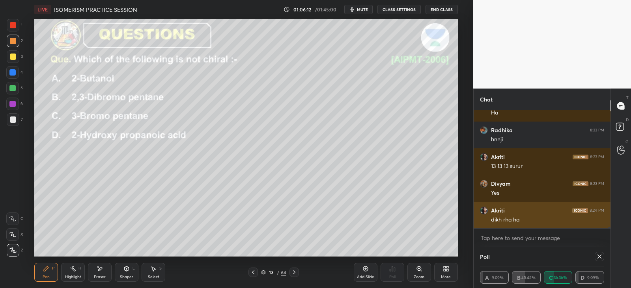
scroll to position [10117, 0]
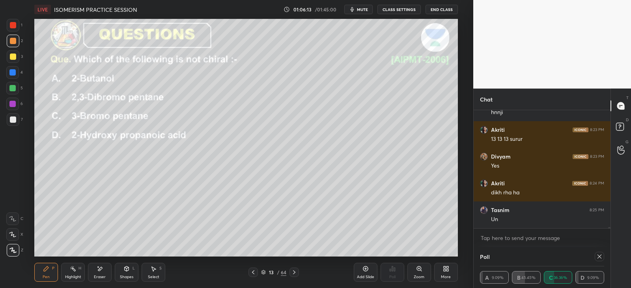
click at [9, 58] on div at bounding box center [13, 56] width 13 height 13
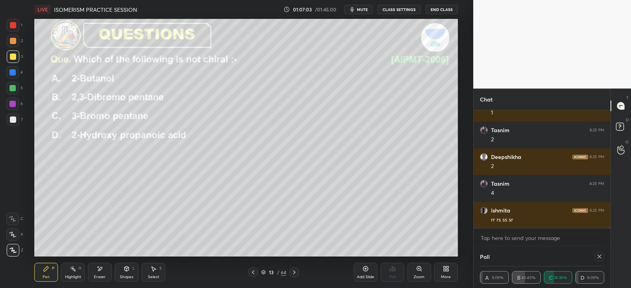
scroll to position [10385, 0]
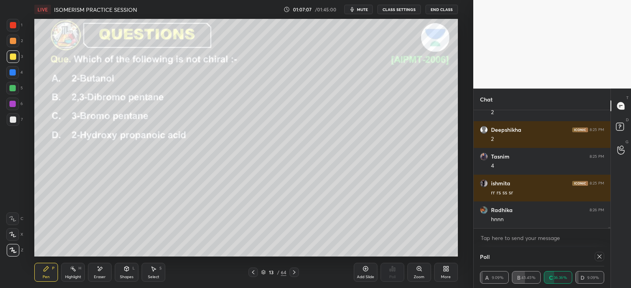
click at [15, 87] on div at bounding box center [12, 88] width 6 height 6
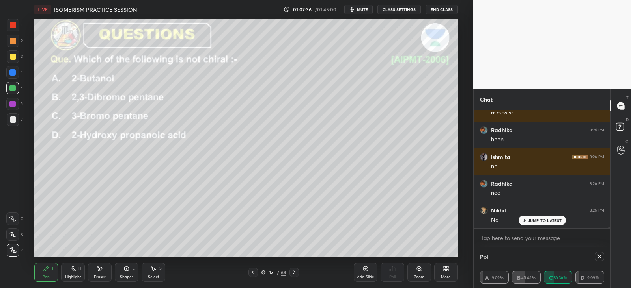
scroll to position [10492, 0]
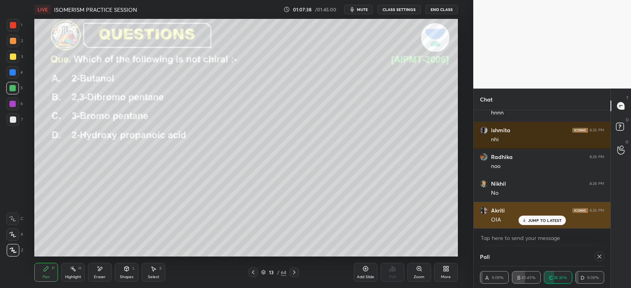
click at [544, 221] on p "JUMP TO LATEST" at bounding box center [545, 220] width 34 height 5
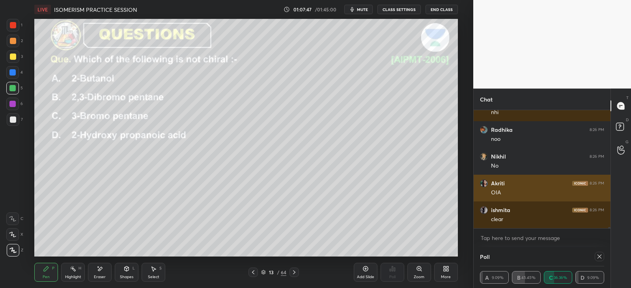
scroll to position [10546, 0]
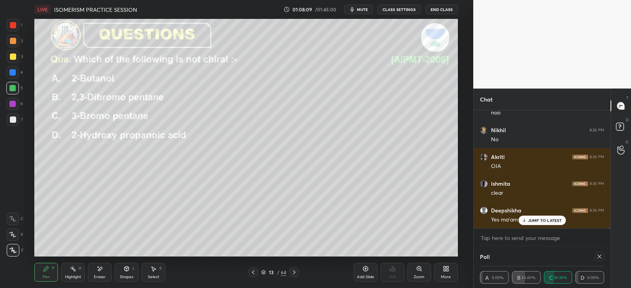
click at [296, 272] on icon at bounding box center [294, 273] width 6 height 6
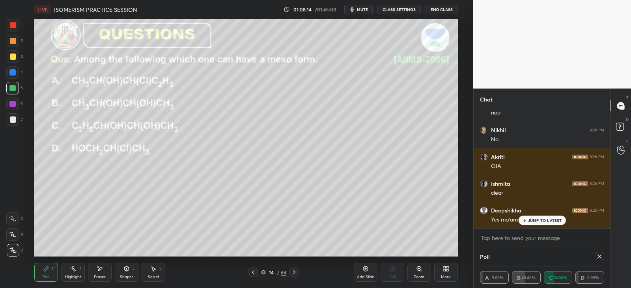
click at [600, 255] on icon at bounding box center [599, 257] width 6 height 6
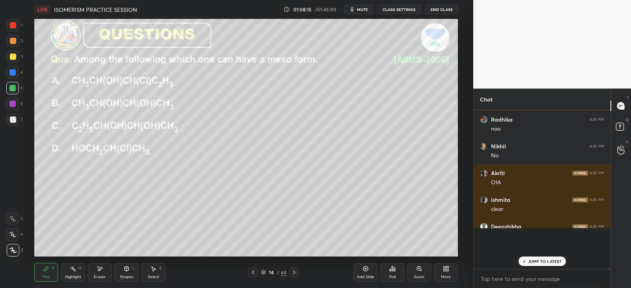
scroll to position [2, 2]
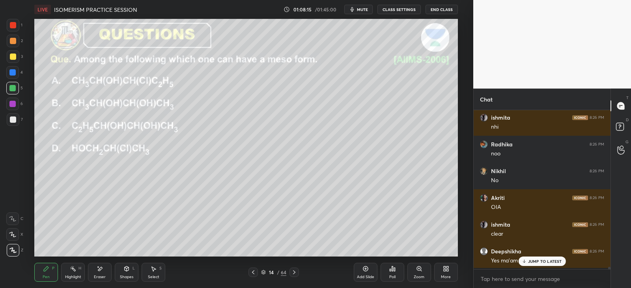
click at [396, 271] on div "Poll" at bounding box center [392, 272] width 24 height 19
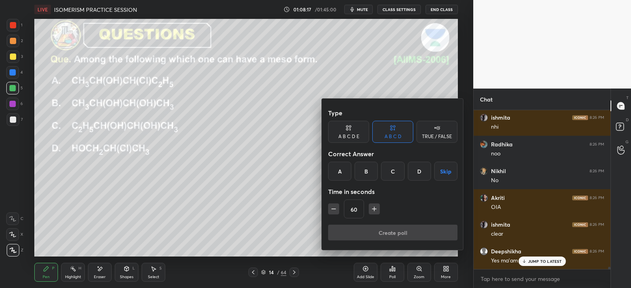
click at [361, 169] on div "B" at bounding box center [365, 171] width 23 height 19
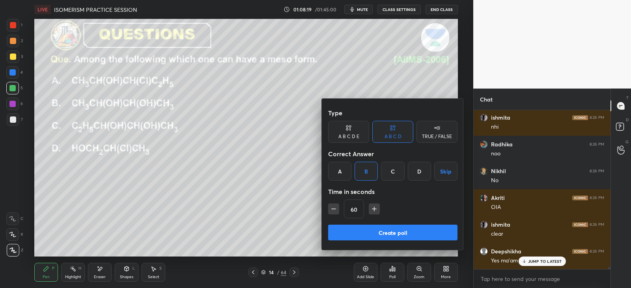
click at [369, 233] on button "Create poll" at bounding box center [392, 233] width 129 height 16
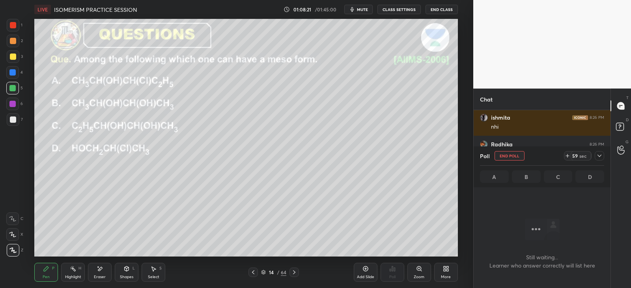
click at [599, 157] on icon at bounding box center [599, 156] width 6 height 6
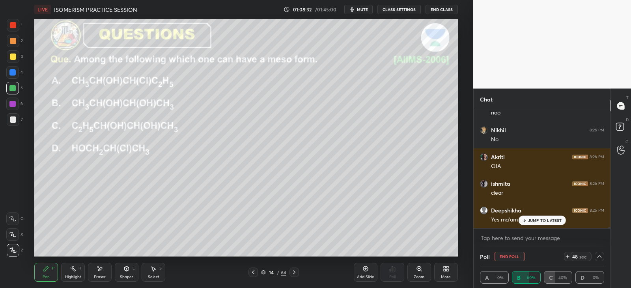
click at [600, 256] on icon at bounding box center [599, 257] width 6 height 6
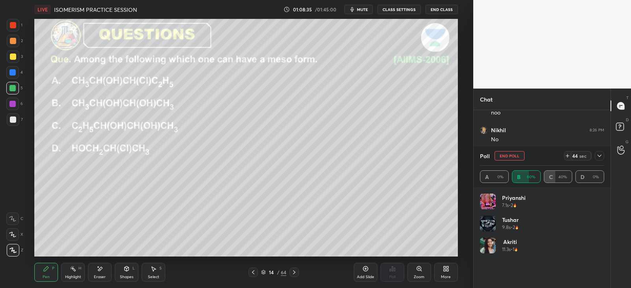
click at [599, 156] on icon at bounding box center [599, 156] width 4 height 2
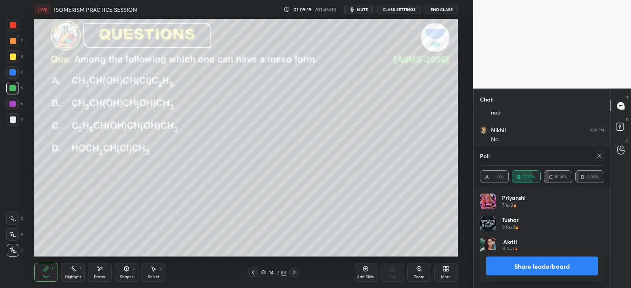
scroll to position [92, 122]
click at [598, 154] on icon at bounding box center [599, 156] width 6 height 6
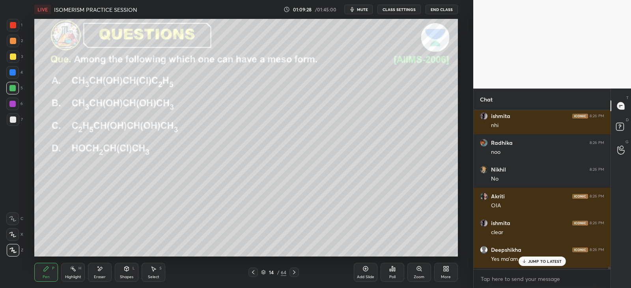
scroll to position [156, 134]
click at [13, 70] on div at bounding box center [12, 72] width 6 height 6
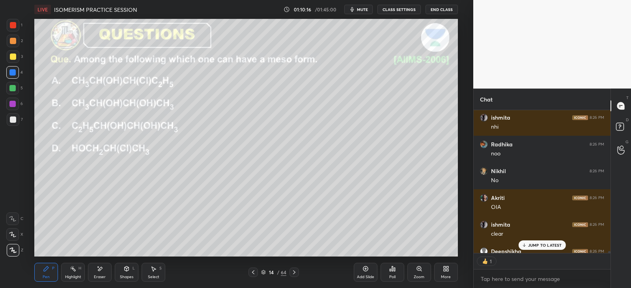
scroll to position [3, 2]
click at [132, 262] on div "Pen P Highlight H Eraser Shapes L Select S 14 / 64 Add Slide Poll Zoom More" at bounding box center [245, 273] width 423 height 32
click at [130, 270] on div "Shapes L" at bounding box center [127, 272] width 24 height 19
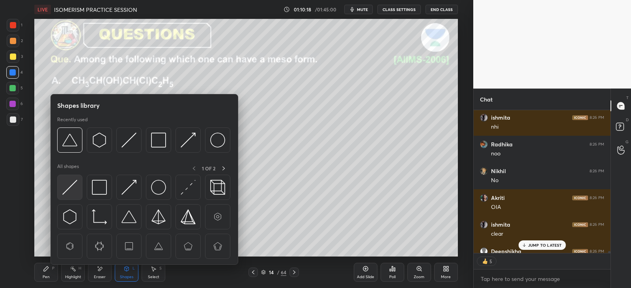
click at [76, 188] on img at bounding box center [69, 187] width 15 height 15
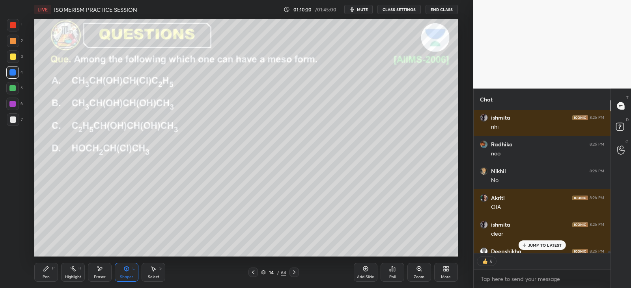
click at [48, 265] on div "Pen P" at bounding box center [46, 272] width 24 height 19
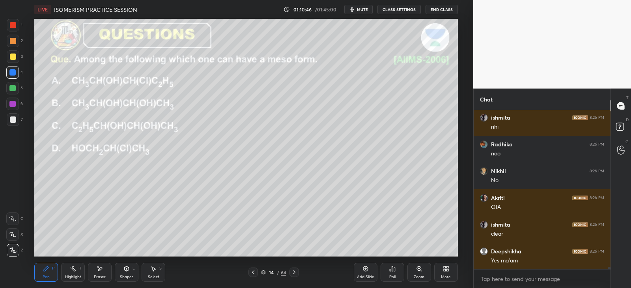
click at [100, 271] on icon at bounding box center [100, 269] width 6 height 7
click at [28, 276] on div "LIVE ISOMERISM PRACTICE SESSION 01:10:47 / 01:45:00 mute CLASS SETTINGS End Cla…" at bounding box center [245, 144] width 441 height 288
click at [50, 269] on div "Pen P" at bounding box center [46, 272] width 24 height 19
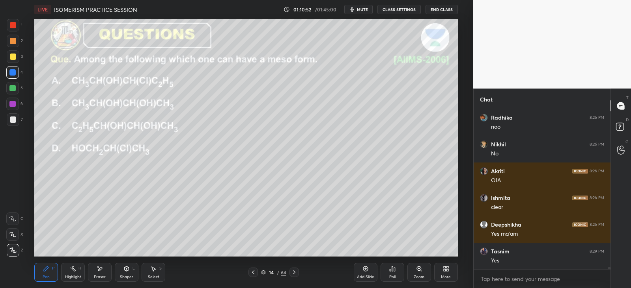
click at [78, 269] on div "Highlight H" at bounding box center [73, 272] width 24 height 19
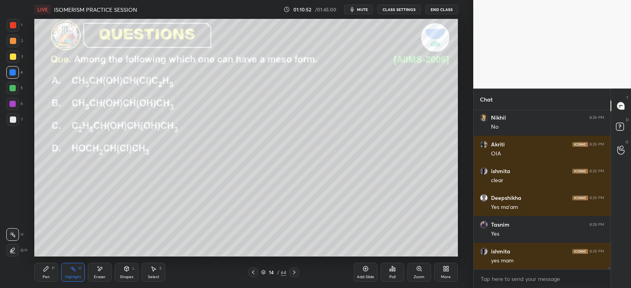
click at [100, 270] on icon at bounding box center [100, 269] width 4 height 4
click at [51, 267] on div "Pen P" at bounding box center [46, 272] width 24 height 19
click at [15, 102] on div at bounding box center [12, 104] width 6 height 6
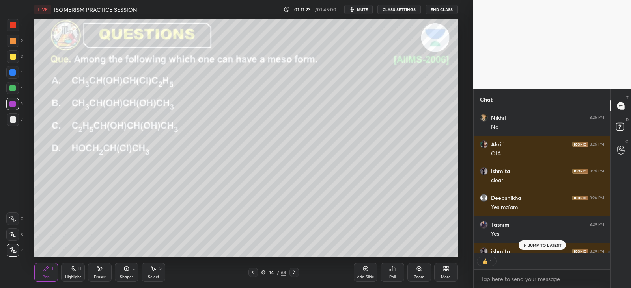
scroll to position [3, 2]
click at [13, 89] on div at bounding box center [12, 88] width 6 height 6
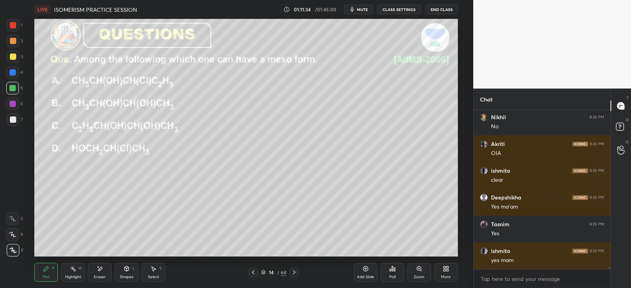
scroll to position [10558, 0]
click at [298, 273] on div at bounding box center [293, 272] width 9 height 9
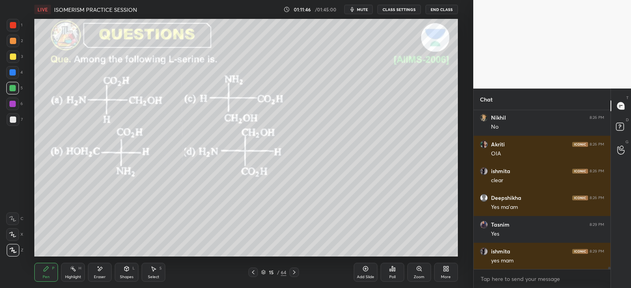
click at [392, 274] on div "Poll" at bounding box center [392, 272] width 24 height 19
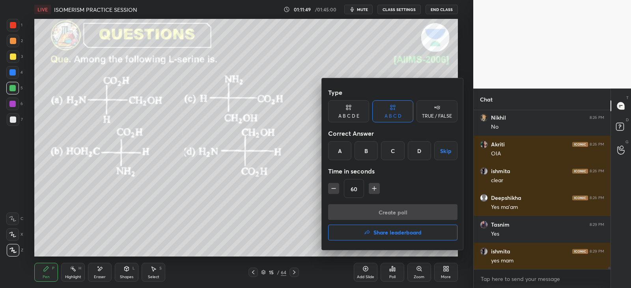
click at [294, 186] on div at bounding box center [315, 144] width 631 height 288
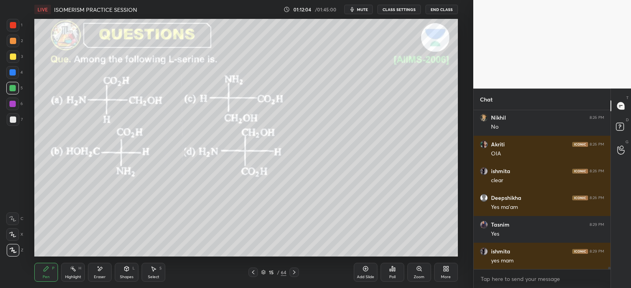
click at [401, 270] on div "Poll" at bounding box center [392, 272] width 24 height 19
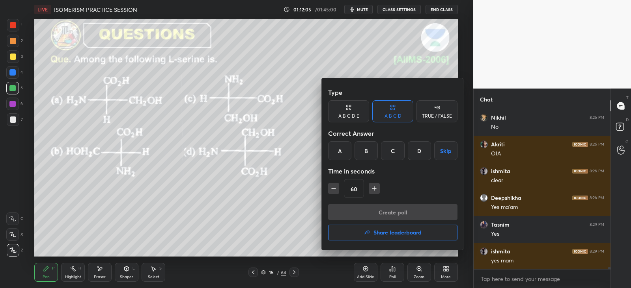
click at [394, 152] on div "C" at bounding box center [392, 150] width 23 height 19
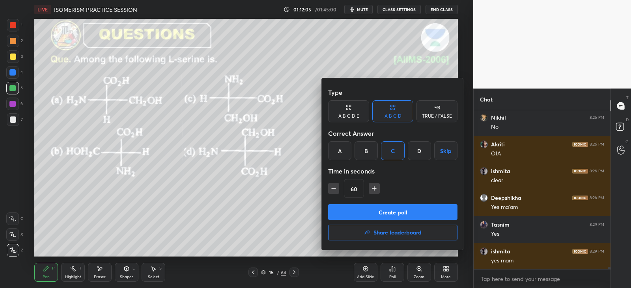
click at [382, 210] on button "Create poll" at bounding box center [392, 213] width 129 height 16
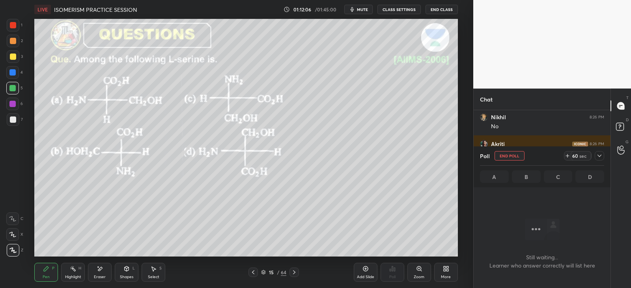
scroll to position [2, 2]
click at [597, 156] on icon at bounding box center [599, 156] width 6 height 6
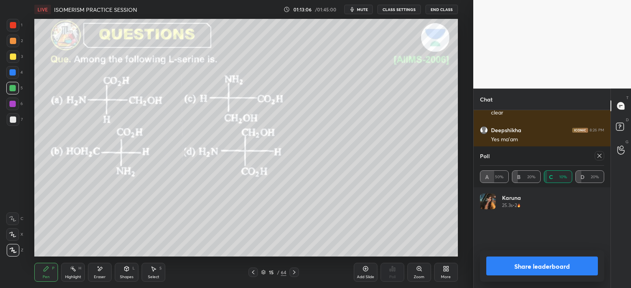
scroll to position [92, 122]
click at [598, 160] on div at bounding box center [598, 155] width 9 height 9
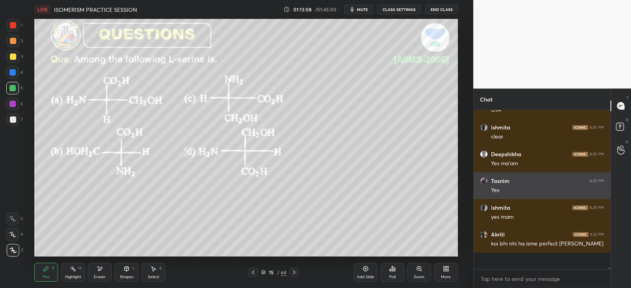
scroll to position [85, 134]
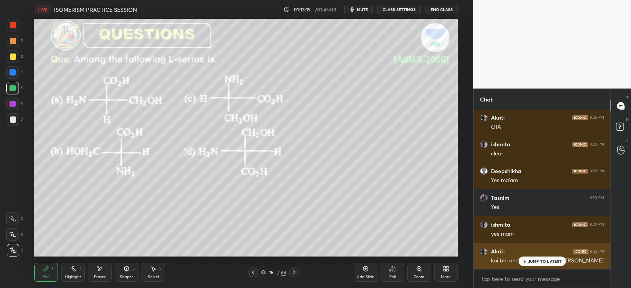
click at [528, 259] on p "JUMP TO LATEST" at bounding box center [545, 261] width 34 height 5
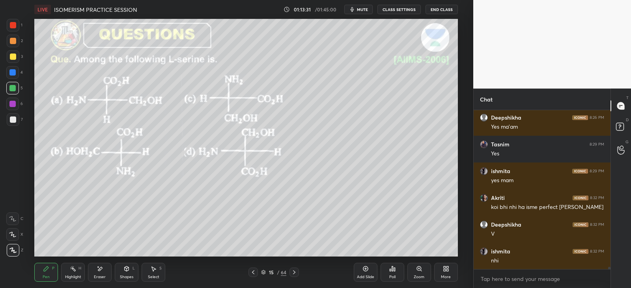
scroll to position [10673, 0]
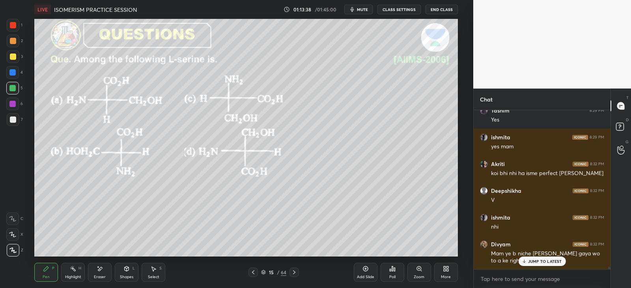
click at [536, 260] on p "JUMP TO LATEST" at bounding box center [545, 261] width 34 height 5
click at [9, 61] on div at bounding box center [13, 56] width 13 height 13
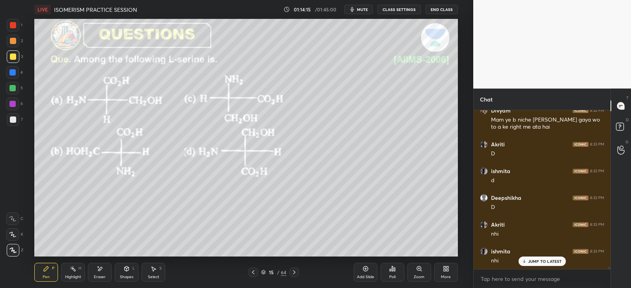
scroll to position [10833, 0]
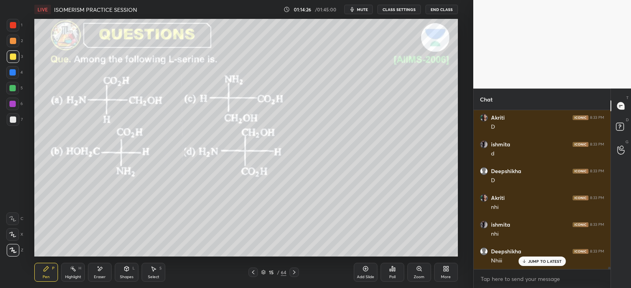
click at [137, 277] on div "Shapes L" at bounding box center [127, 272] width 24 height 19
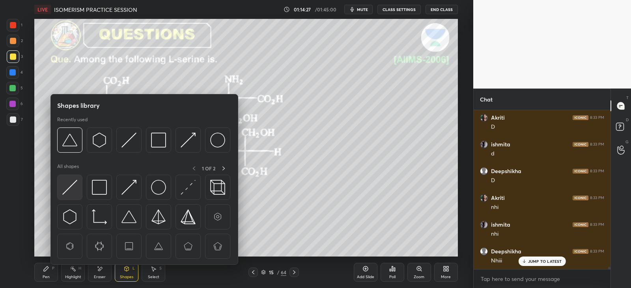
click at [62, 186] on img at bounding box center [69, 187] width 15 height 15
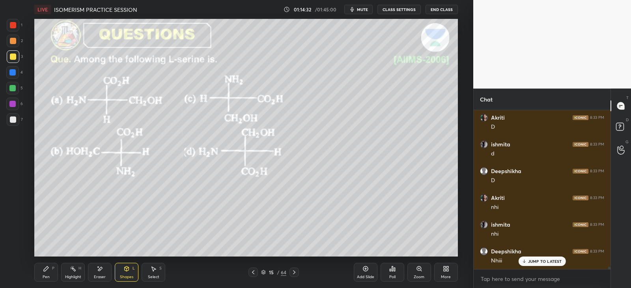
click at [47, 271] on icon at bounding box center [46, 269] width 6 height 6
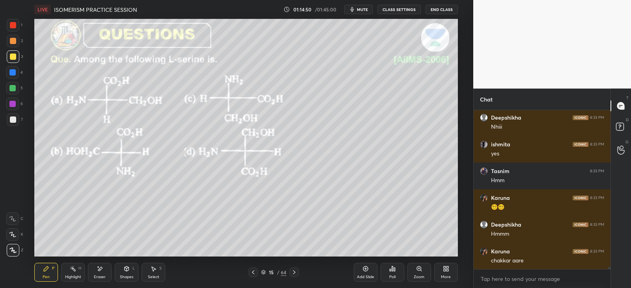
scroll to position [10995, 0]
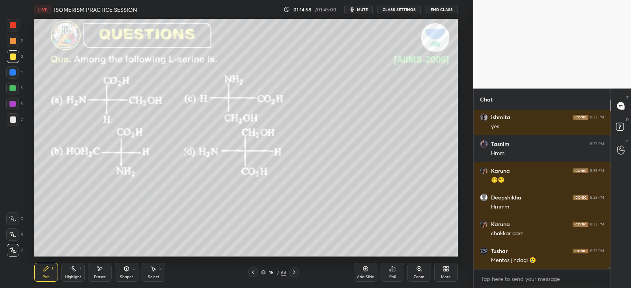
click at [129, 271] on icon at bounding box center [126, 269] width 6 height 6
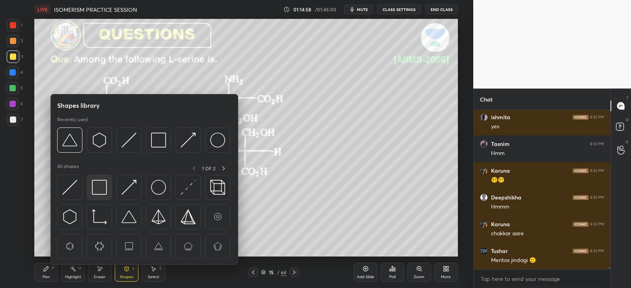
click at [99, 192] on img at bounding box center [99, 187] width 15 height 15
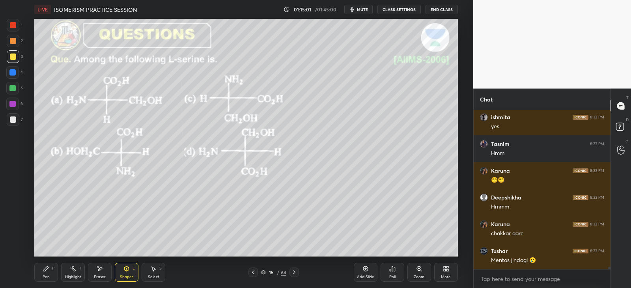
click at [60, 271] on div "Pen P Highlight H Eraser Shapes L Select S" at bounding box center [114, 272] width 160 height 19
click at [52, 273] on div "Pen P" at bounding box center [46, 272] width 24 height 19
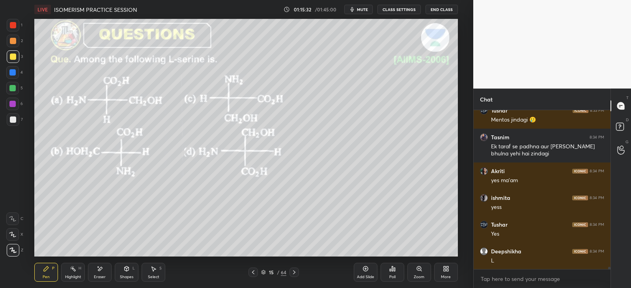
scroll to position [11162, 0]
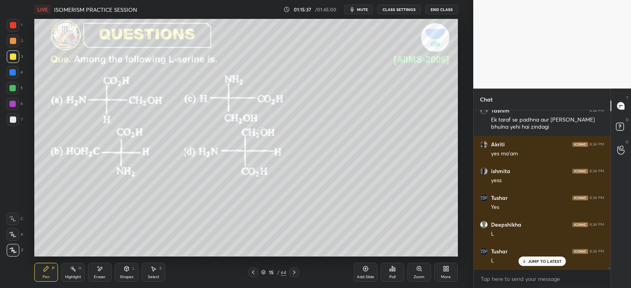
click at [130, 271] on icon at bounding box center [126, 269] width 6 height 6
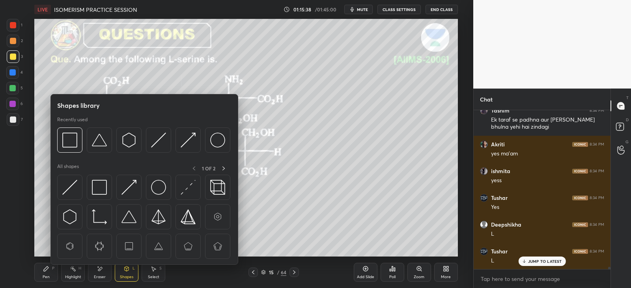
click at [47, 266] on icon at bounding box center [46, 269] width 6 height 6
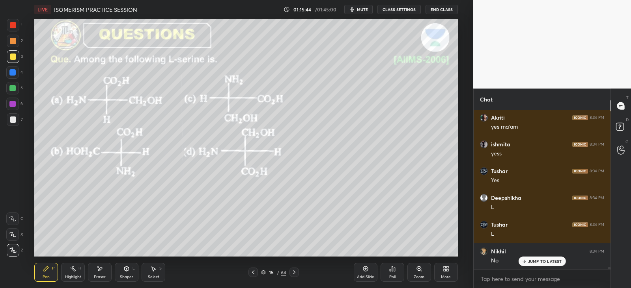
scroll to position [11216, 0]
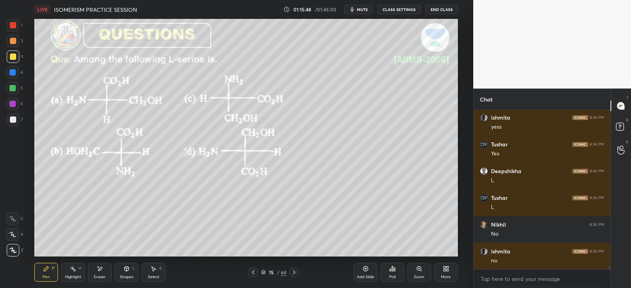
click at [130, 274] on div "Shapes L" at bounding box center [127, 272] width 24 height 19
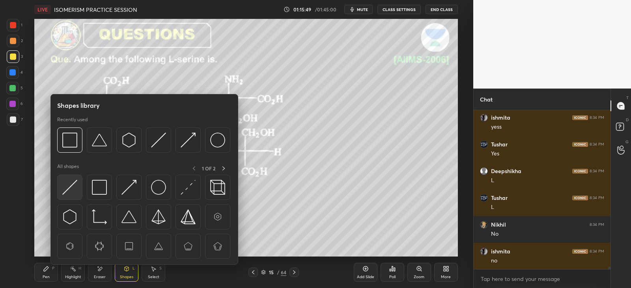
click at [70, 185] on img at bounding box center [69, 187] width 15 height 15
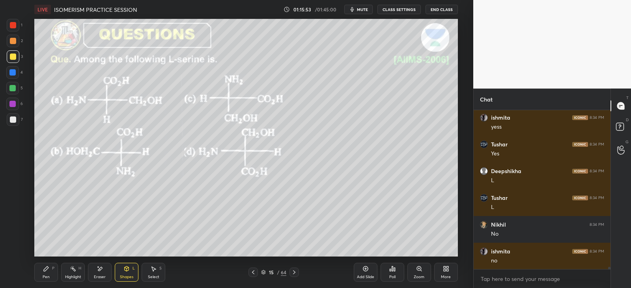
click at [46, 275] on div "Pen" at bounding box center [46, 277] width 7 height 4
click at [125, 273] on div "Shapes L" at bounding box center [127, 272] width 24 height 19
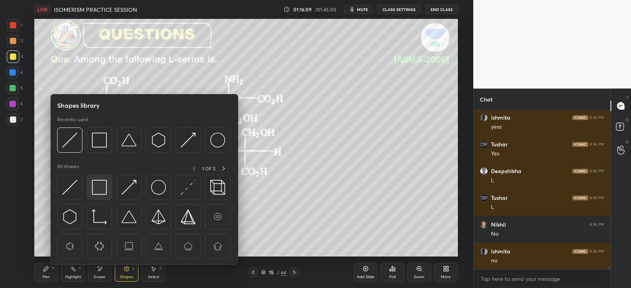
click at [108, 186] on div at bounding box center [99, 187] width 25 height 25
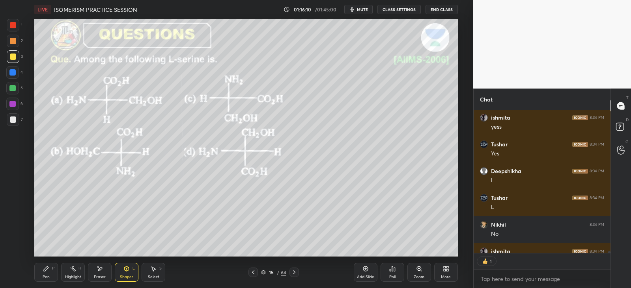
scroll to position [3, 2]
click at [49, 267] on icon at bounding box center [46, 269] width 6 height 6
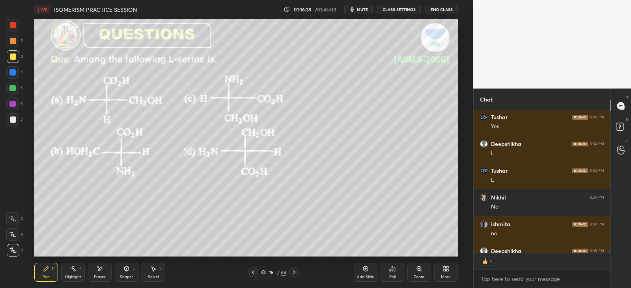
scroll to position [11259, 0]
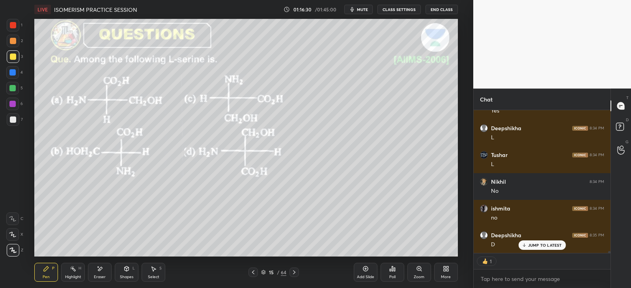
click at [138, 266] on div "Shapes L" at bounding box center [127, 272] width 24 height 19
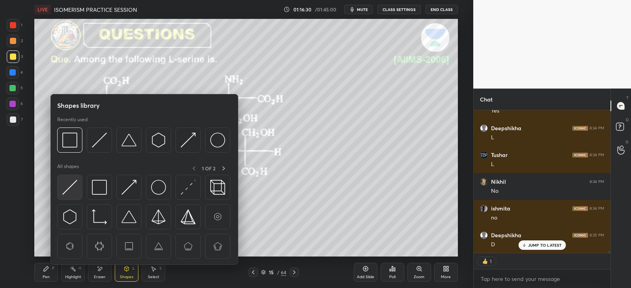
click at [73, 190] on img at bounding box center [69, 187] width 15 height 15
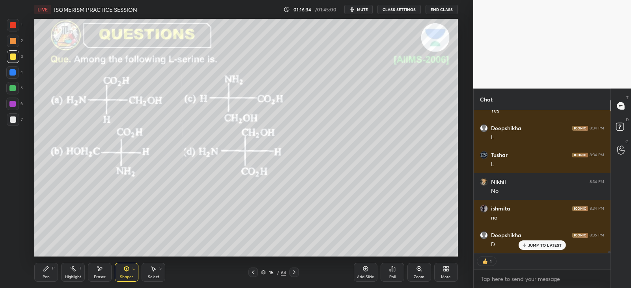
click at [53, 267] on div "P" at bounding box center [53, 269] width 2 height 4
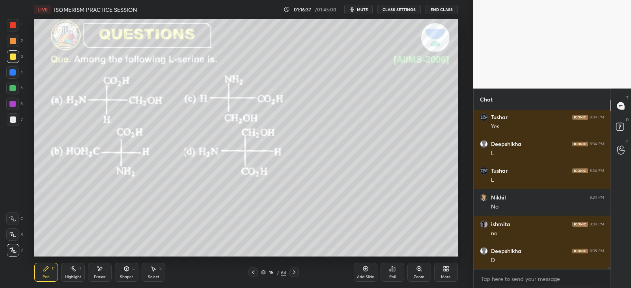
scroll to position [156, 134]
click at [131, 269] on div "Shapes L" at bounding box center [127, 272] width 24 height 19
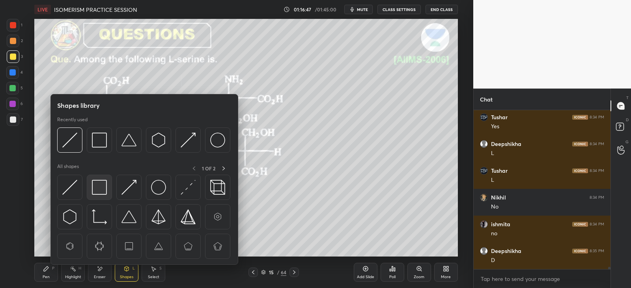
click at [108, 182] on div at bounding box center [99, 187] width 25 height 25
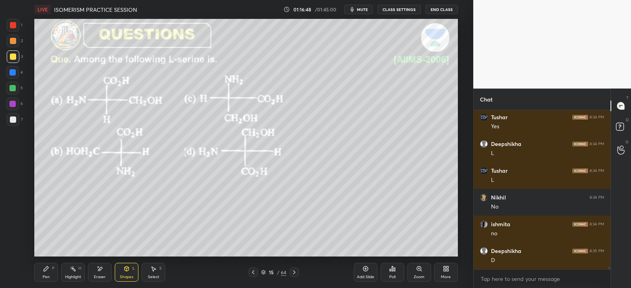
scroll to position [11269, 0]
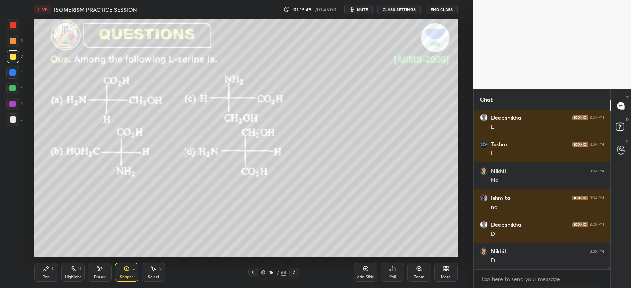
click at [53, 267] on div "P" at bounding box center [53, 269] width 2 height 4
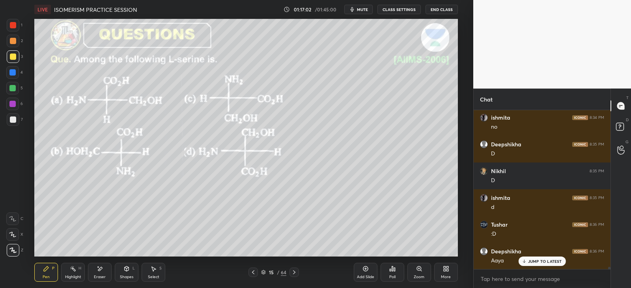
scroll to position [11377, 0]
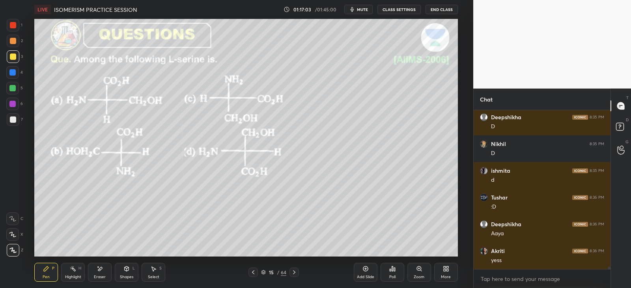
click at [295, 273] on icon at bounding box center [294, 273] width 2 height 4
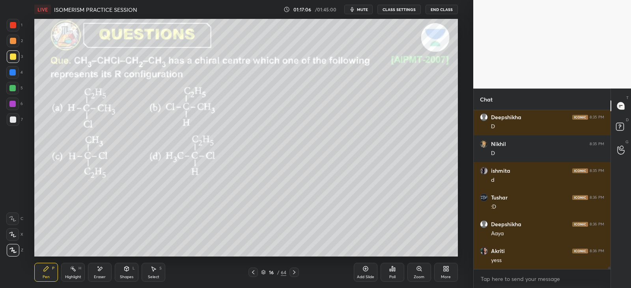
click at [399, 269] on div "Poll" at bounding box center [392, 272] width 24 height 19
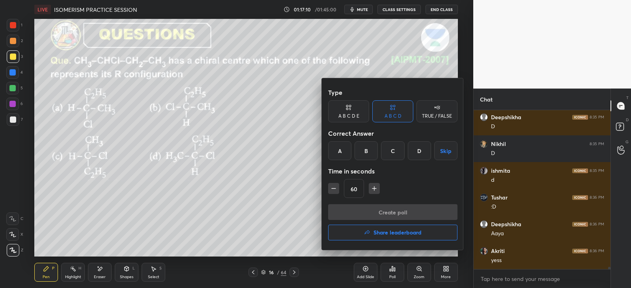
click at [361, 154] on div "B" at bounding box center [365, 150] width 23 height 19
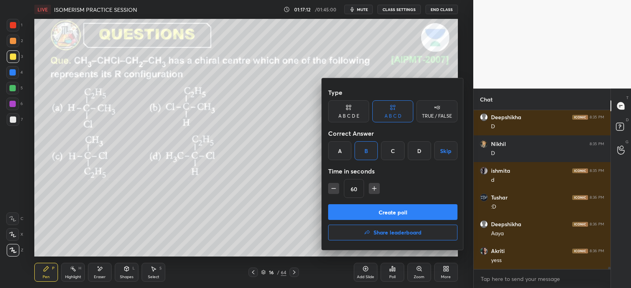
click at [375, 212] on button "Create poll" at bounding box center [392, 213] width 129 height 16
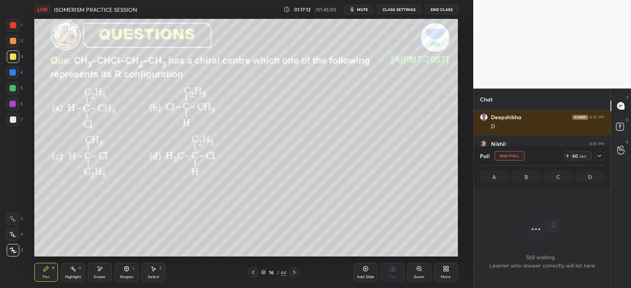
scroll to position [50, 134]
click at [594, 158] on div at bounding box center [598, 155] width 9 height 9
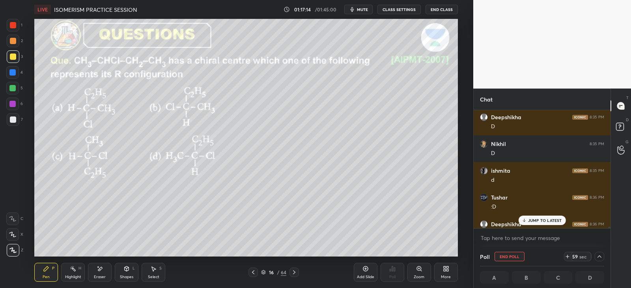
scroll to position [11417, 0]
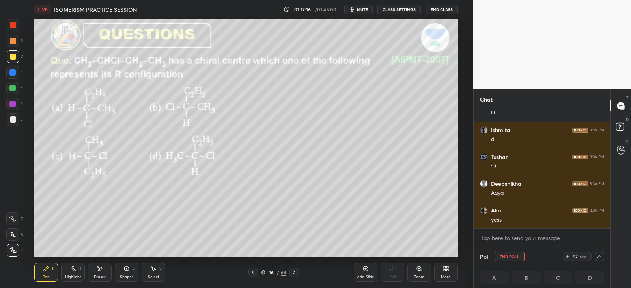
click at [9, 42] on div at bounding box center [13, 41] width 13 height 13
click at [134, 273] on div "Shapes L" at bounding box center [127, 272] width 24 height 19
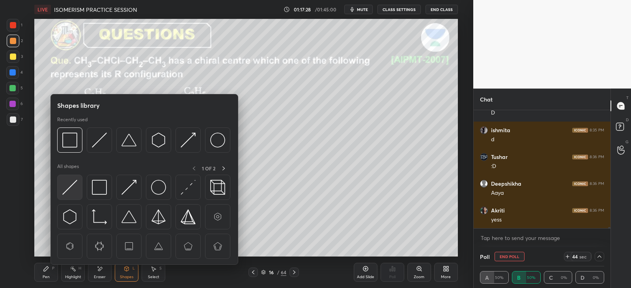
click at [73, 190] on img at bounding box center [69, 187] width 15 height 15
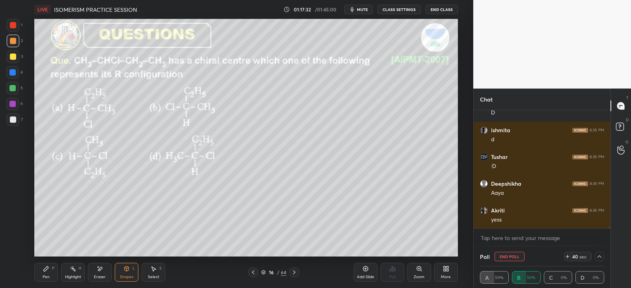
click at [112, 266] on div "Pen P Highlight H Eraser Shapes L Select S" at bounding box center [114, 272] width 160 height 19
click at [95, 266] on div "Eraser" at bounding box center [100, 272] width 24 height 19
click at [129, 269] on icon at bounding box center [126, 269] width 6 height 6
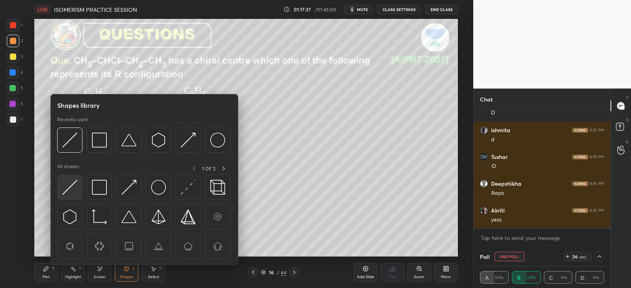
click at [75, 189] on img at bounding box center [69, 187] width 15 height 15
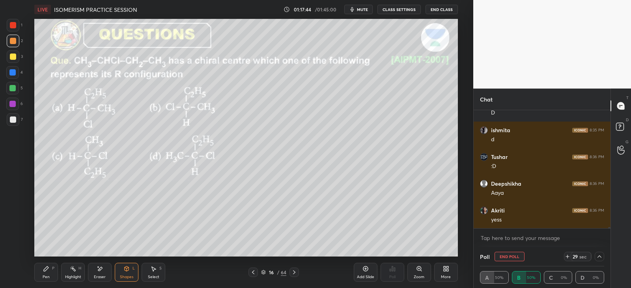
click at [46, 273] on div "Pen P" at bounding box center [46, 272] width 24 height 19
click at [132, 278] on div "Shapes" at bounding box center [126, 277] width 13 height 4
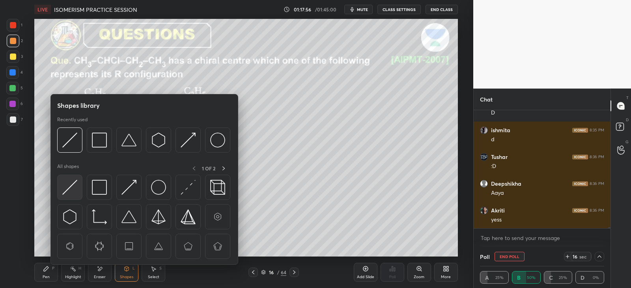
click at [71, 183] on img at bounding box center [69, 187] width 15 height 15
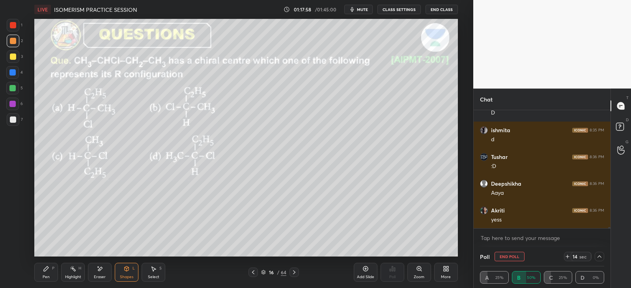
click at [48, 275] on div "Pen" at bounding box center [46, 277] width 7 height 4
click at [127, 273] on div "Shapes L" at bounding box center [127, 272] width 24 height 19
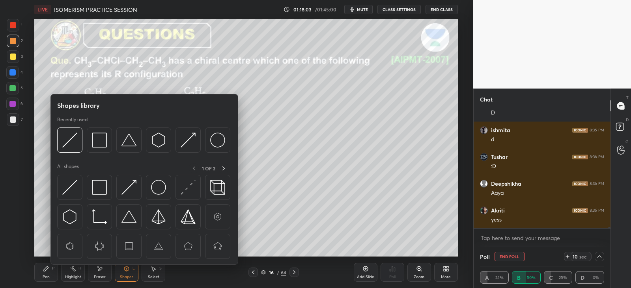
click at [43, 268] on icon at bounding box center [46, 269] width 6 height 6
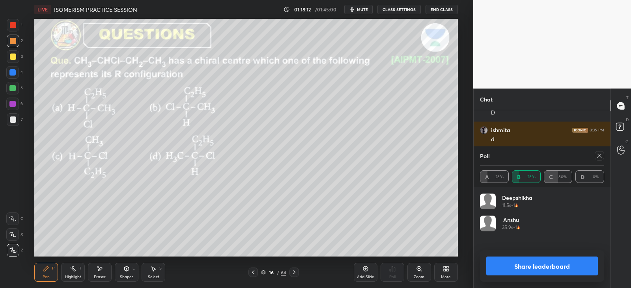
scroll to position [2, 2]
click at [601, 156] on icon at bounding box center [599, 156] width 6 height 6
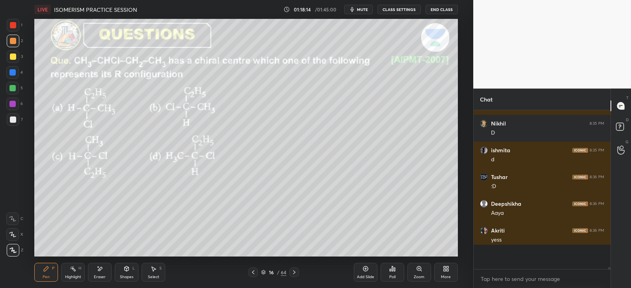
scroll to position [155, 134]
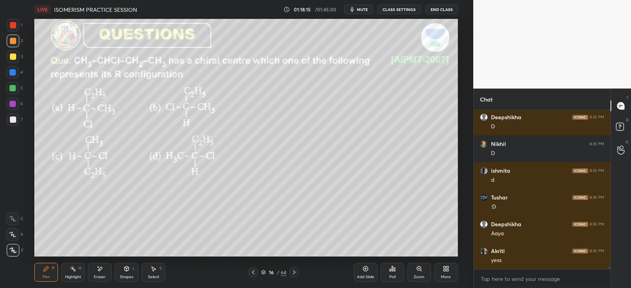
click at [9, 75] on div at bounding box center [12, 72] width 13 height 13
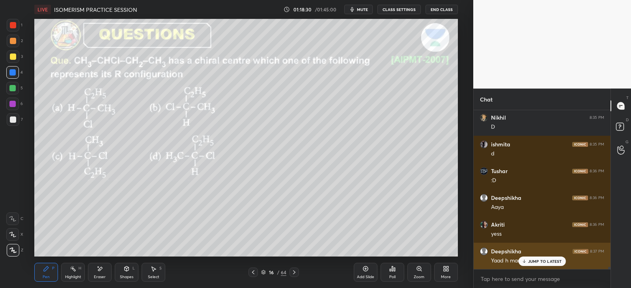
click at [530, 263] on p "JUMP TO LATEST" at bounding box center [545, 261] width 34 height 5
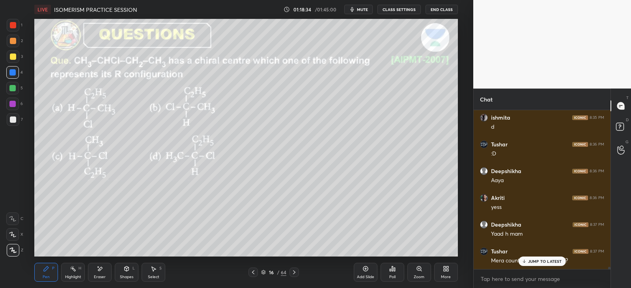
scroll to position [11457, 0]
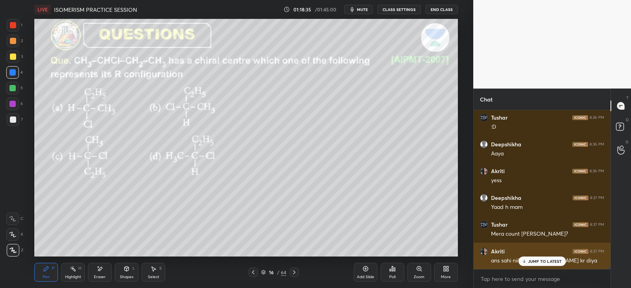
click at [529, 264] on p "JUMP TO LATEST" at bounding box center [545, 261] width 34 height 5
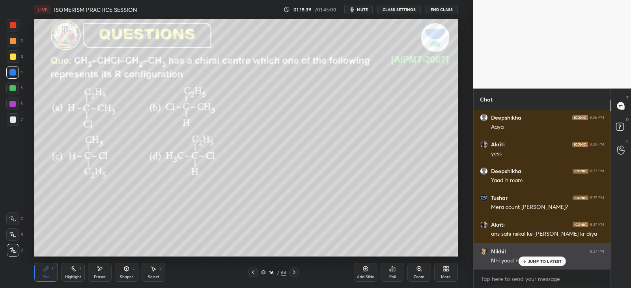
click at [526, 260] on icon at bounding box center [523, 261] width 5 height 5
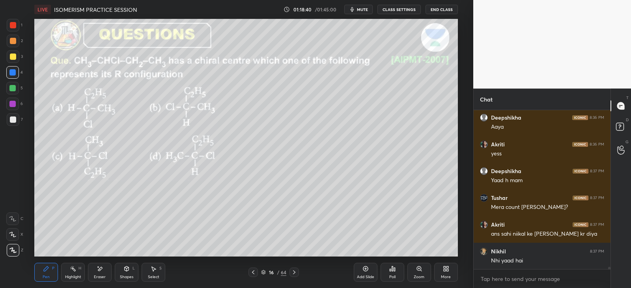
click at [16, 82] on div "4" at bounding box center [14, 74] width 17 height 16
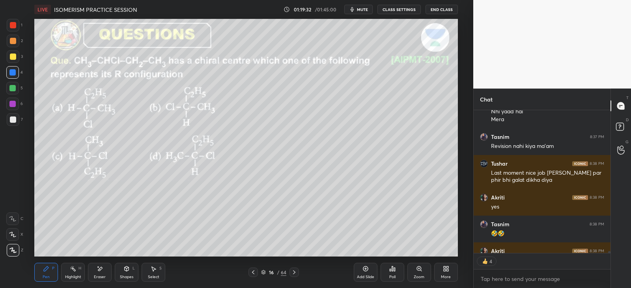
scroll to position [11675, 0]
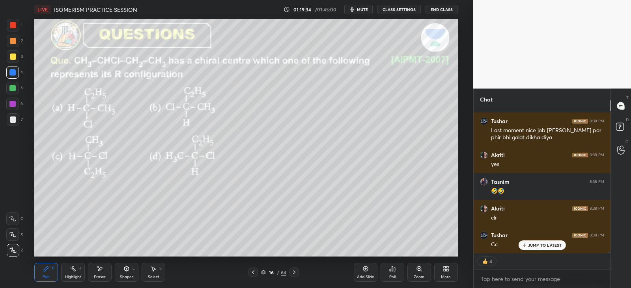
click at [130, 273] on div "Shapes L" at bounding box center [127, 272] width 24 height 19
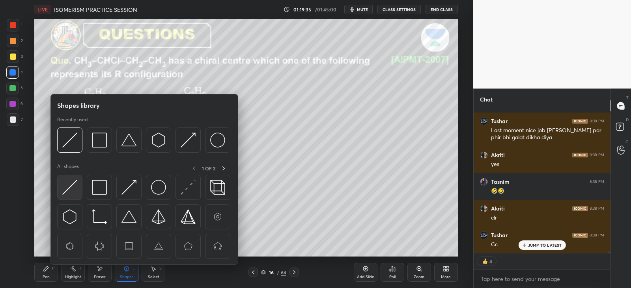
click at [71, 186] on img at bounding box center [69, 187] width 15 height 15
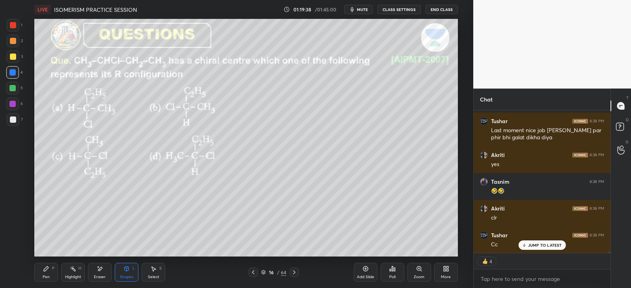
click at [55, 265] on div "Pen P" at bounding box center [46, 272] width 24 height 19
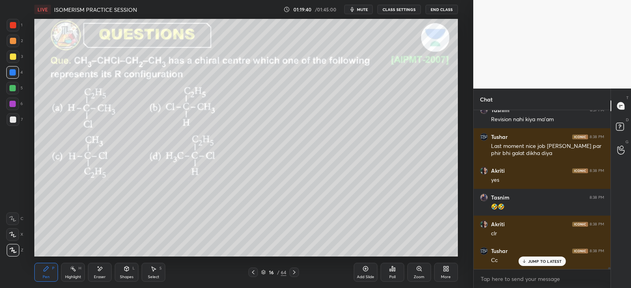
scroll to position [156, 134]
click at [95, 274] on div "Eraser" at bounding box center [100, 272] width 24 height 19
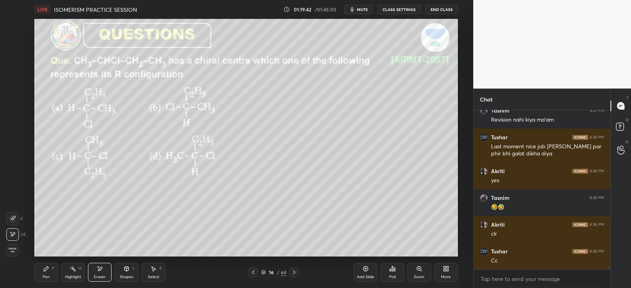
click at [53, 269] on div "P" at bounding box center [53, 269] width 2 height 4
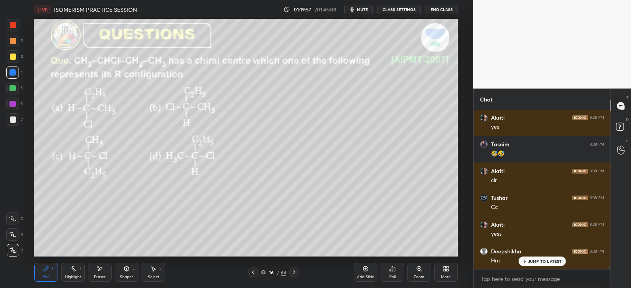
scroll to position [141, 134]
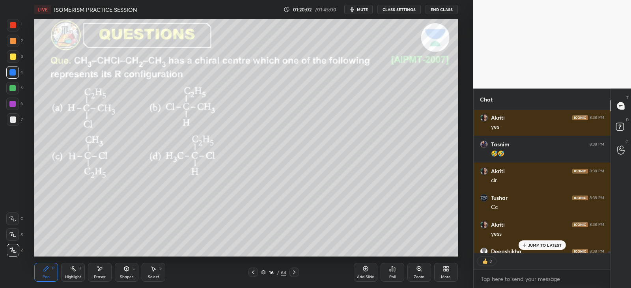
click at [537, 243] on p "JUMP TO LATEST" at bounding box center [545, 245] width 34 height 5
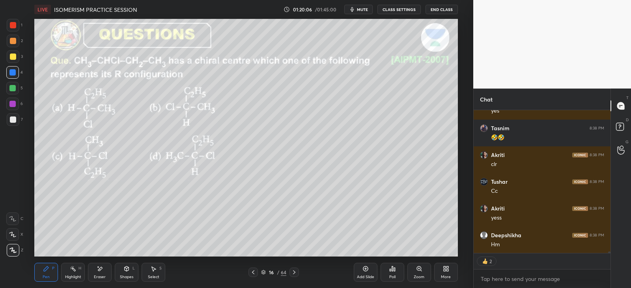
click at [128, 273] on div "Shapes L" at bounding box center [127, 272] width 24 height 19
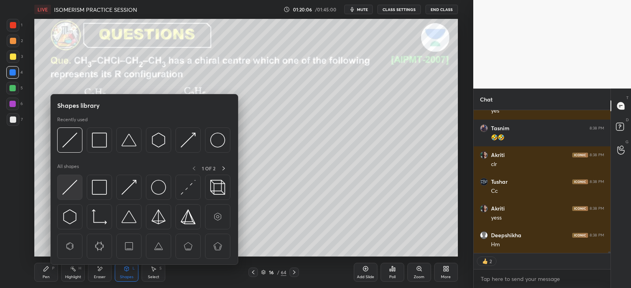
click at [80, 186] on div at bounding box center [69, 187] width 25 height 25
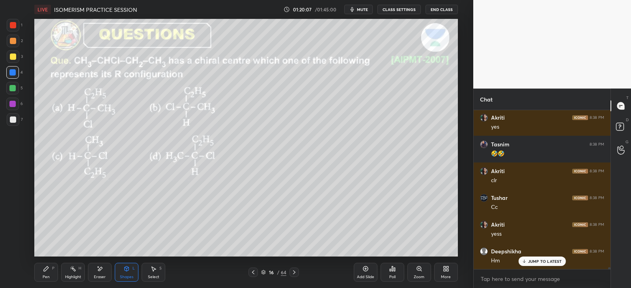
scroll to position [2, 2]
click at [41, 270] on div "Pen P" at bounding box center [46, 272] width 24 height 19
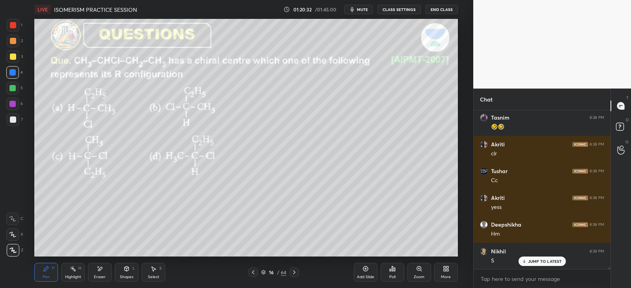
scroll to position [11767, 0]
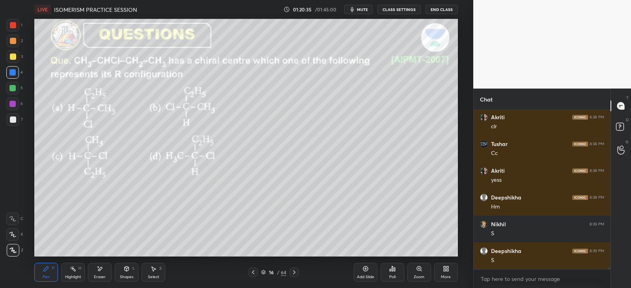
click at [133, 273] on div "Shapes L" at bounding box center [127, 272] width 24 height 19
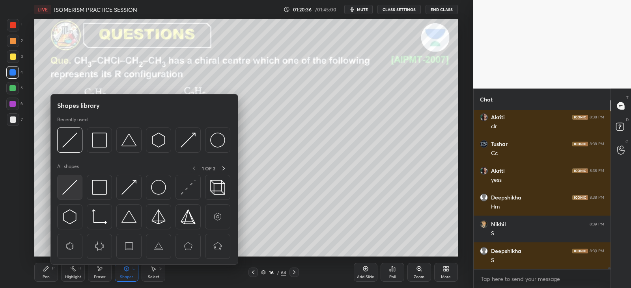
click at [73, 186] on img at bounding box center [69, 187] width 15 height 15
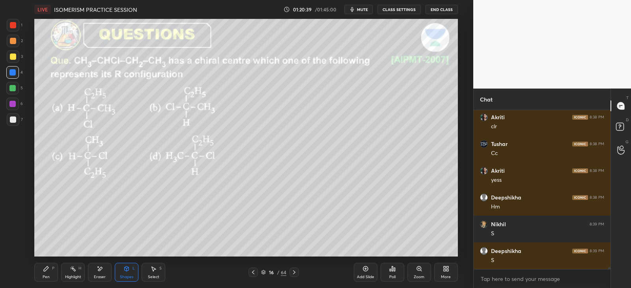
click at [45, 275] on div "Pen" at bounding box center [46, 277] width 7 height 4
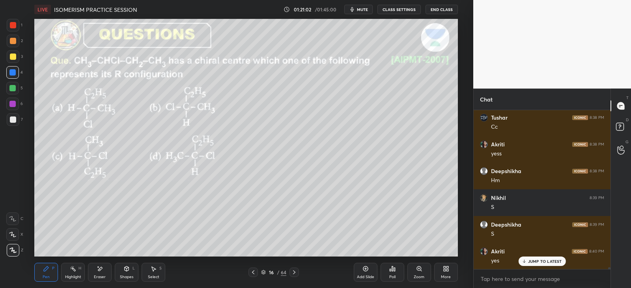
scroll to position [11820, 0]
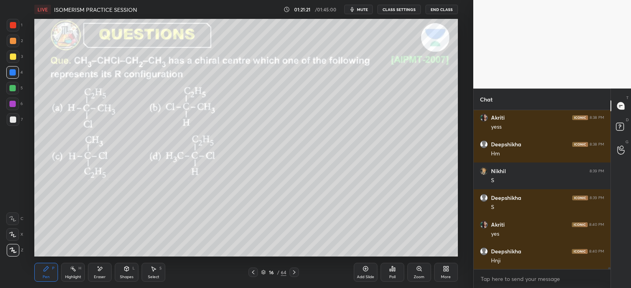
click at [291, 272] on icon at bounding box center [294, 273] width 6 height 6
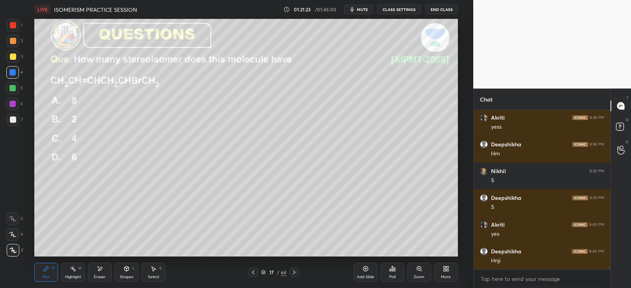
click at [393, 271] on icon at bounding box center [392, 269] width 6 height 6
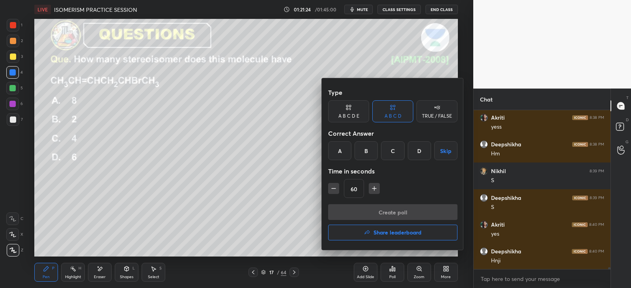
click at [396, 150] on div "C" at bounding box center [392, 150] width 23 height 19
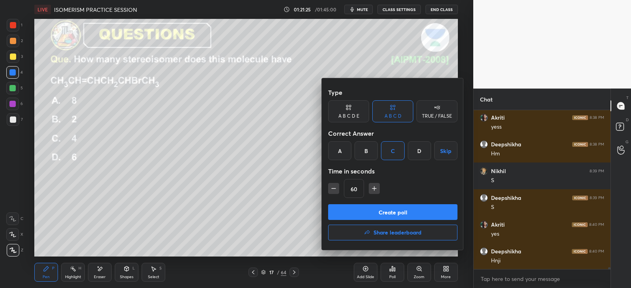
click at [378, 210] on button "Create poll" at bounding box center [392, 213] width 129 height 16
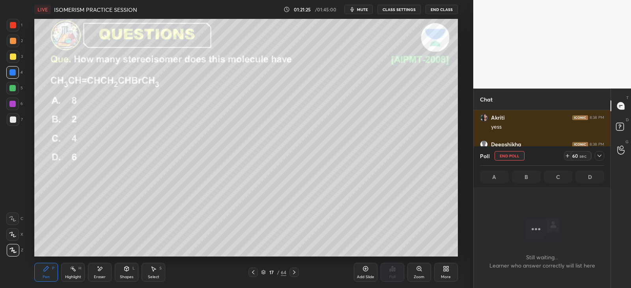
scroll to position [50, 134]
click at [601, 154] on icon at bounding box center [599, 156] width 6 height 6
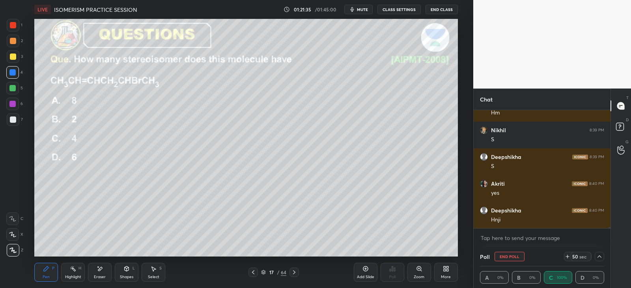
scroll to position [0, 2]
click at [15, 101] on div at bounding box center [12, 104] width 6 height 6
click at [602, 254] on icon at bounding box center [599, 257] width 6 height 6
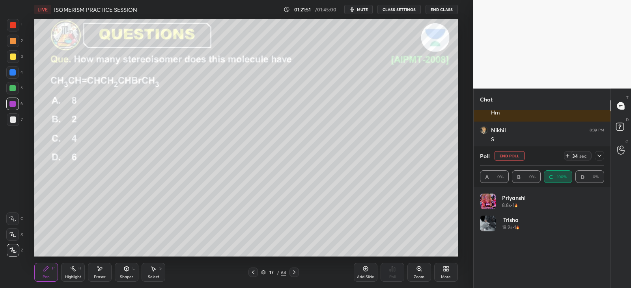
scroll to position [92, 122]
click at [601, 156] on icon at bounding box center [599, 156] width 6 height 6
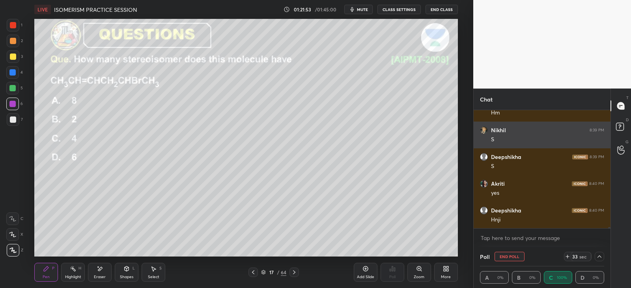
scroll to position [0, 2]
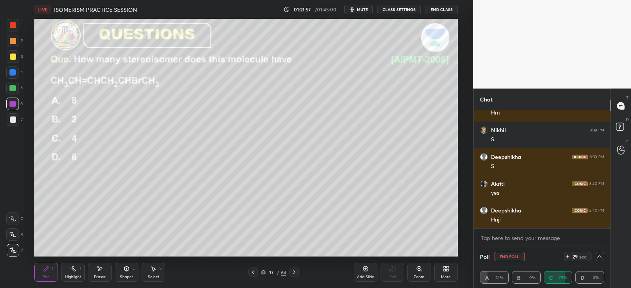
click at [600, 257] on icon at bounding box center [599, 257] width 4 height 2
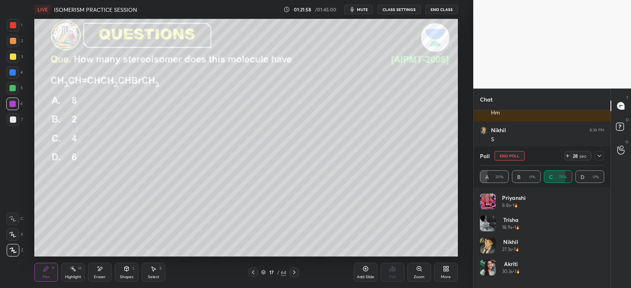
scroll to position [92, 122]
click at [599, 158] on icon at bounding box center [599, 156] width 6 height 6
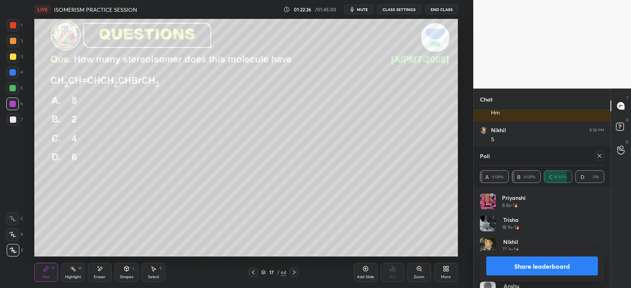
scroll to position [11895, 0]
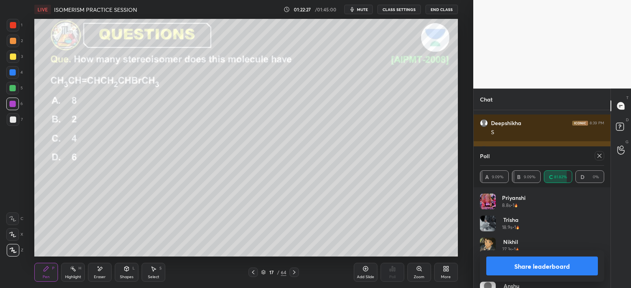
click at [599, 156] on icon at bounding box center [599, 156] width 6 height 6
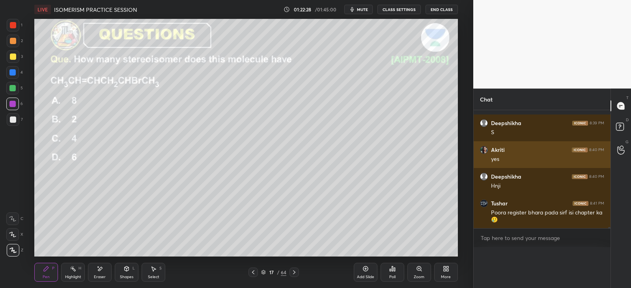
scroll to position [2, 2]
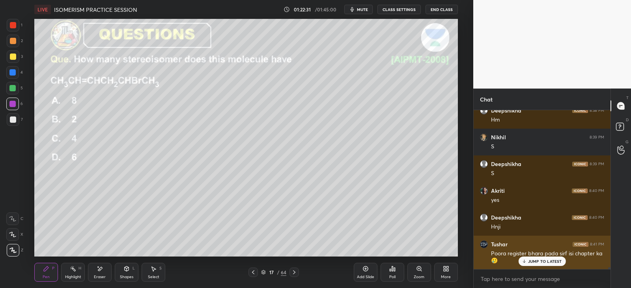
click at [543, 262] on p "JUMP TO LATEST" at bounding box center [545, 261] width 34 height 5
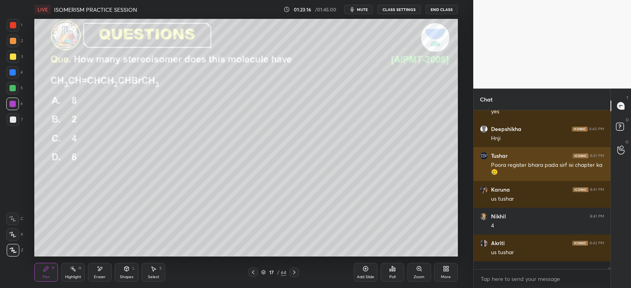
scroll to position [156, 134]
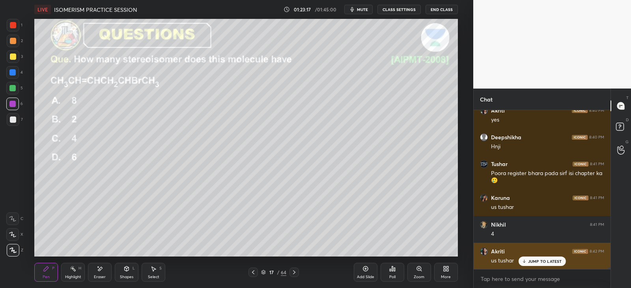
click at [534, 257] on div "JUMP TO LATEST" at bounding box center [541, 261] width 47 height 9
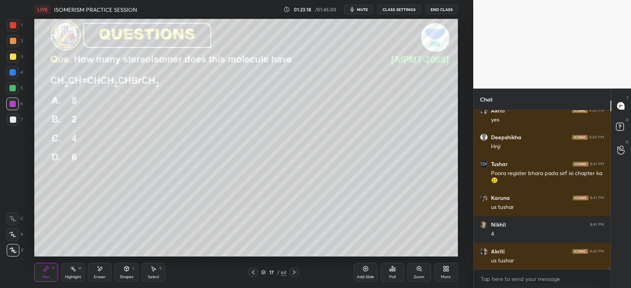
click at [290, 271] on div at bounding box center [293, 272] width 9 height 9
click at [390, 272] on div "Poll" at bounding box center [392, 272] width 24 height 19
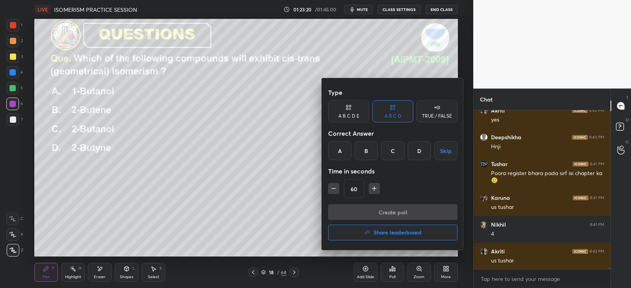
click at [370, 147] on div "B" at bounding box center [365, 150] width 23 height 19
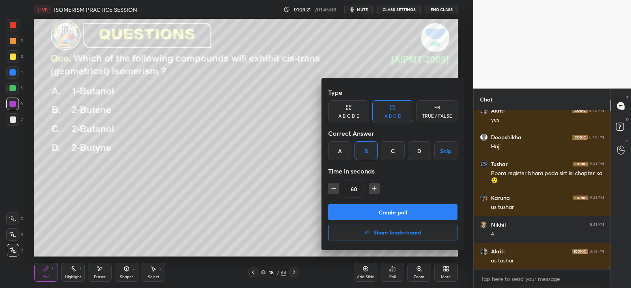
click at [378, 212] on button "Create poll" at bounding box center [392, 213] width 129 height 16
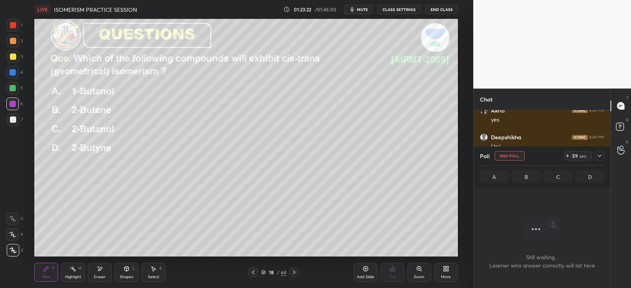
click at [598, 156] on icon at bounding box center [599, 156] width 4 height 2
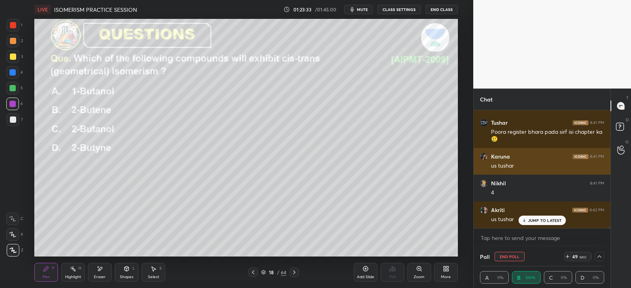
scroll to position [12002, 0]
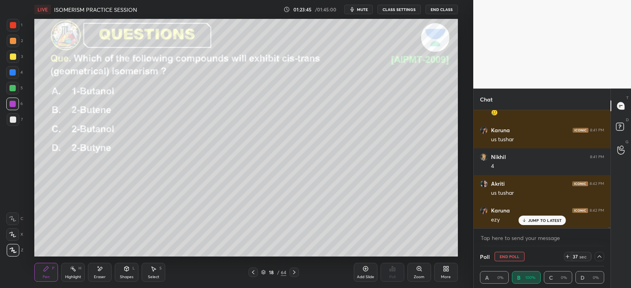
click at [599, 259] on icon at bounding box center [599, 257] width 6 height 6
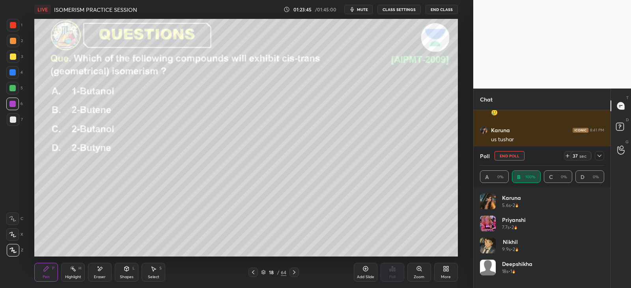
scroll to position [92, 122]
click at [594, 158] on div "35 sec" at bounding box center [584, 155] width 40 height 9
click at [601, 157] on icon at bounding box center [599, 156] width 6 height 6
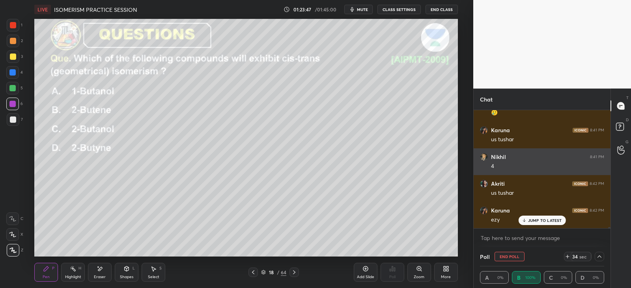
scroll to position [0, 2]
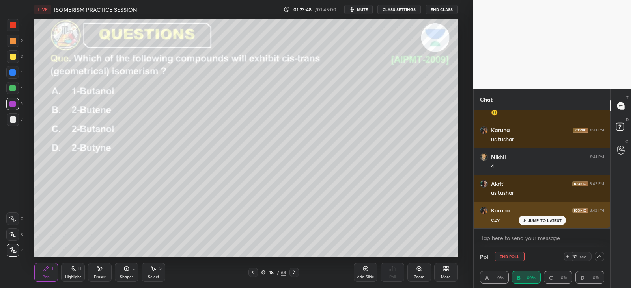
click at [543, 220] on p "JUMP TO LATEST" at bounding box center [545, 220] width 34 height 5
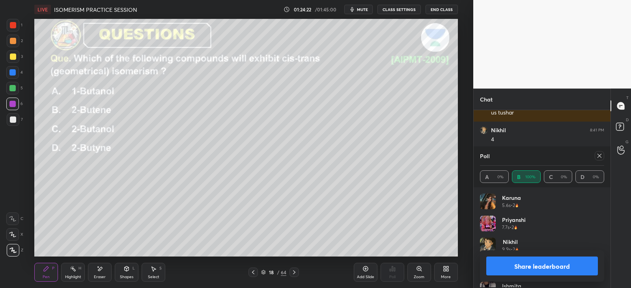
scroll to position [92, 122]
click at [599, 155] on icon at bounding box center [599, 156] width 4 height 4
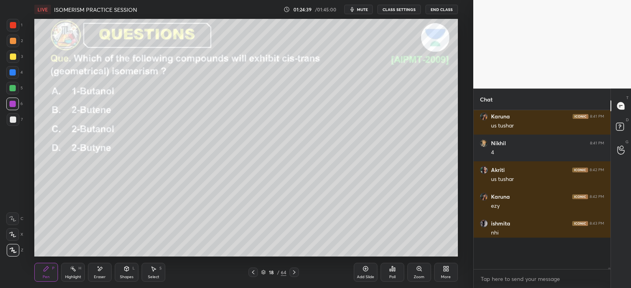
scroll to position [89, 134]
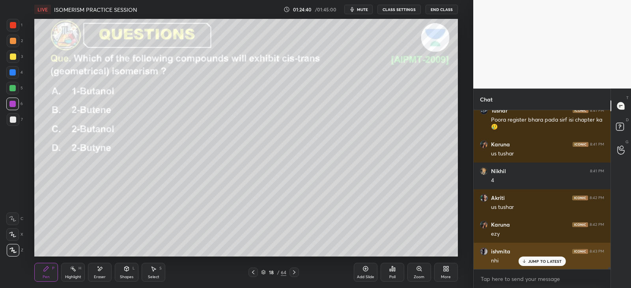
click at [533, 257] on div "JUMP TO LATEST" at bounding box center [541, 261] width 47 height 9
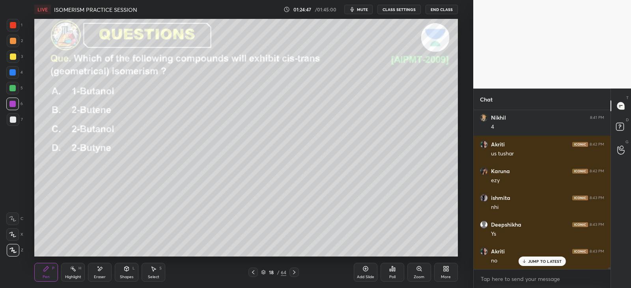
click at [98, 268] on icon at bounding box center [98, 267] width 1 height 1
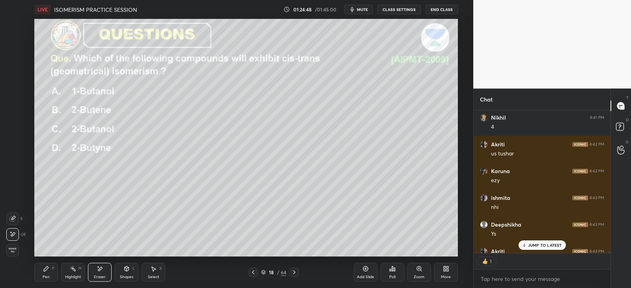
scroll to position [3, 2]
click at [48, 269] on icon at bounding box center [46, 269] width 5 height 5
click at [528, 242] on div "JUMP TO LATEST" at bounding box center [541, 245] width 47 height 9
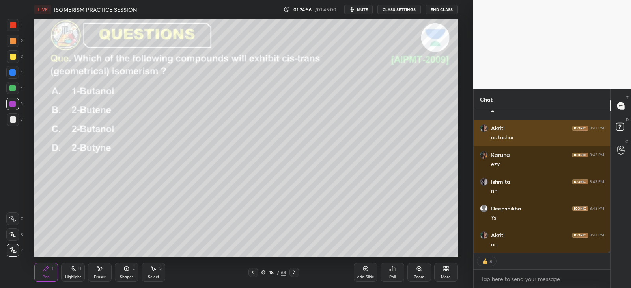
scroll to position [12085, 0]
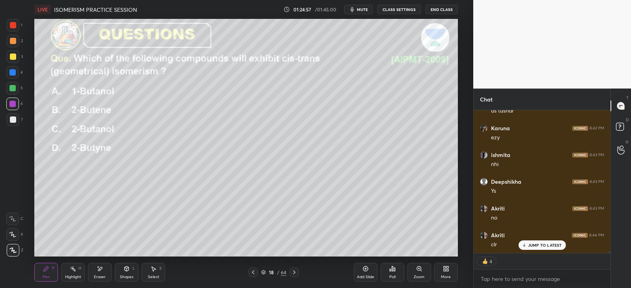
click at [298, 272] on div at bounding box center [293, 272] width 9 height 9
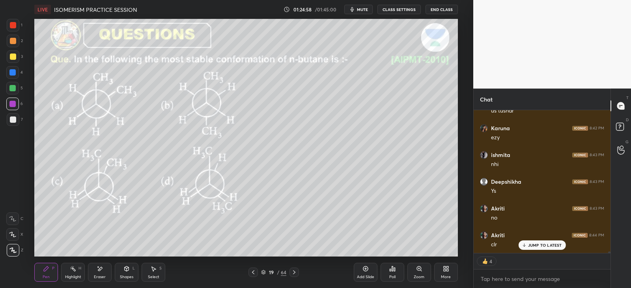
scroll to position [12111, 0]
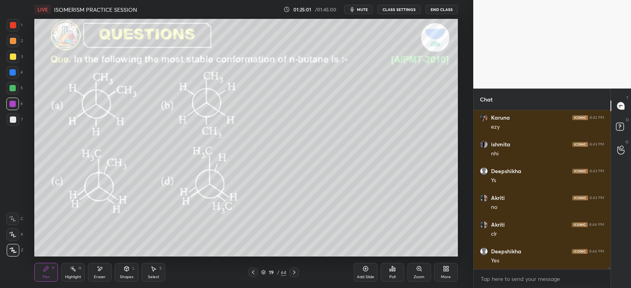
click at [392, 267] on icon at bounding box center [391, 269] width 1 height 5
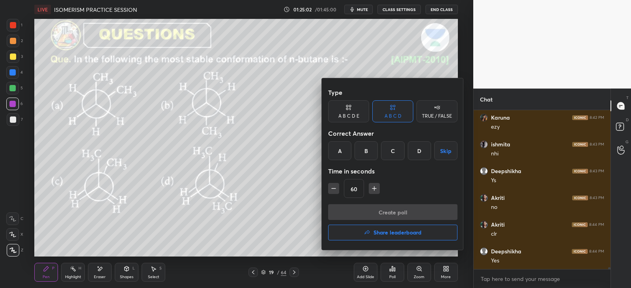
click at [376, 148] on div "B" at bounding box center [365, 150] width 23 height 19
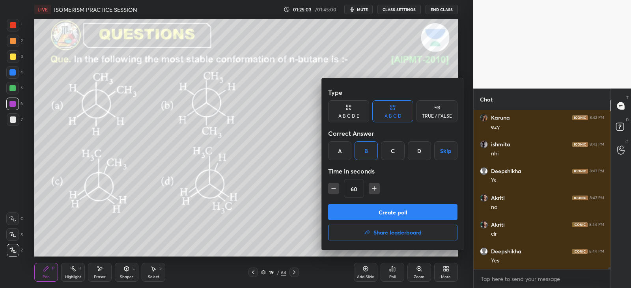
click at [384, 213] on button "Create poll" at bounding box center [392, 213] width 129 height 16
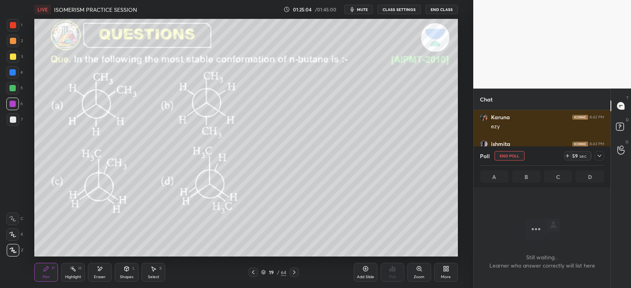
click at [599, 155] on icon at bounding box center [599, 156] width 6 height 6
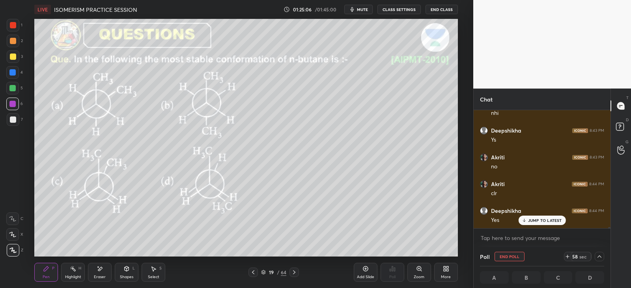
click at [531, 222] on p "JUMP TO LATEST" at bounding box center [545, 220] width 34 height 5
click at [15, 57] on div at bounding box center [13, 57] width 6 height 6
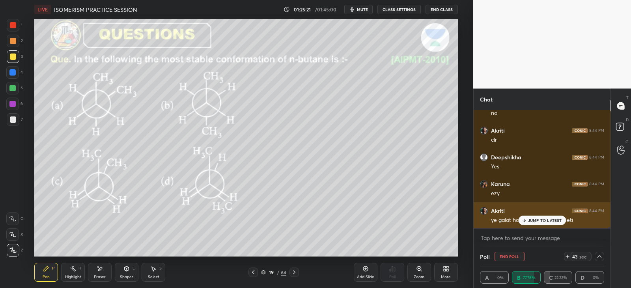
click at [532, 219] on p "JUMP TO LATEST" at bounding box center [545, 220] width 34 height 5
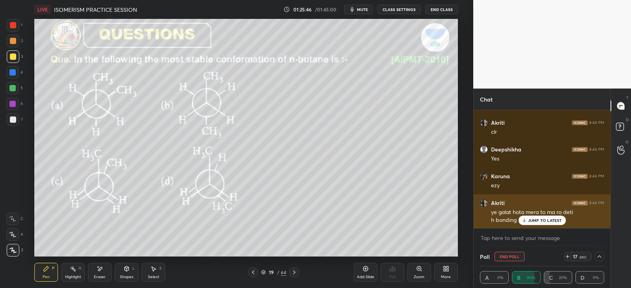
click at [530, 216] on div "JUMP TO LATEST" at bounding box center [541, 220] width 47 height 9
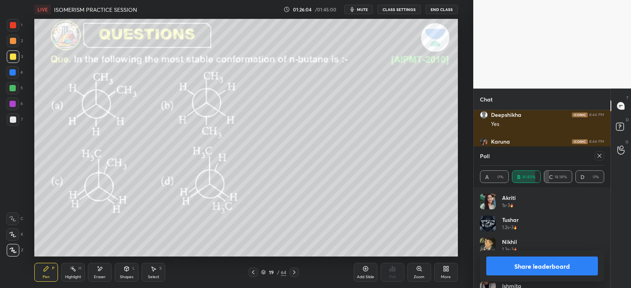
scroll to position [12259, 0]
click at [597, 154] on icon at bounding box center [599, 156] width 6 height 6
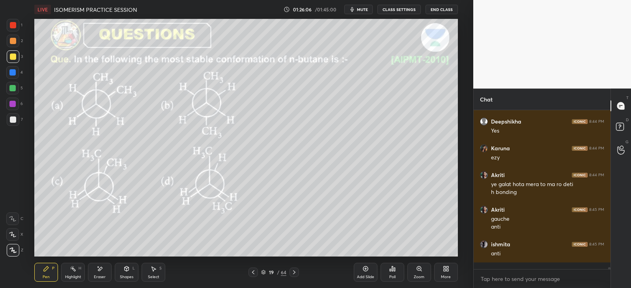
scroll to position [91, 134]
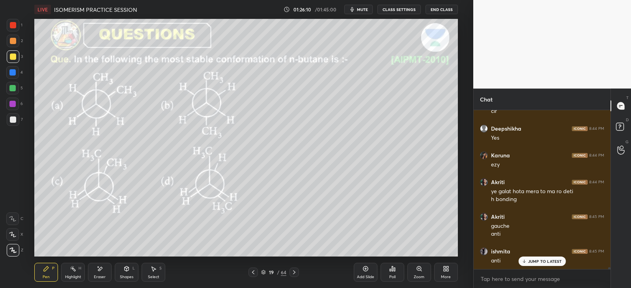
click at [293, 272] on icon at bounding box center [294, 273] width 6 height 6
click at [391, 270] on icon at bounding box center [392, 269] width 6 height 6
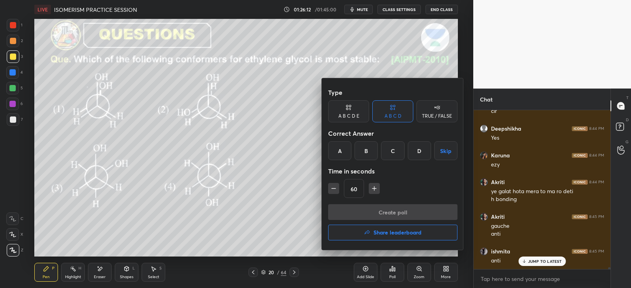
click at [396, 153] on div "C" at bounding box center [392, 150] width 23 height 19
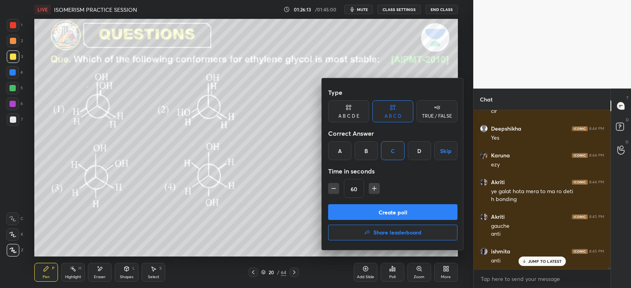
click at [388, 217] on button "Create poll" at bounding box center [392, 213] width 129 height 16
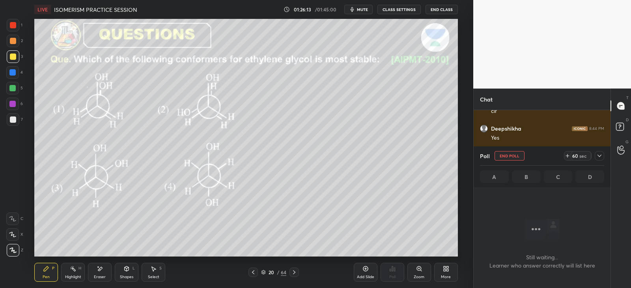
scroll to position [2, 2]
click at [598, 155] on icon at bounding box center [599, 156] width 6 height 6
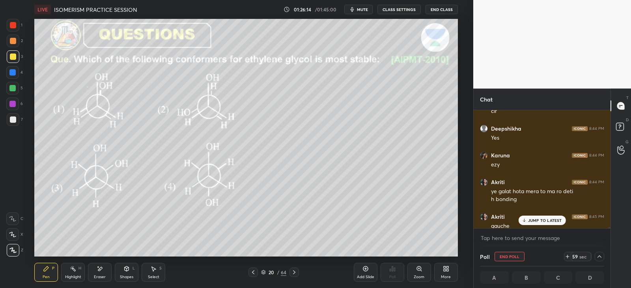
scroll to position [12260, 0]
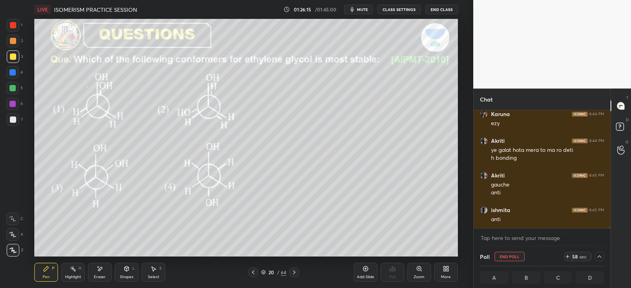
click at [18, 78] on div at bounding box center [12, 72] width 13 height 13
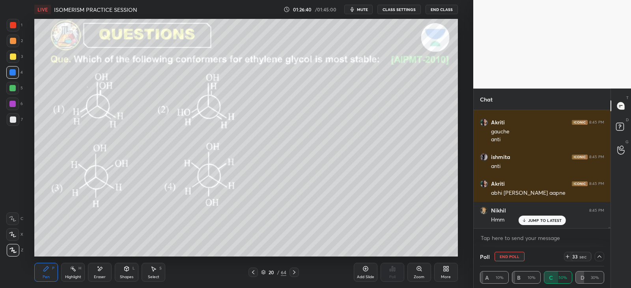
click at [599, 259] on icon at bounding box center [599, 257] width 6 height 6
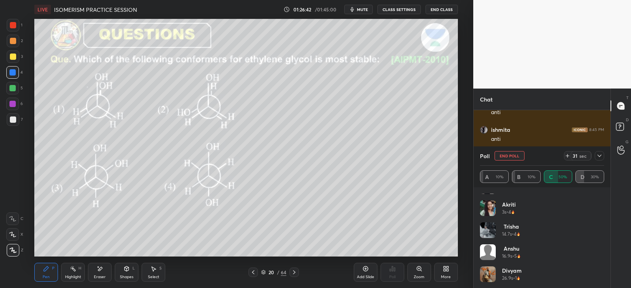
click at [601, 154] on icon at bounding box center [599, 156] width 6 height 6
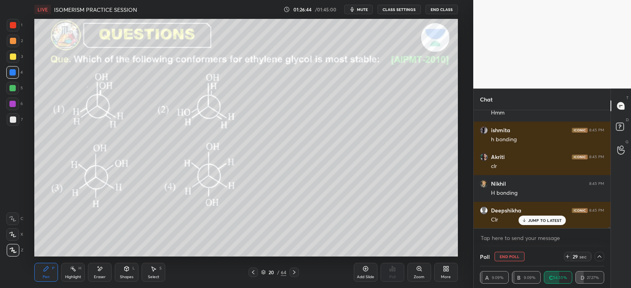
click at [506, 255] on button "End Poll" at bounding box center [509, 256] width 30 height 9
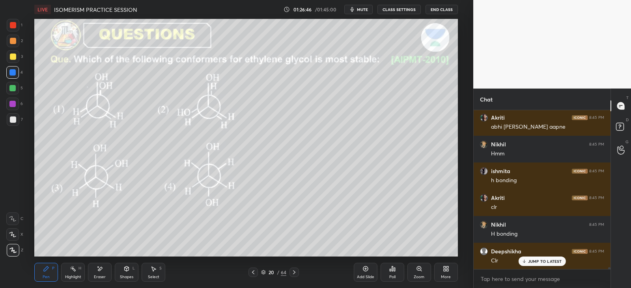
click at [292, 271] on icon at bounding box center [294, 273] width 6 height 6
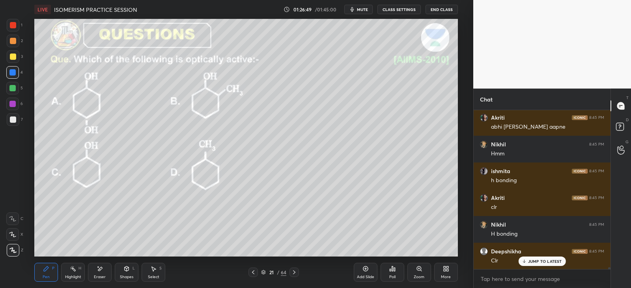
click at [391, 268] on icon at bounding box center [391, 269] width 1 height 5
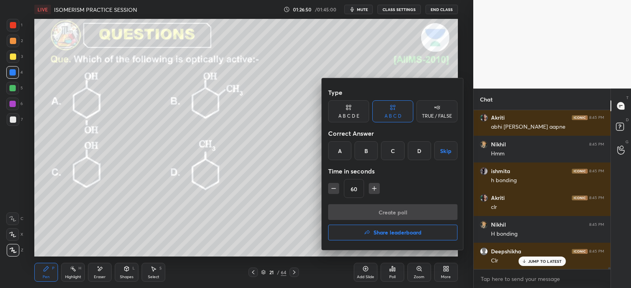
click at [416, 151] on div "D" at bounding box center [418, 150] width 23 height 19
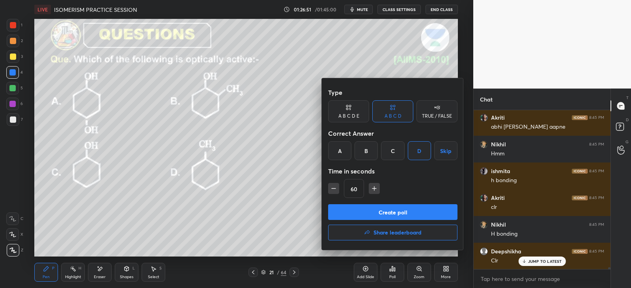
click at [400, 212] on button "Create poll" at bounding box center [392, 213] width 129 height 16
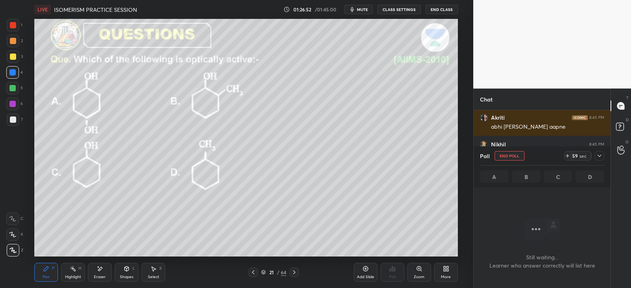
click at [600, 153] on icon at bounding box center [599, 156] width 6 height 6
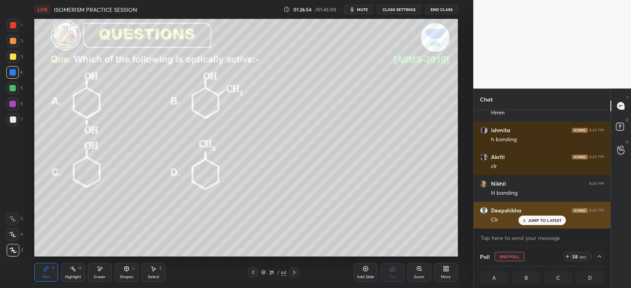
click at [529, 220] on p "JUMP TO LATEST" at bounding box center [545, 220] width 34 height 5
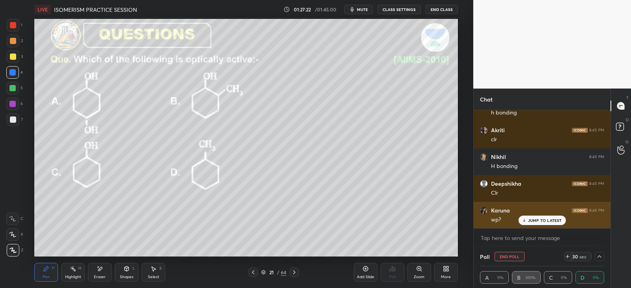
click at [536, 220] on p "JUMP TO LATEST" at bounding box center [545, 220] width 34 height 5
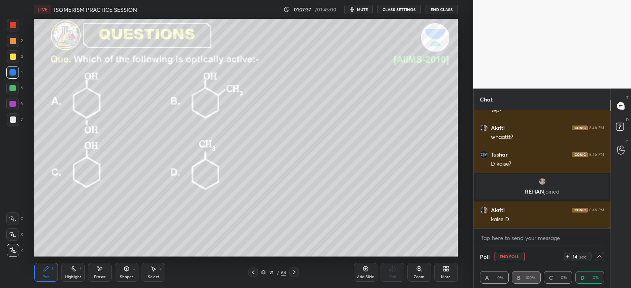
click at [504, 257] on button "End Poll" at bounding box center [509, 256] width 30 height 9
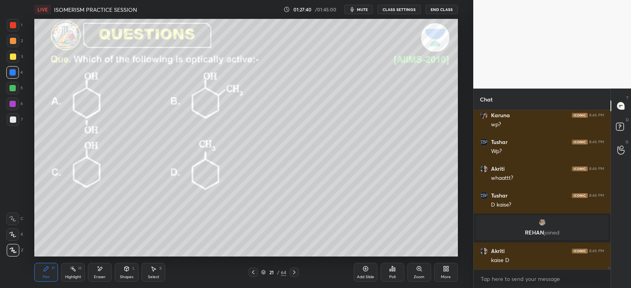
click at [396, 268] on div "Poll" at bounding box center [392, 272] width 24 height 19
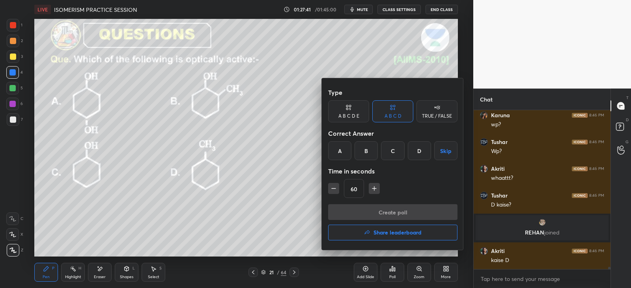
click at [364, 151] on div "B" at bounding box center [365, 150] width 23 height 19
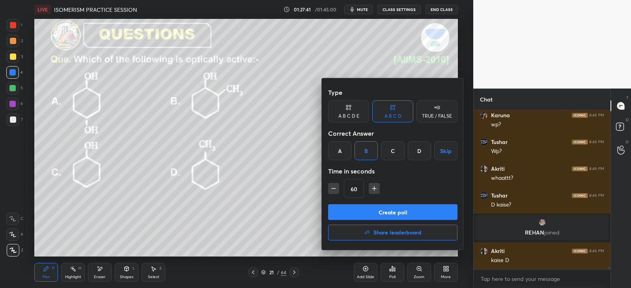
click at [378, 211] on button "Create poll" at bounding box center [392, 213] width 129 height 16
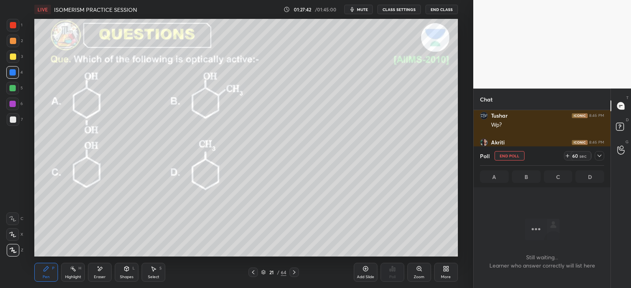
click at [599, 154] on icon at bounding box center [599, 156] width 6 height 6
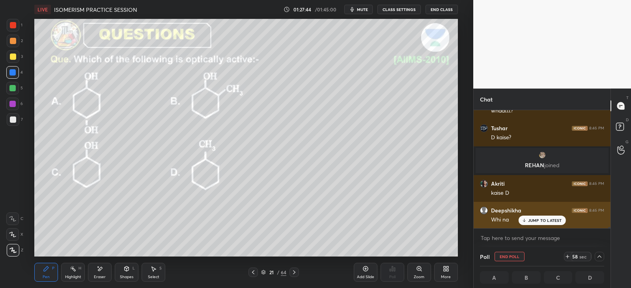
click at [533, 217] on div "JUMP TO LATEST" at bounding box center [541, 220] width 47 height 9
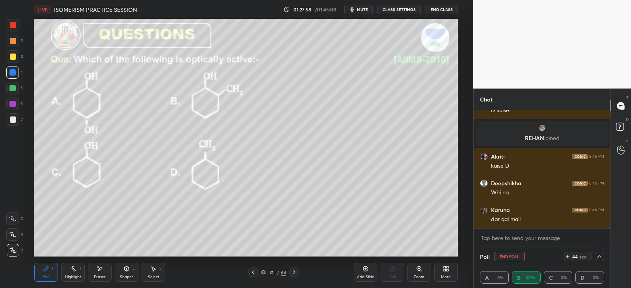
click at [97, 271] on icon at bounding box center [100, 269] width 6 height 7
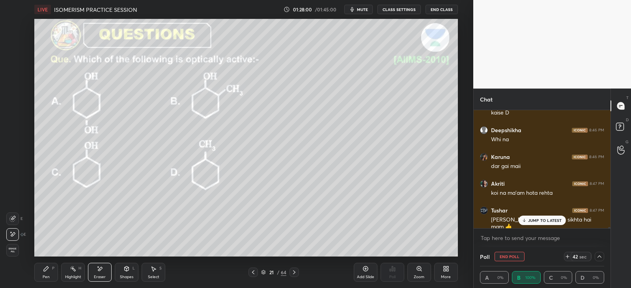
click at [543, 219] on p "JUMP TO LATEST" at bounding box center [545, 220] width 34 height 5
click at [46, 273] on div "Pen P" at bounding box center [46, 272] width 24 height 19
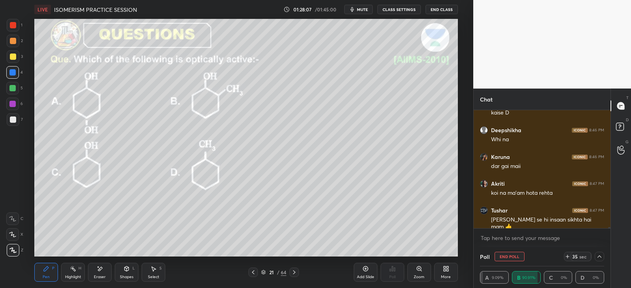
click at [131, 271] on div "Shapes L" at bounding box center [127, 272] width 24 height 19
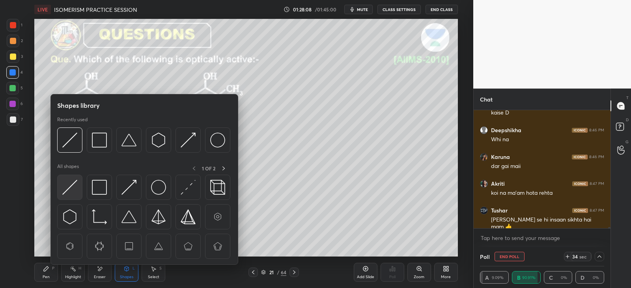
click at [73, 183] on img at bounding box center [69, 187] width 15 height 15
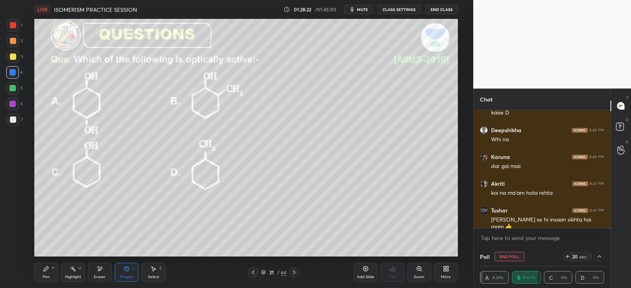
click at [50, 273] on div "Pen P" at bounding box center [46, 272] width 24 height 19
click at [127, 275] on div "Shapes" at bounding box center [126, 277] width 13 height 4
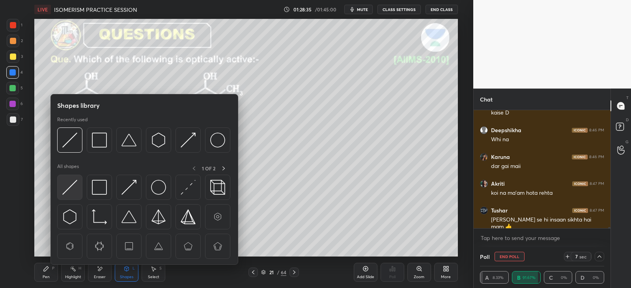
click at [76, 182] on img at bounding box center [69, 187] width 15 height 15
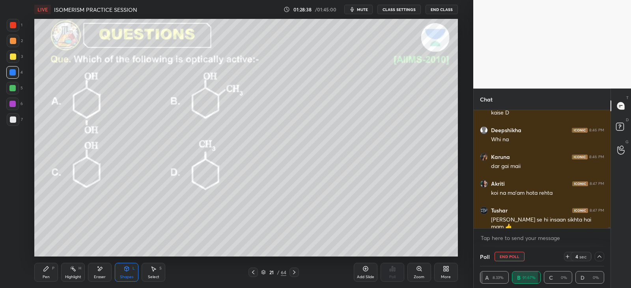
click at [39, 270] on div "Pen P" at bounding box center [46, 272] width 24 height 19
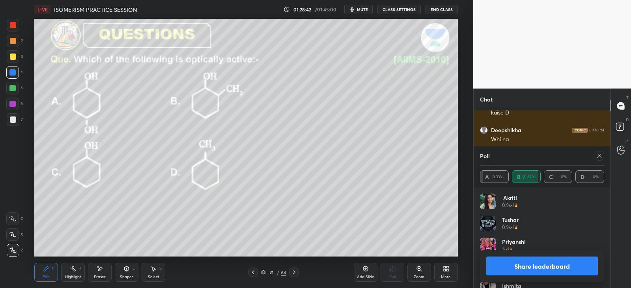
scroll to position [92, 122]
click at [598, 153] on icon at bounding box center [599, 156] width 6 height 6
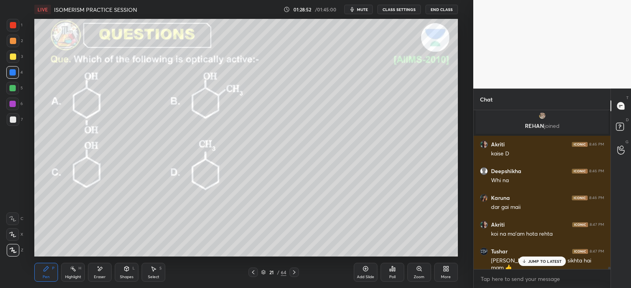
scroll to position [141, 134]
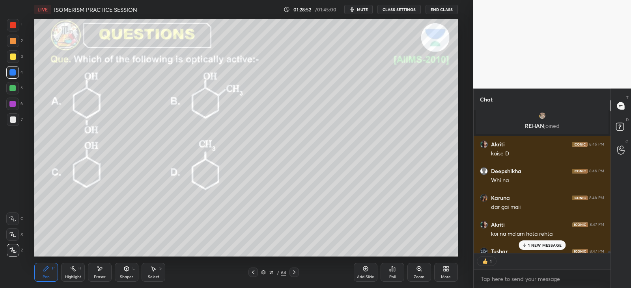
click at [295, 273] on icon at bounding box center [294, 273] width 6 height 6
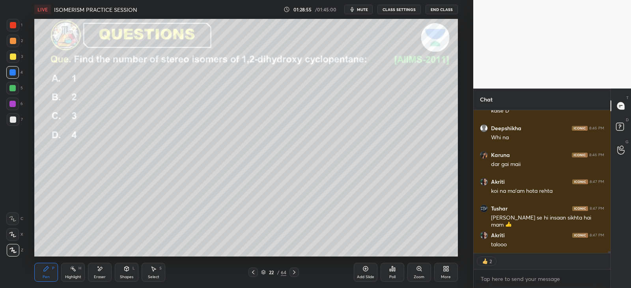
click at [393, 267] on icon at bounding box center [392, 269] width 6 height 6
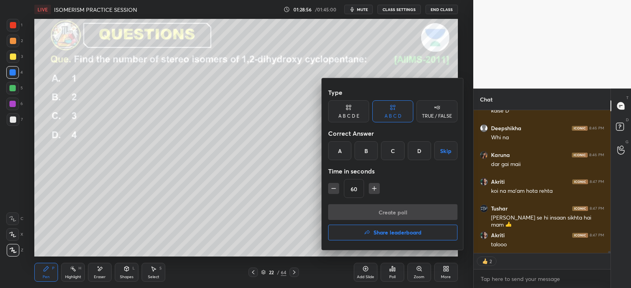
click at [392, 152] on div "C" at bounding box center [392, 150] width 23 height 19
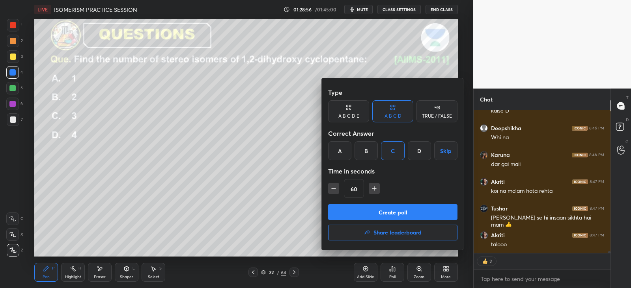
click at [370, 212] on button "Create poll" at bounding box center [392, 213] width 129 height 16
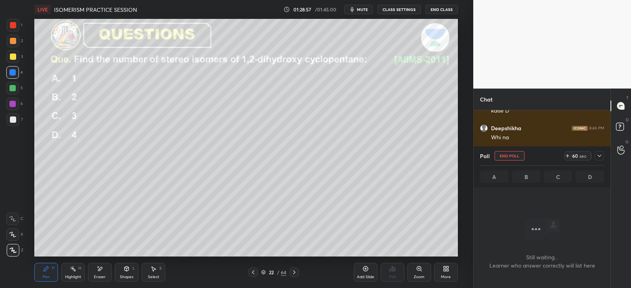
scroll to position [50, 134]
click at [600, 156] on icon at bounding box center [599, 156] width 6 height 6
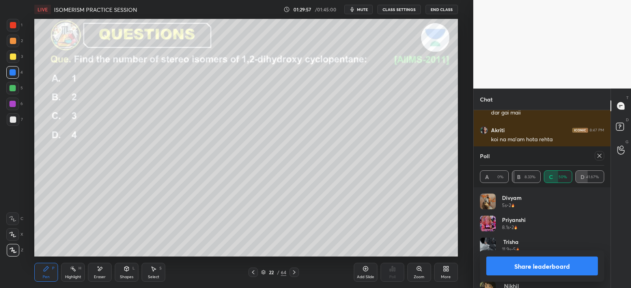
scroll to position [92, 122]
click at [603, 156] on div at bounding box center [598, 155] width 9 height 9
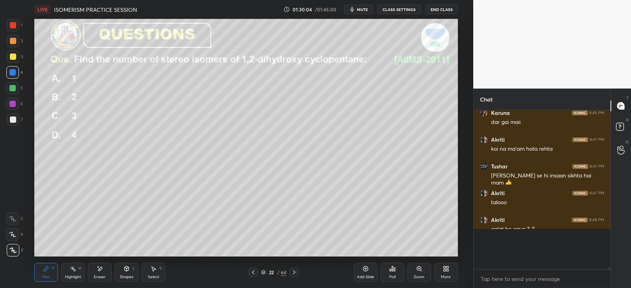
scroll to position [85, 134]
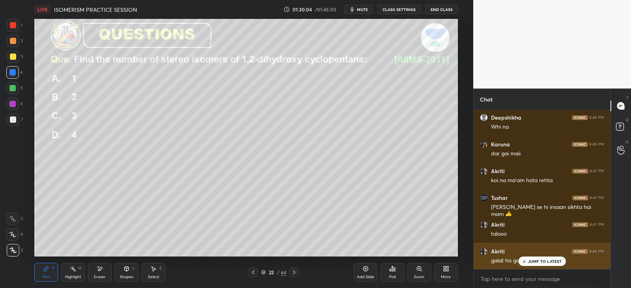
click at [537, 260] on p "JUMP TO LATEST" at bounding box center [545, 261] width 34 height 5
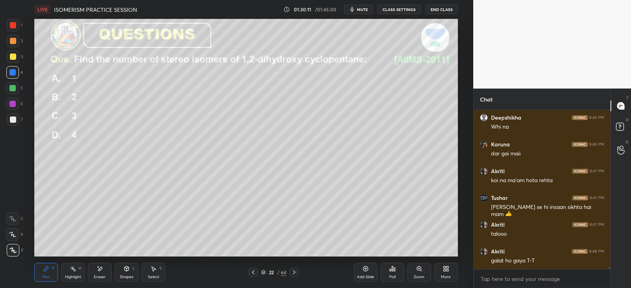
click at [126, 275] on div "Shapes" at bounding box center [126, 277] width 13 height 4
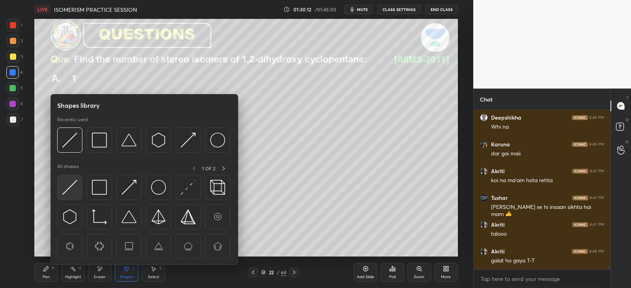
click at [72, 189] on img at bounding box center [69, 187] width 15 height 15
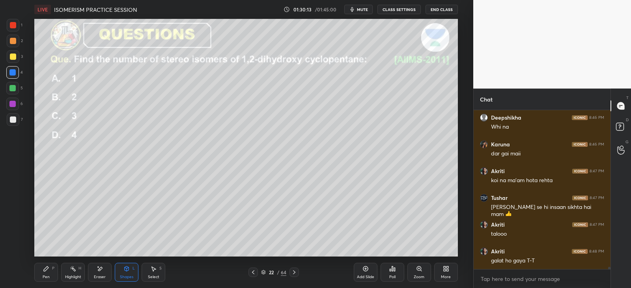
click at [127, 261] on div "Pen P Highlight H Eraser Shapes L Select S 22 / 64 Add Slide Poll Zoom More" at bounding box center [245, 273] width 423 height 32
click at [128, 268] on icon at bounding box center [127, 268] width 4 height 1
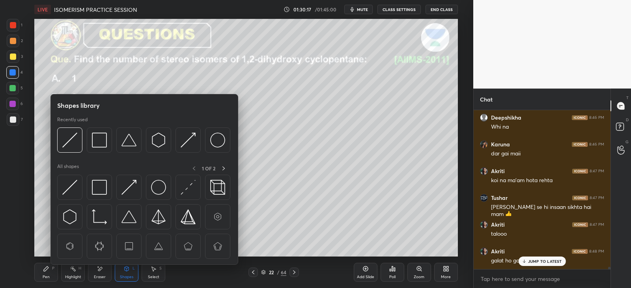
scroll to position [11174, 0]
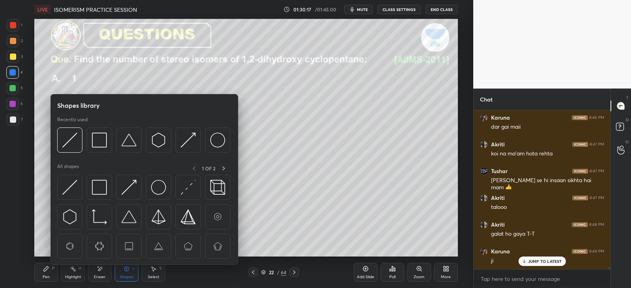
click at [69, 269] on div "Highlight H" at bounding box center [73, 272] width 24 height 19
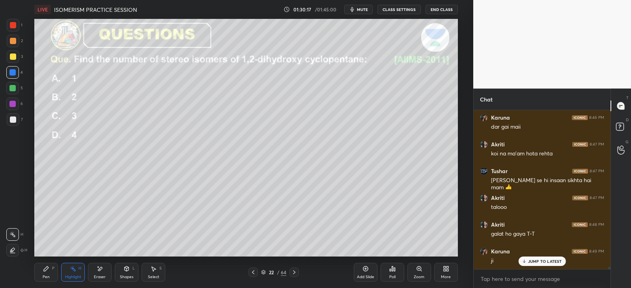
click at [50, 270] on div "Pen P" at bounding box center [46, 272] width 24 height 19
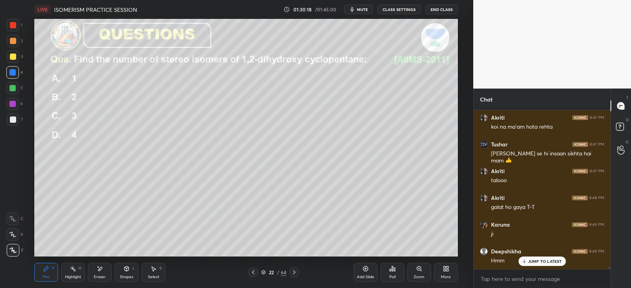
click at [101, 271] on icon at bounding box center [100, 269] width 6 height 7
click at [52, 268] on div "P" at bounding box center [53, 269] width 2 height 4
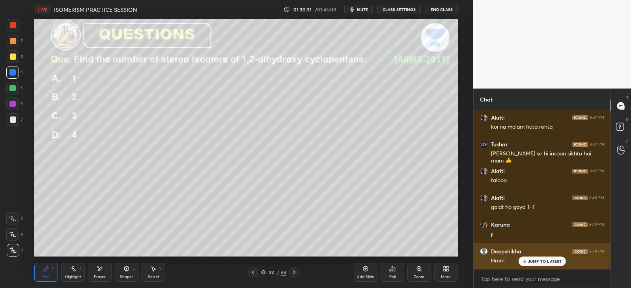
click at [538, 263] on p "JUMP TO LATEST" at bounding box center [545, 261] width 34 height 5
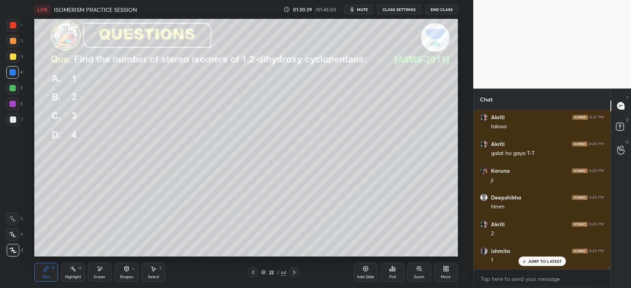
scroll to position [11281, 0]
click at [98, 271] on icon at bounding box center [100, 269] width 6 height 7
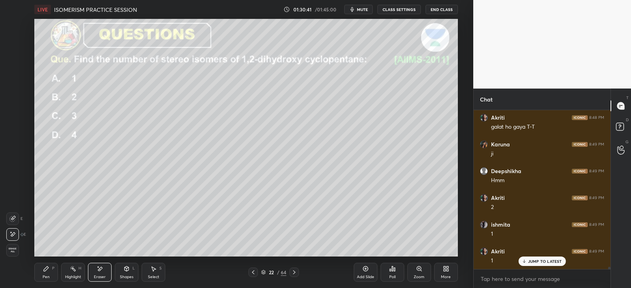
click at [43, 275] on div "Pen" at bounding box center [46, 277] width 7 height 4
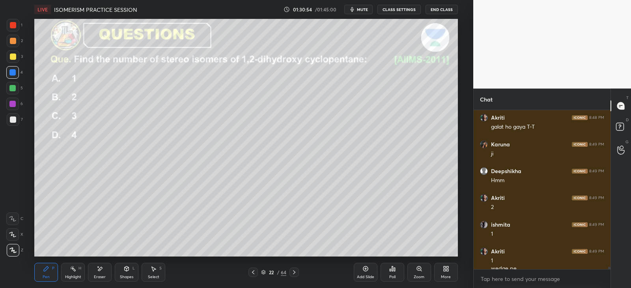
scroll to position [11289, 0]
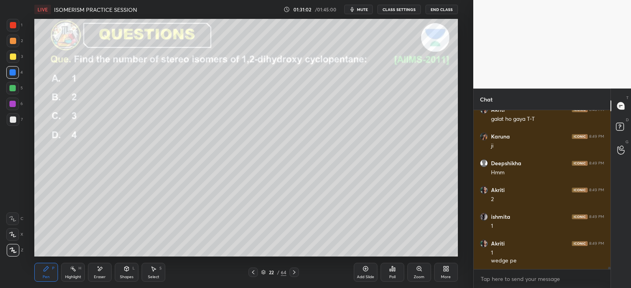
click at [124, 273] on div "Shapes L" at bounding box center [127, 272] width 24 height 19
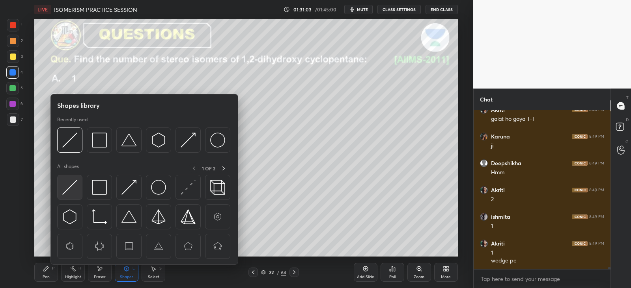
click at [74, 185] on img at bounding box center [69, 187] width 15 height 15
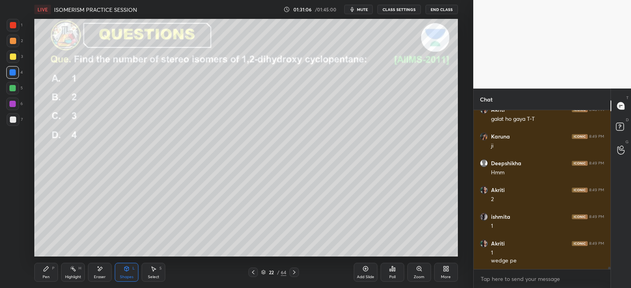
click at [41, 271] on div "Pen P" at bounding box center [46, 272] width 24 height 19
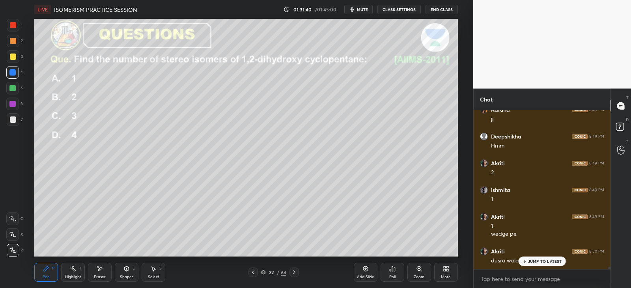
scroll to position [11342, 0]
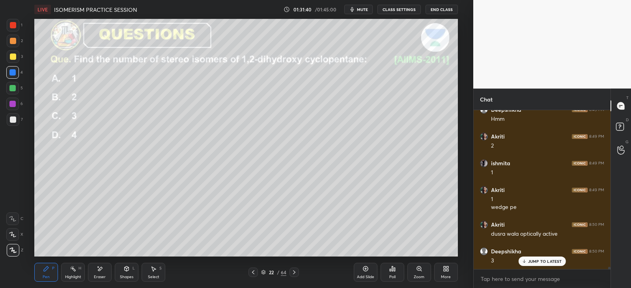
click at [526, 260] on div "JUMP TO LATEST" at bounding box center [541, 261] width 47 height 9
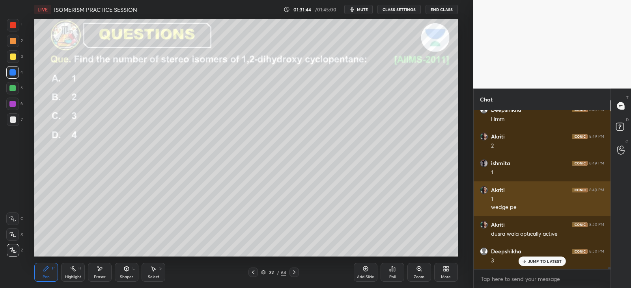
scroll to position [11369, 0]
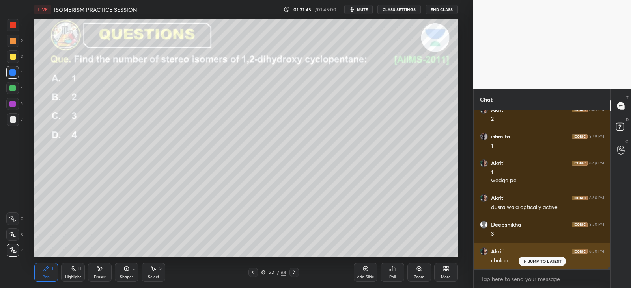
click at [542, 258] on div "JUMP TO LATEST" at bounding box center [541, 261] width 47 height 9
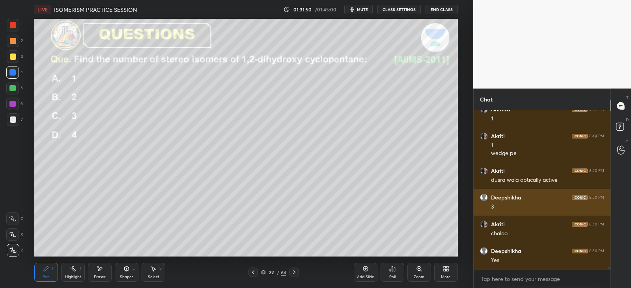
scroll to position [11423, 0]
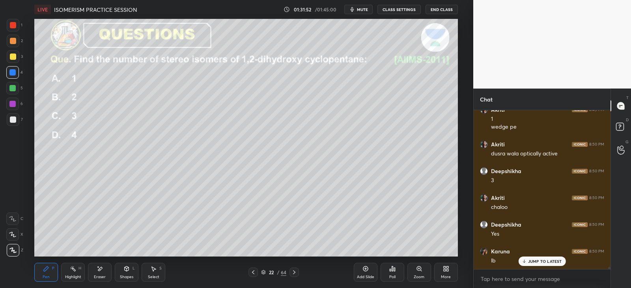
click at [449, 274] on div "More" at bounding box center [446, 272] width 24 height 19
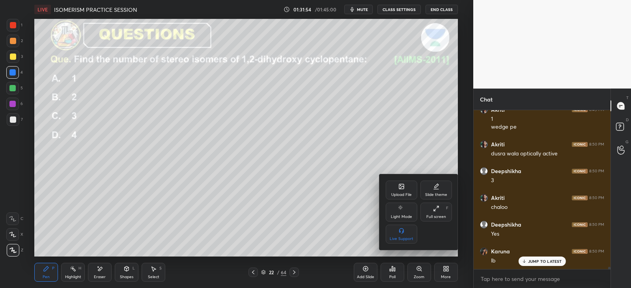
click at [389, 272] on div at bounding box center [315, 144] width 631 height 288
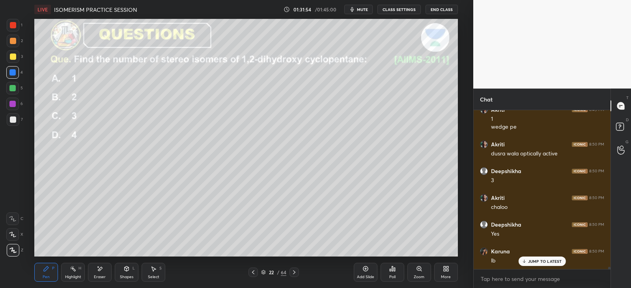
click at [389, 270] on icon at bounding box center [389, 271] width 1 height 2
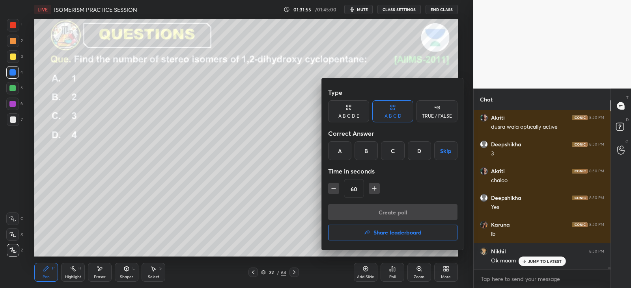
click at [380, 231] on h4 "Share leaderboard" at bounding box center [397, 233] width 48 height 6
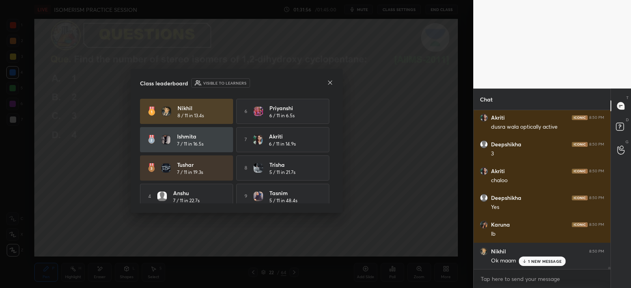
scroll to position [11476, 0]
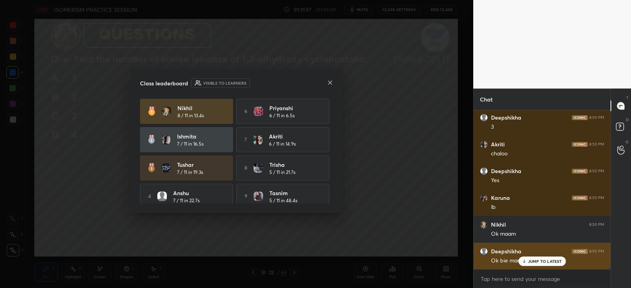
click at [526, 264] on div "JUMP TO LATEST" at bounding box center [541, 261] width 47 height 9
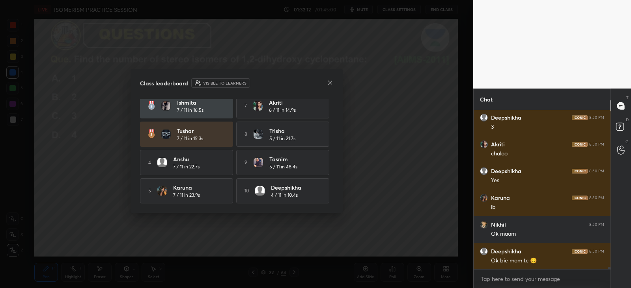
scroll to position [11503, 0]
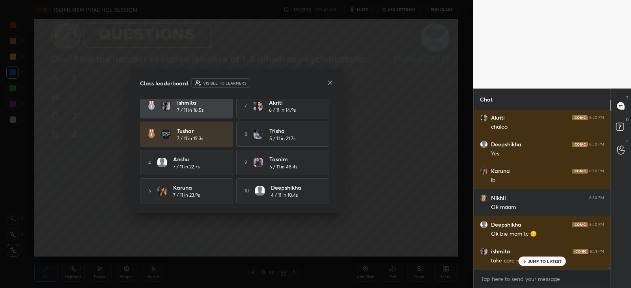
click at [281, 132] on h4 "Trisha" at bounding box center [293, 131] width 49 height 8
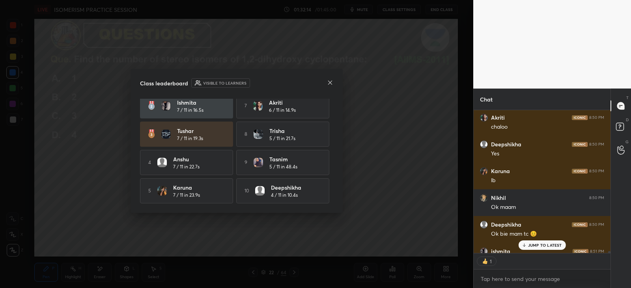
scroll to position [3, 2]
click at [331, 82] on icon at bounding box center [330, 83] width 6 height 6
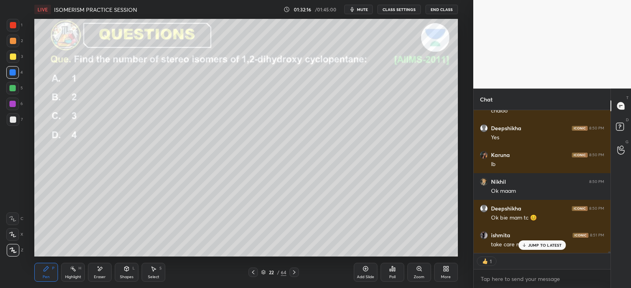
click at [532, 245] on div "[PERSON_NAME] 8:50 PM 3 [PERSON_NAME] 8:50 PM chaloo [PERSON_NAME] 8:50 PM Yes …" at bounding box center [541, 181] width 137 height 143
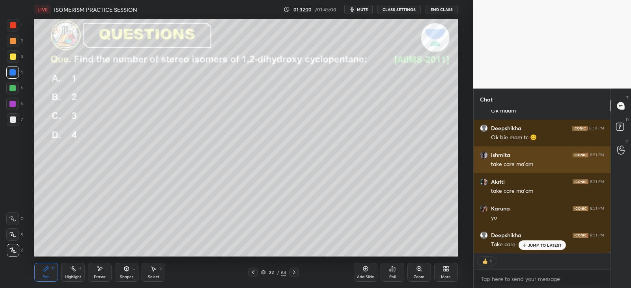
scroll to position [11653, 0]
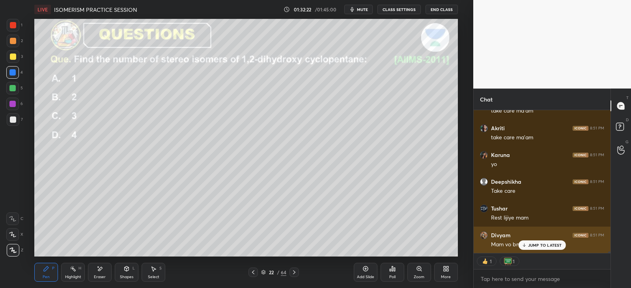
click at [535, 245] on p "JUMP TO LATEST" at bounding box center [545, 245] width 34 height 5
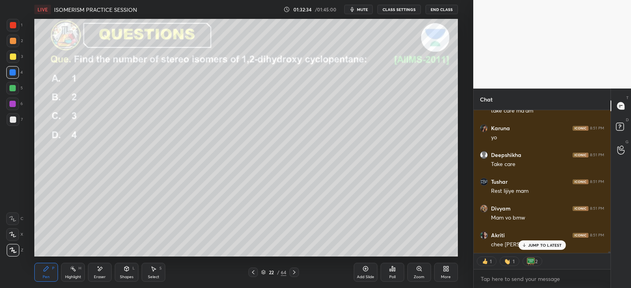
scroll to position [11664, 0]
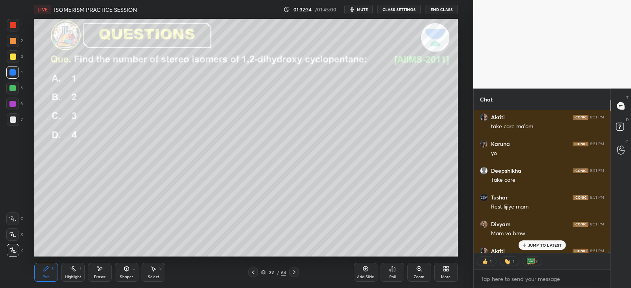
click at [515, 228] on div "[PERSON_NAME] 8:49 PM 1 [PERSON_NAME] 8:49 PM 1 wedge pe [PERSON_NAME] 8:50 PM …" at bounding box center [541, 181] width 137 height 143
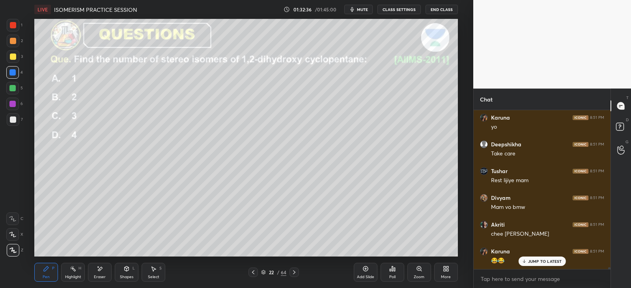
scroll to position [11718, 0]
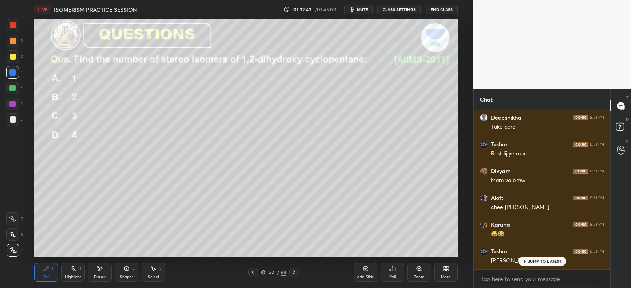
click at [439, 9] on button "End Class" at bounding box center [441, 9] width 32 height 9
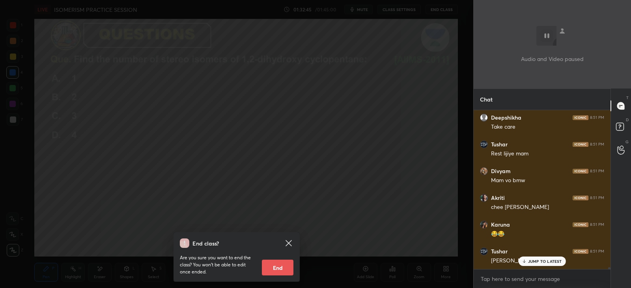
click at [278, 262] on button "End" at bounding box center [278, 268] width 32 height 16
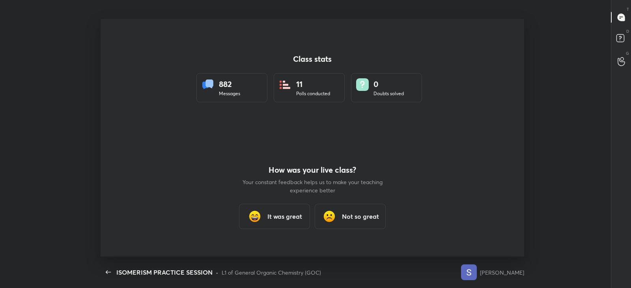
scroll to position [39170, 38784]
type textarea "x"
